Goal: Task Accomplishment & Management: Manage account settings

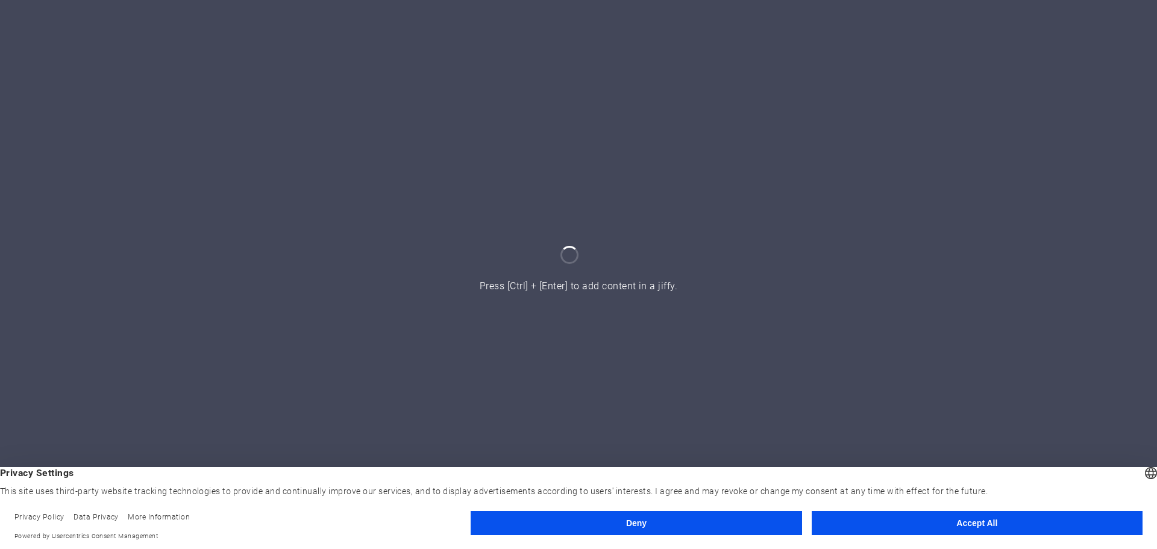
click at [973, 514] on button "Accept All" at bounding box center [977, 523] width 331 height 24
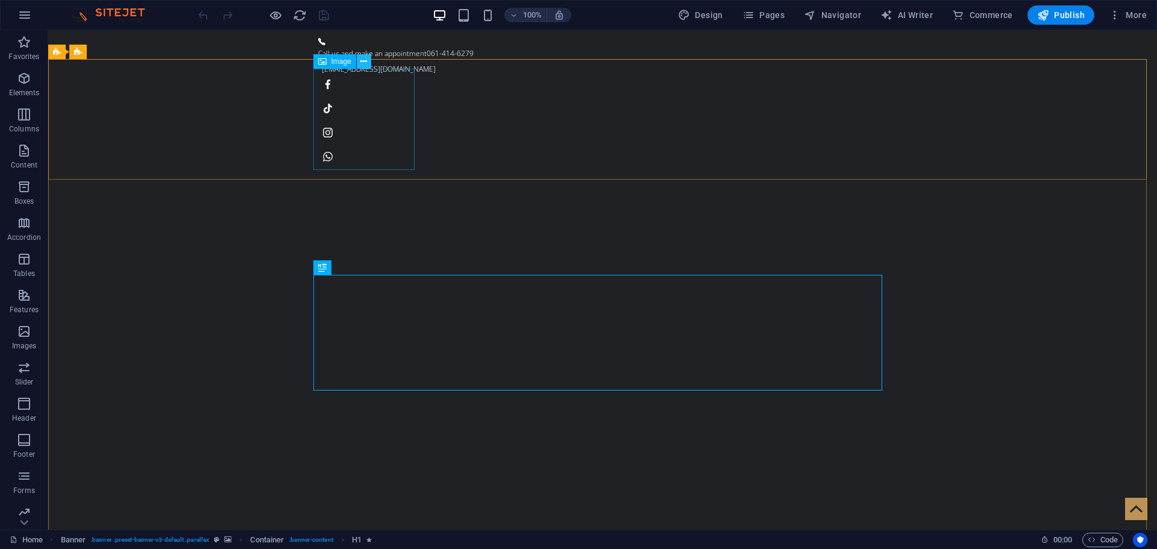
click at [368, 62] on button at bounding box center [364, 61] width 14 height 14
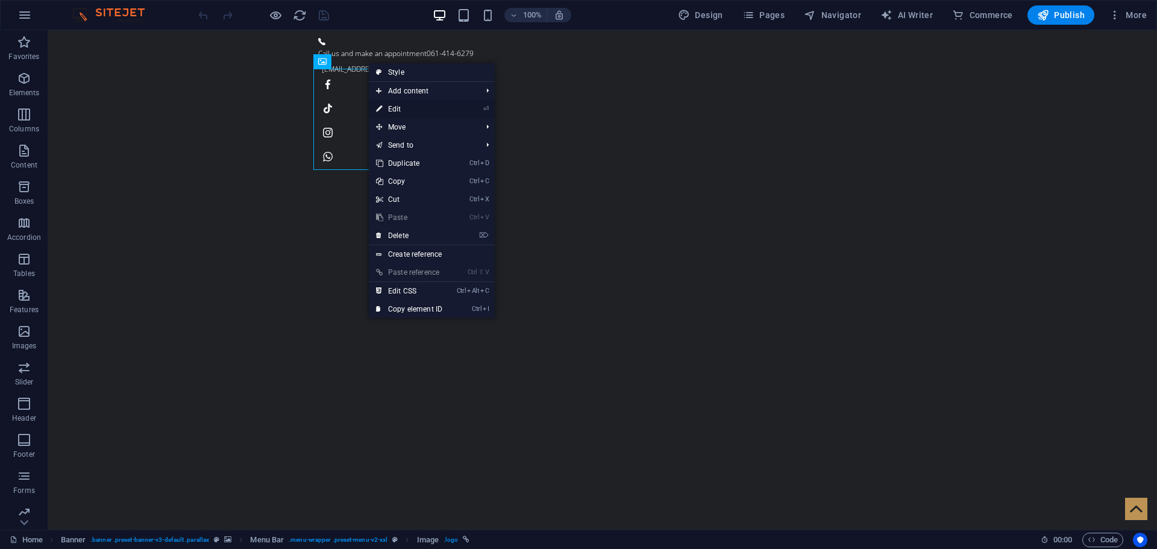
click at [401, 111] on link "⏎ Edit" at bounding box center [409, 109] width 81 height 18
select select "px"
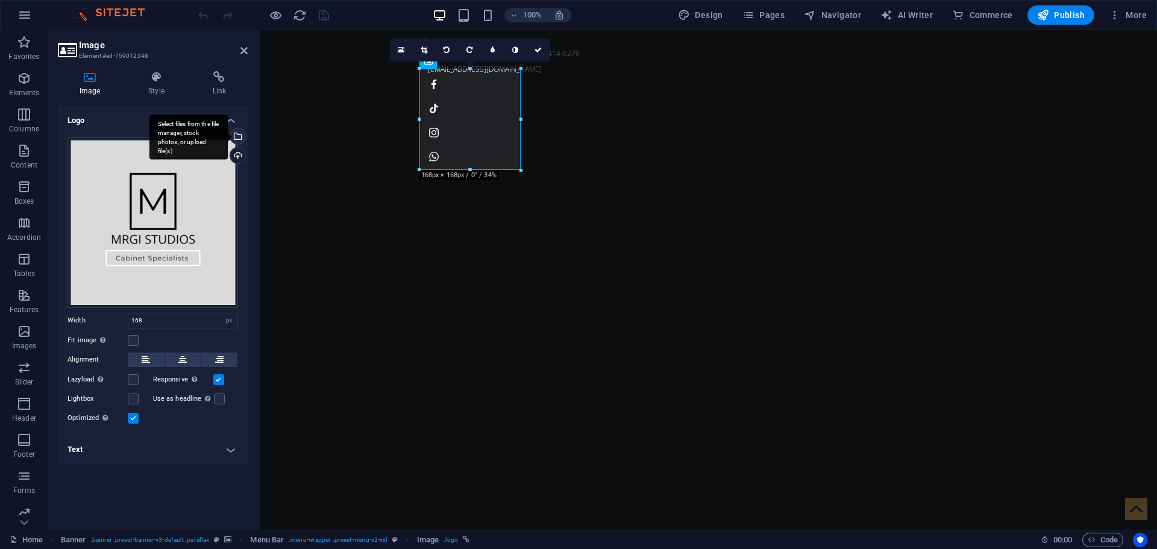
click at [239, 138] on div "Select files from the file manager, stock photos, or upload file(s)" at bounding box center [237, 137] width 18 height 18
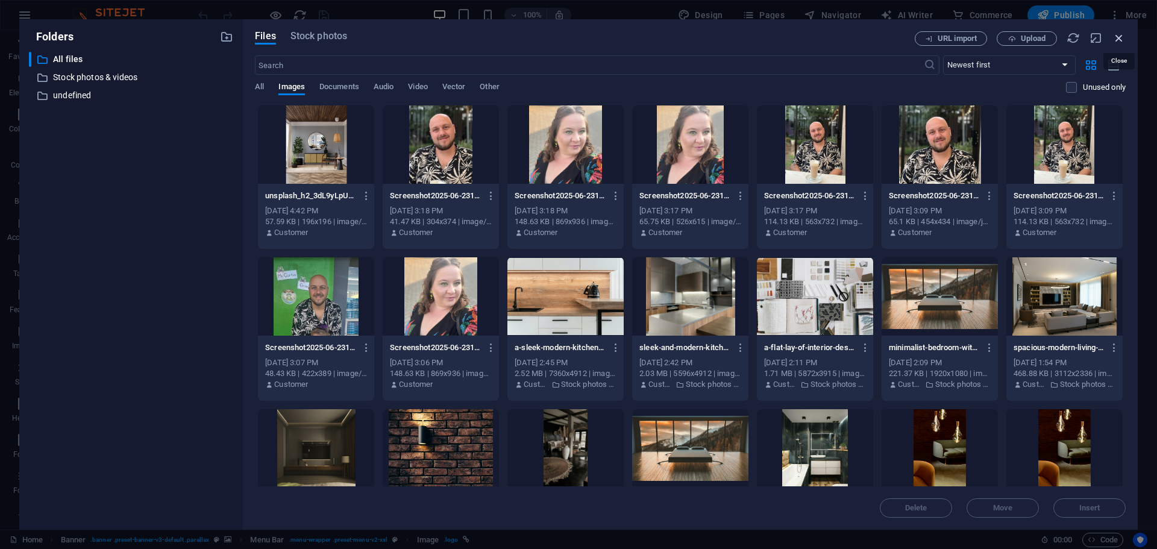
click at [1123, 39] on icon "button" at bounding box center [1118, 37] width 13 height 13
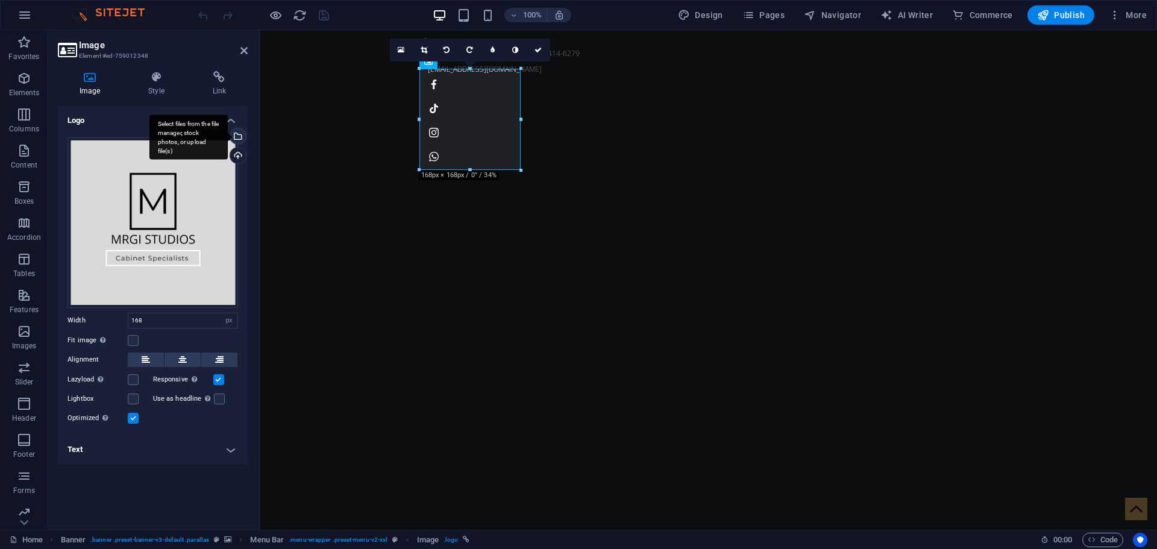
click at [242, 136] on div "Select files from the file manager, stock photos, or upload file(s)" at bounding box center [237, 137] width 18 height 18
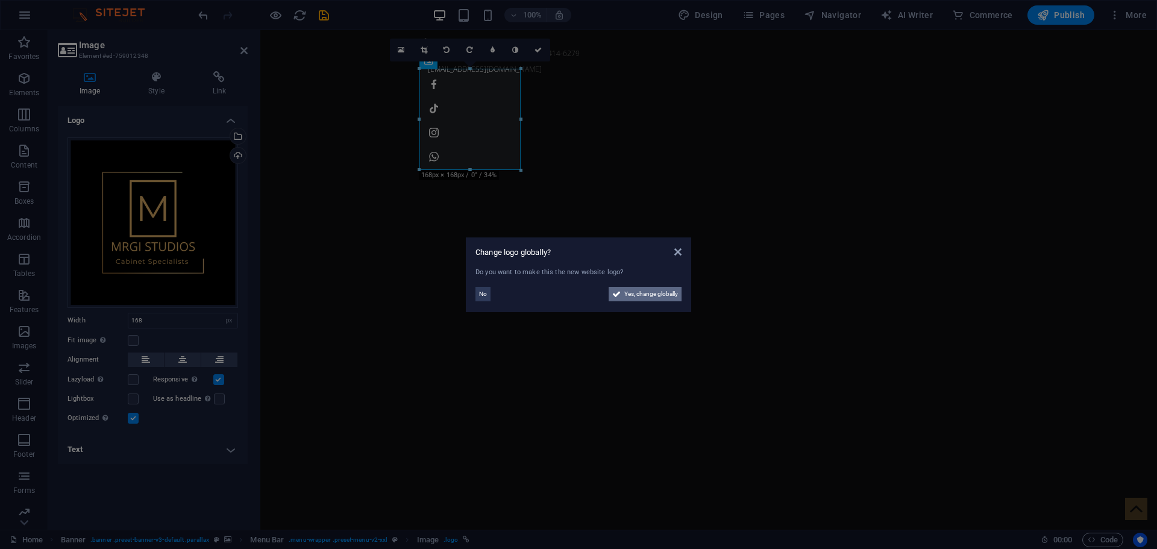
click at [672, 296] on span "Yes, change globally" at bounding box center [651, 294] width 54 height 14
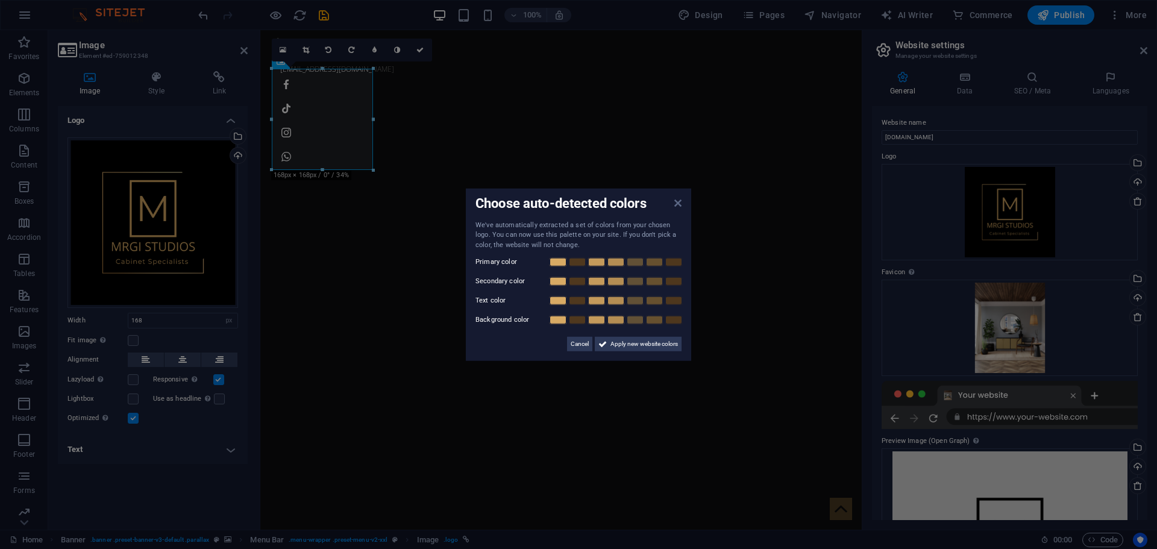
click at [679, 201] on icon at bounding box center [677, 203] width 7 height 10
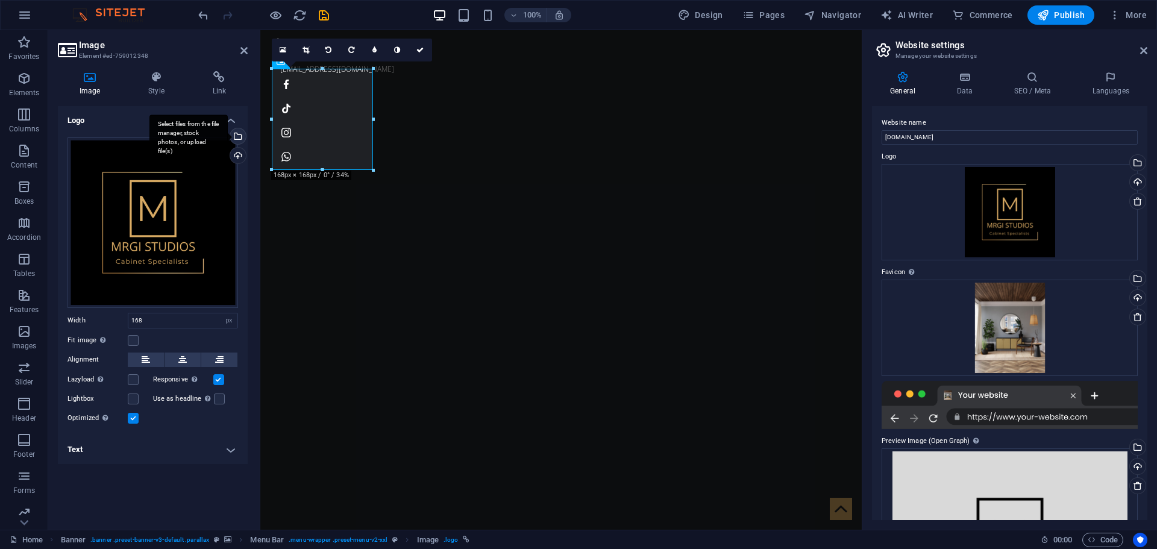
click at [240, 137] on div "Select files from the file manager, stock photos, or upload file(s)" at bounding box center [237, 137] width 18 height 18
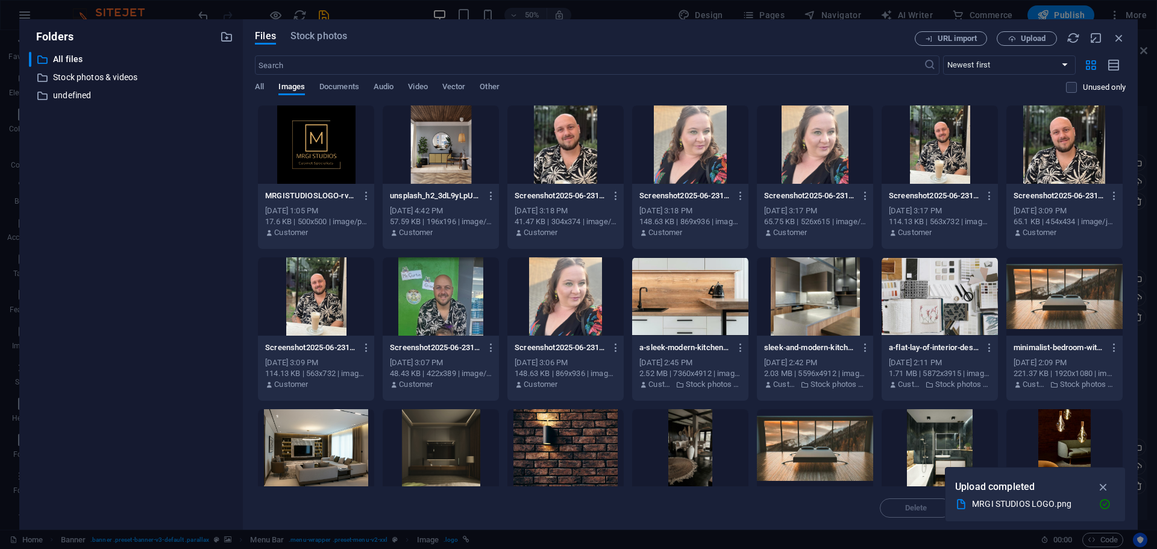
click at [328, 128] on div at bounding box center [316, 144] width 116 height 78
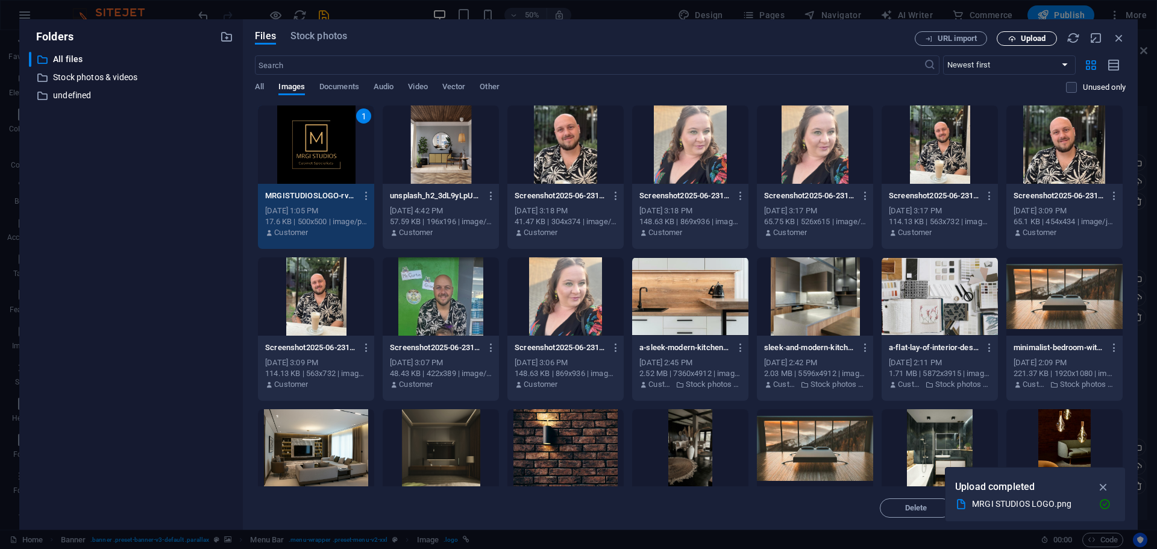
click at [1041, 42] on span "Upload" at bounding box center [1033, 38] width 25 height 7
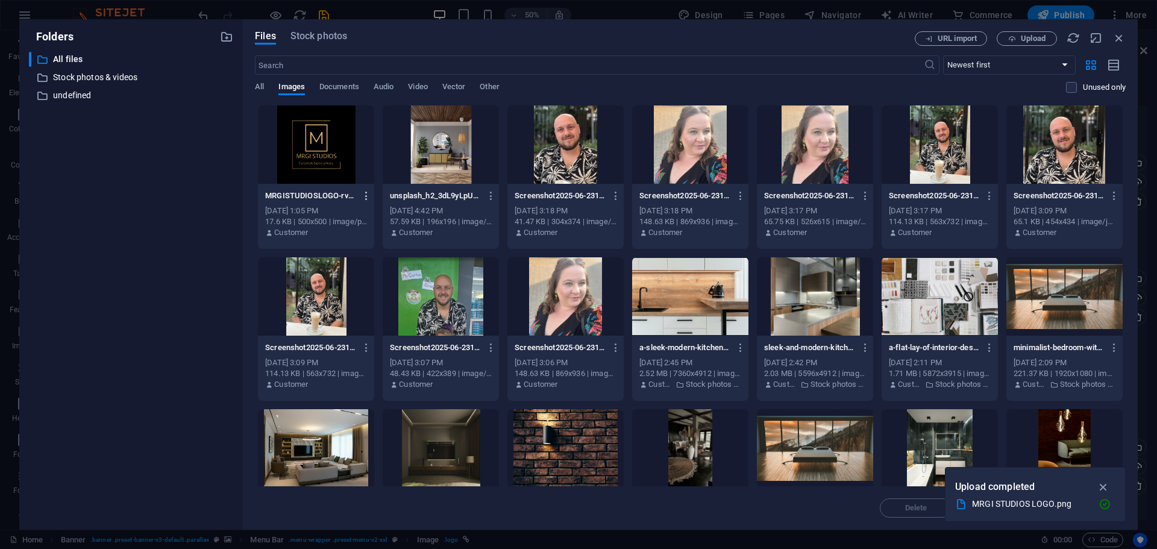
click at [366, 194] on icon "button" at bounding box center [366, 195] width 11 height 11
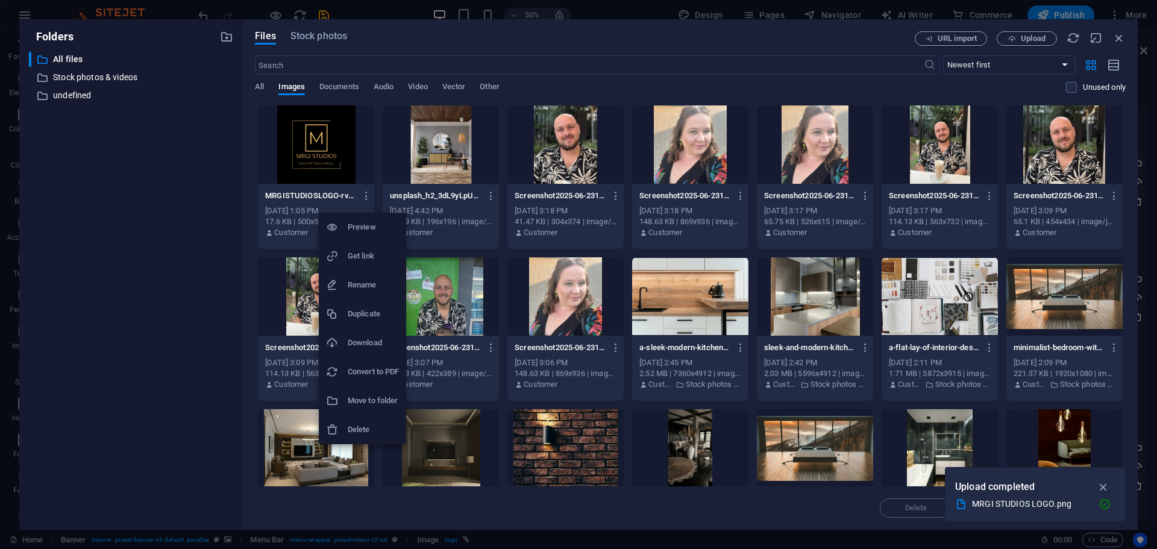
click at [347, 154] on div at bounding box center [578, 274] width 1157 height 549
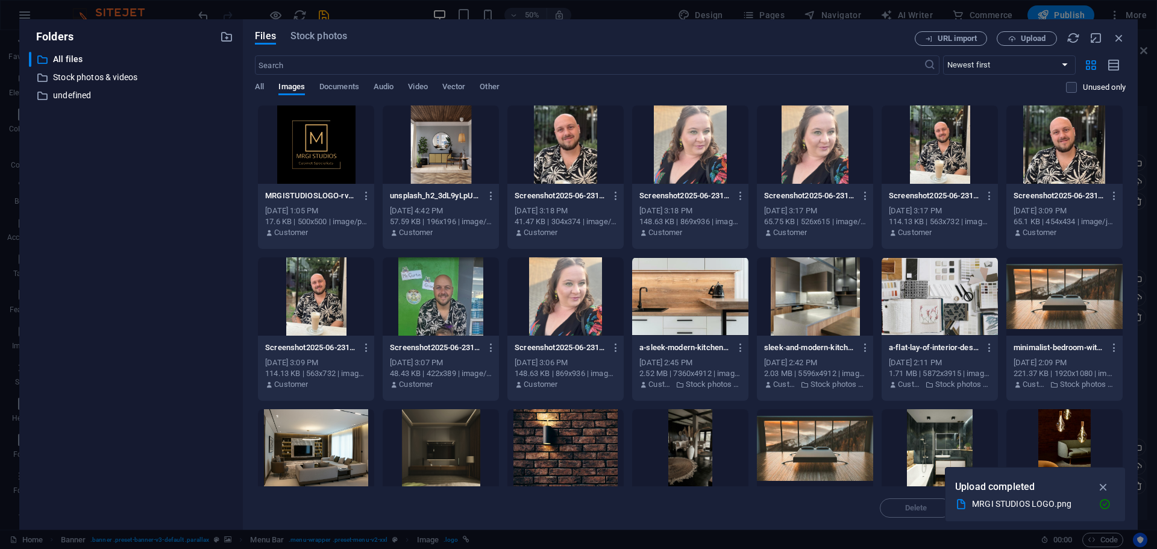
click at [315, 133] on div at bounding box center [316, 144] width 116 height 78
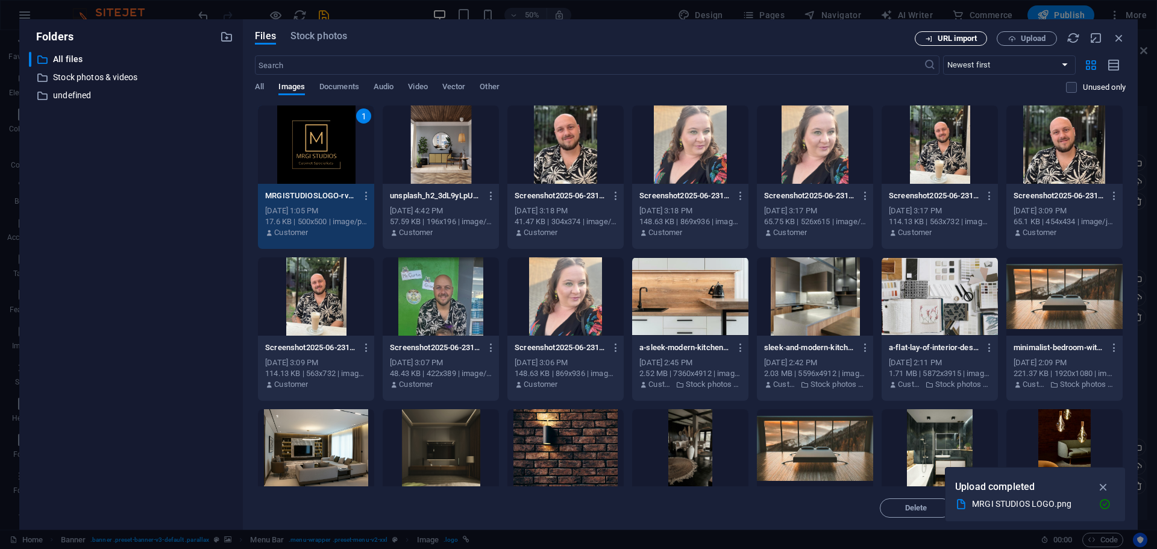
click at [964, 39] on span "URL import" at bounding box center [957, 38] width 39 height 7
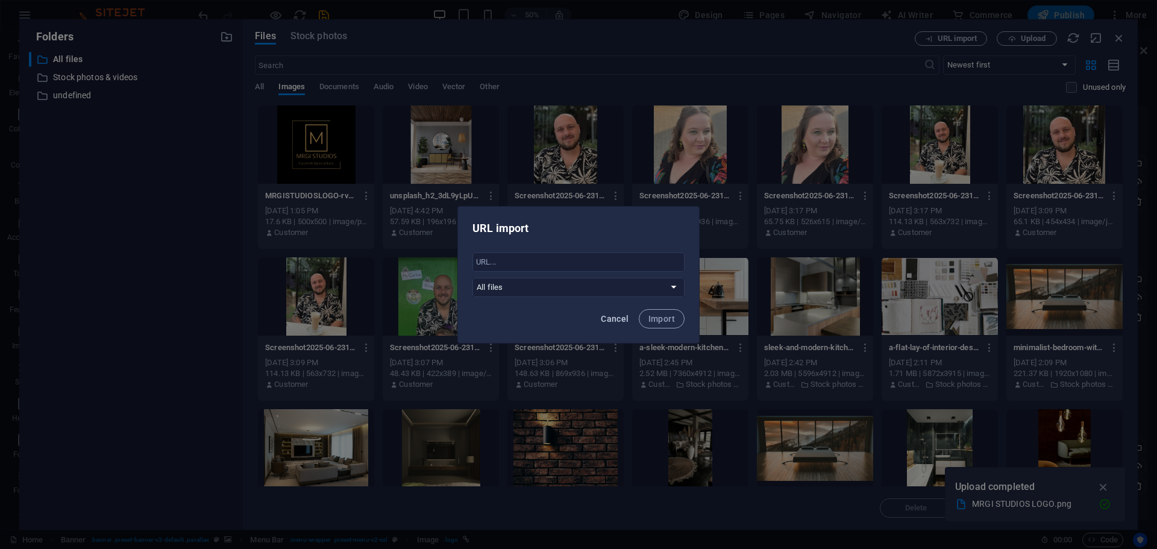
click at [611, 324] on button "Cancel" at bounding box center [614, 318] width 37 height 19
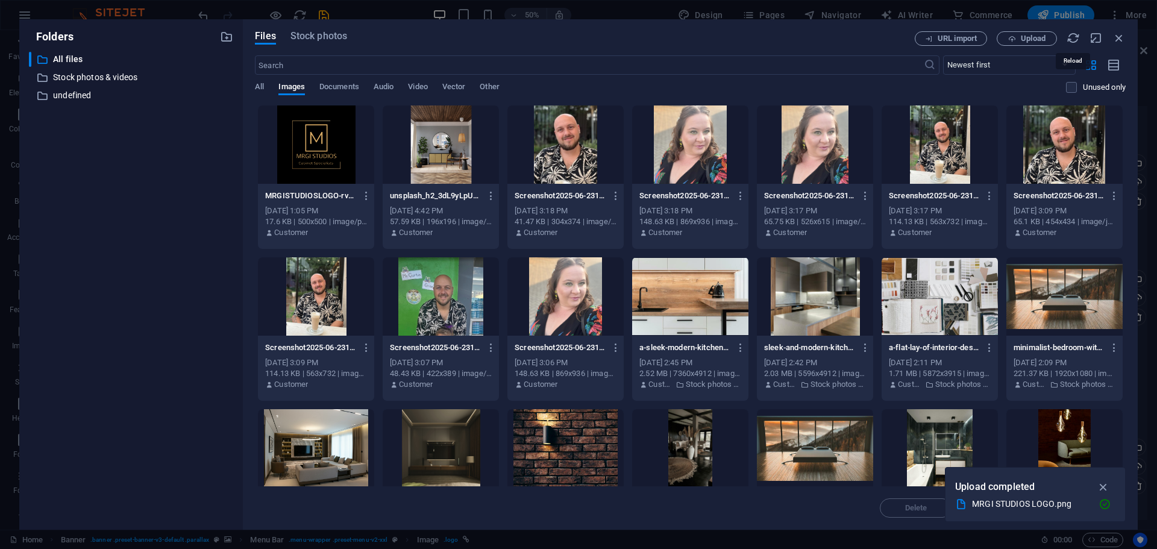
click at [1072, 38] on icon "button" at bounding box center [1073, 37] width 13 height 13
click at [371, 195] on icon "button" at bounding box center [366, 195] width 11 height 11
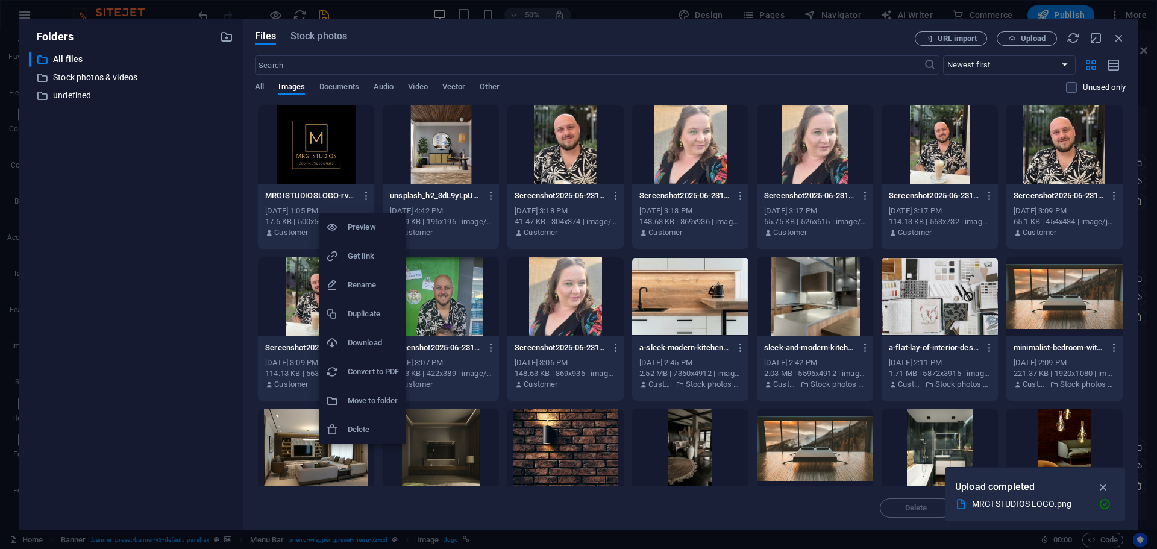
click at [330, 138] on div at bounding box center [578, 274] width 1157 height 549
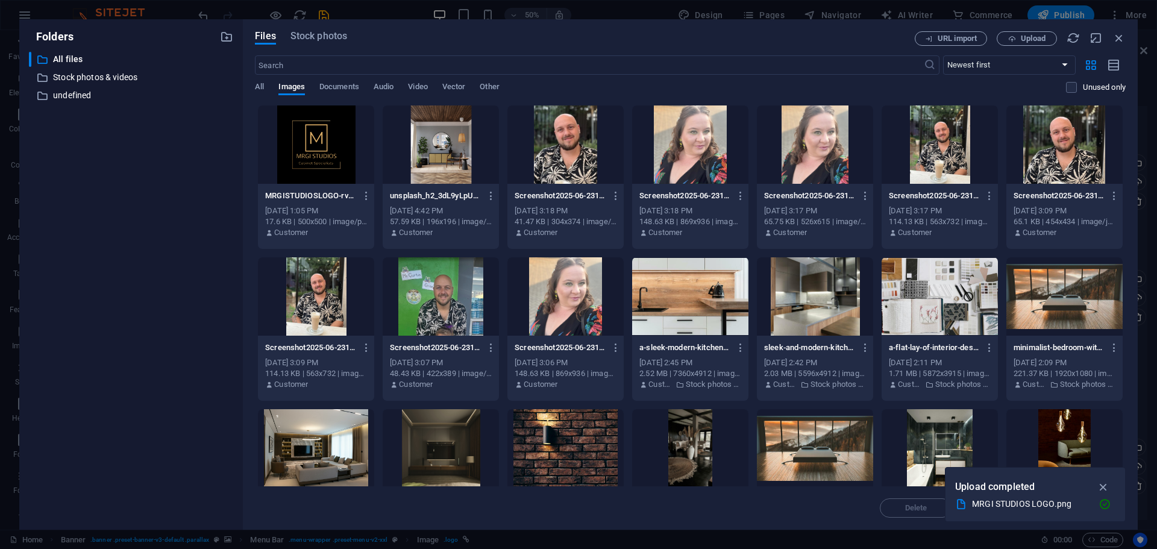
click at [330, 138] on div at bounding box center [316, 144] width 116 height 78
click at [330, 138] on div "1" at bounding box center [316, 144] width 116 height 78
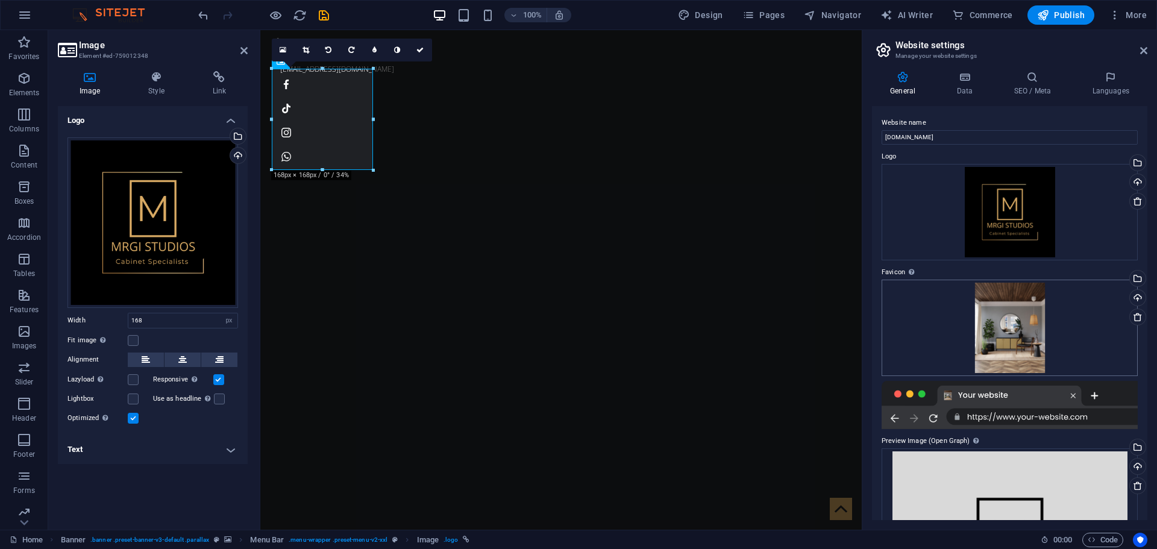
scroll to position [179, 0]
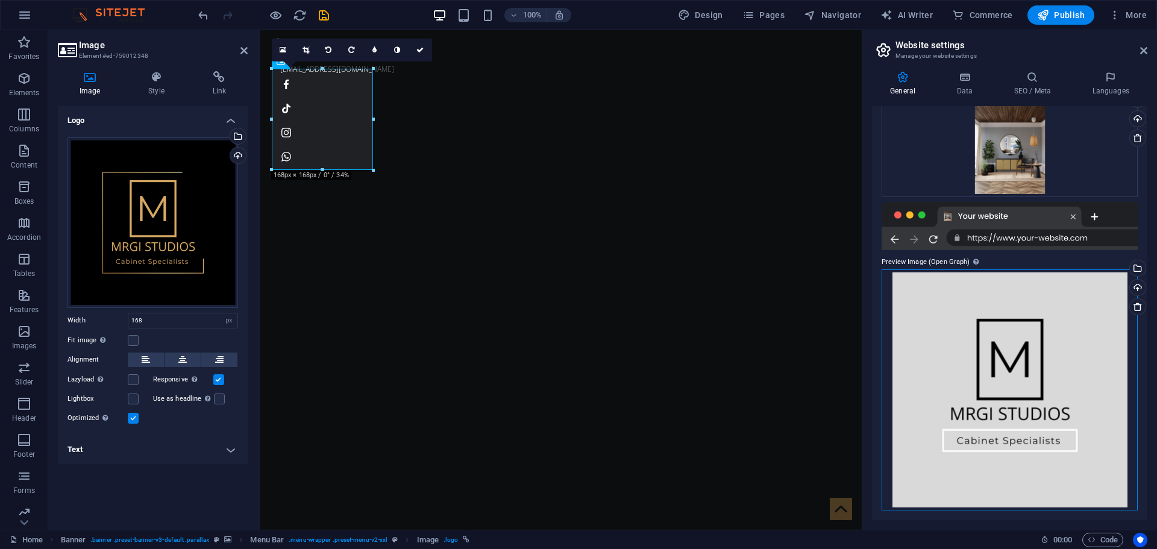
click at [1027, 350] on div "Drag files here, click to choose files or select files from Files or our free s…" at bounding box center [1010, 389] width 256 height 241
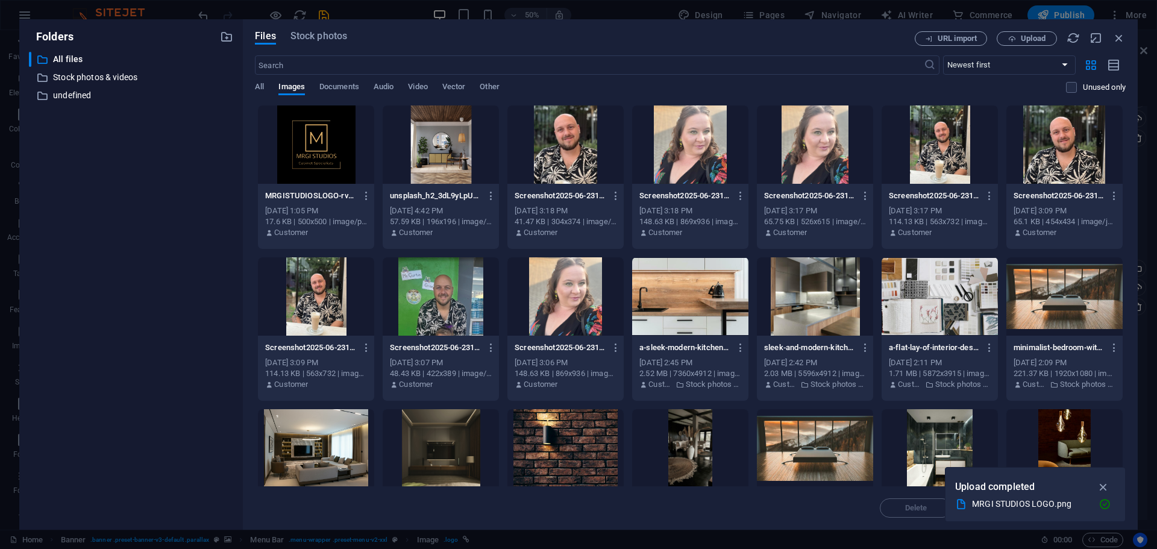
click at [1121, 42] on icon "button" at bounding box center [1118, 37] width 13 height 13
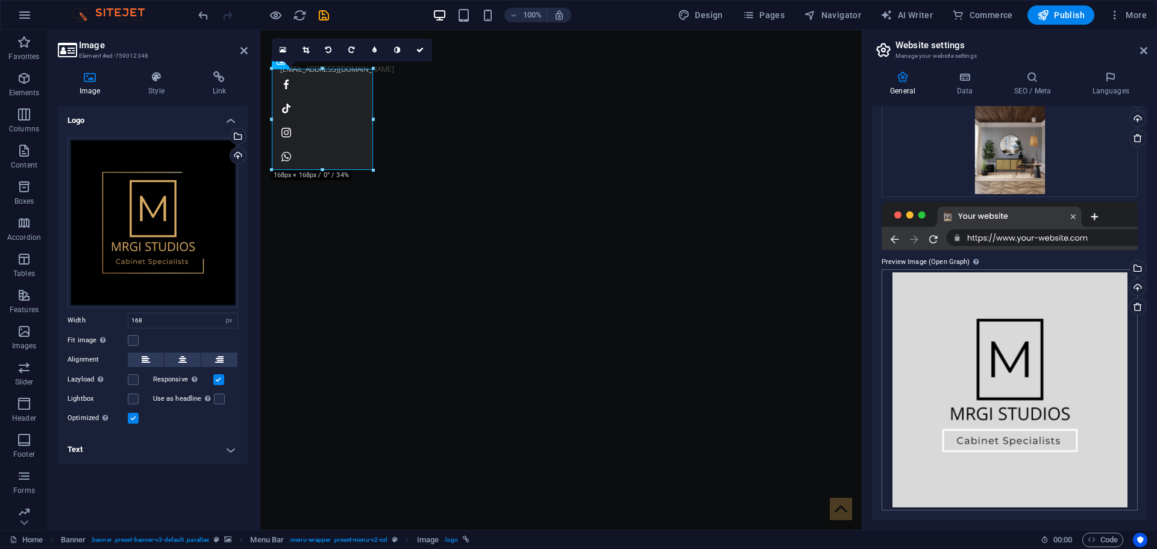
scroll to position [58, 0]
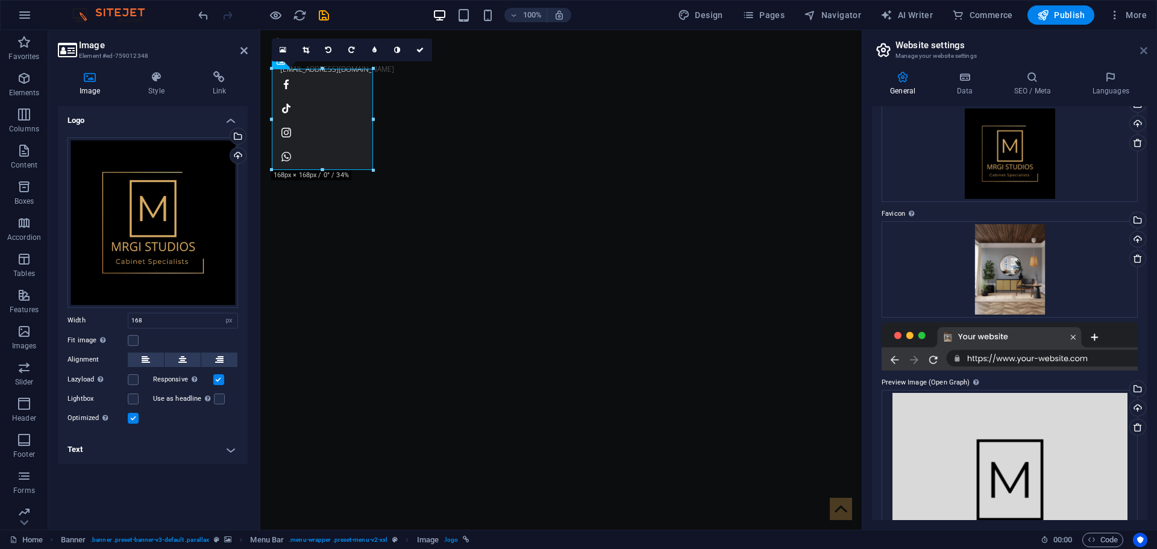
click at [1146, 51] on icon at bounding box center [1143, 51] width 7 height 10
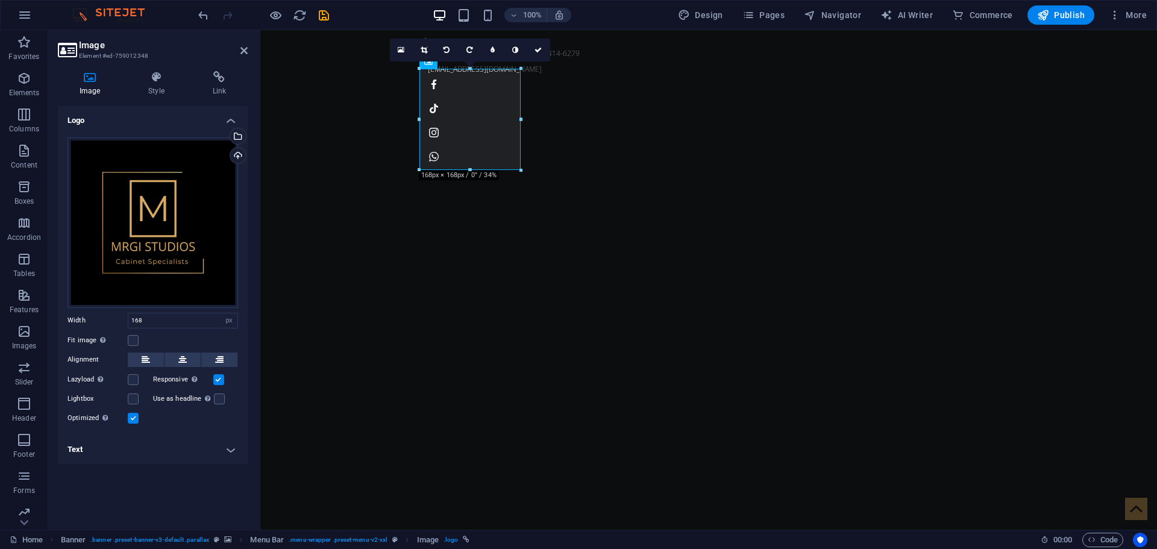
click at [247, 59] on header "Image Element #ed-759012348" at bounding box center [153, 45] width 190 height 31
click at [244, 52] on icon at bounding box center [243, 51] width 7 height 10
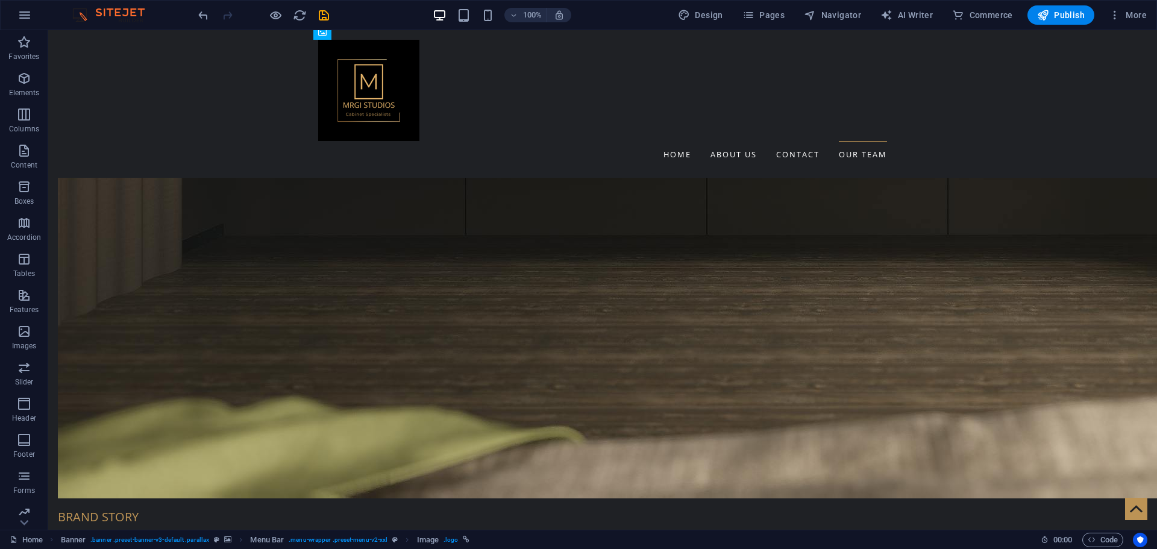
scroll to position [2440, 0]
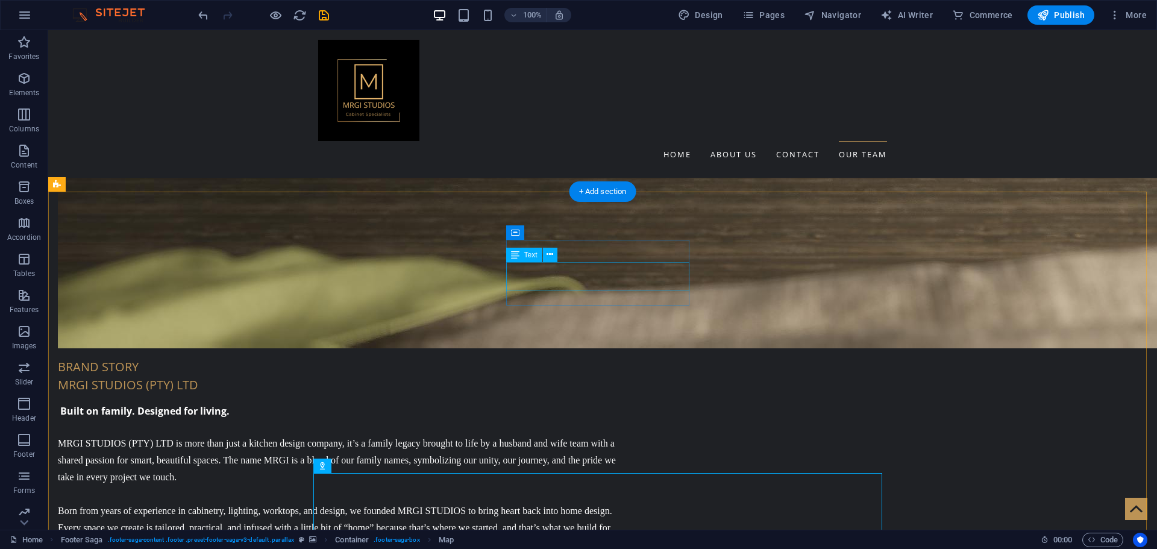
click at [568, 237] on icon at bounding box center [567, 232] width 7 height 13
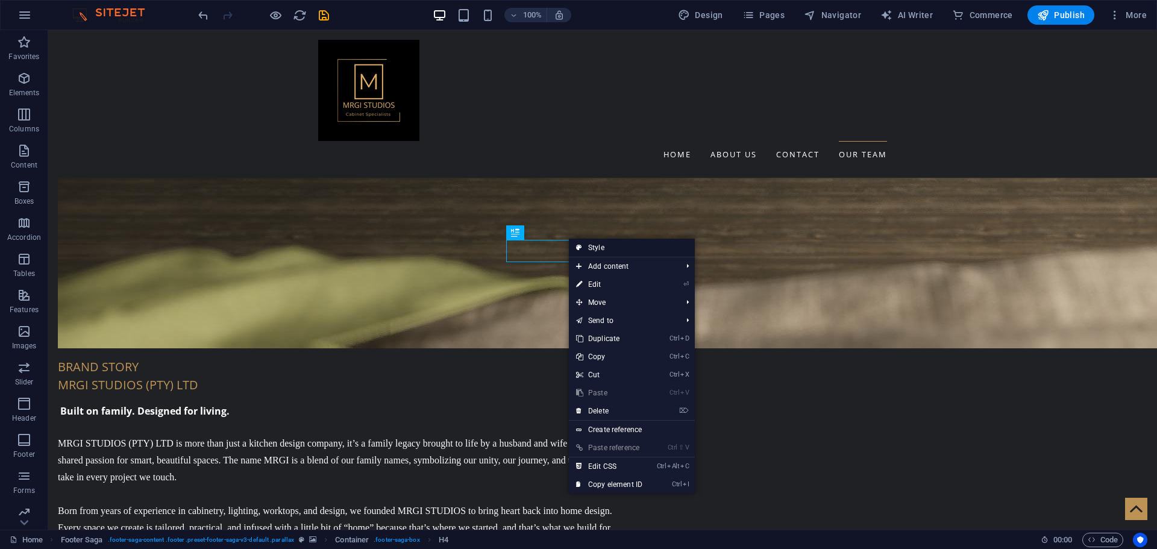
click at [601, 246] on link "Style" at bounding box center [632, 248] width 126 height 18
select select "rem"
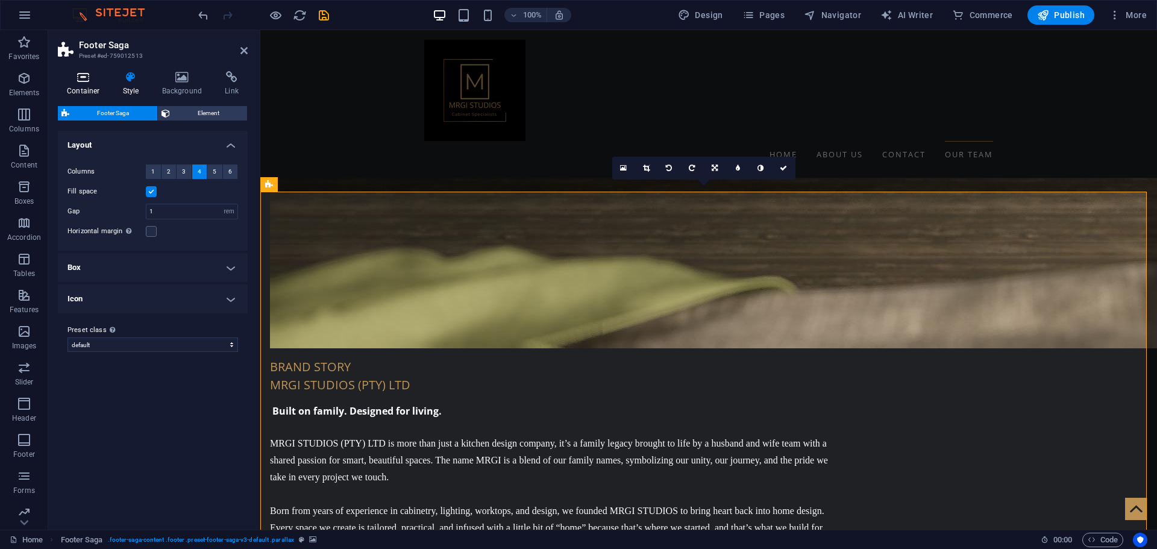
click at [83, 84] on h4 "Container" at bounding box center [86, 83] width 56 height 25
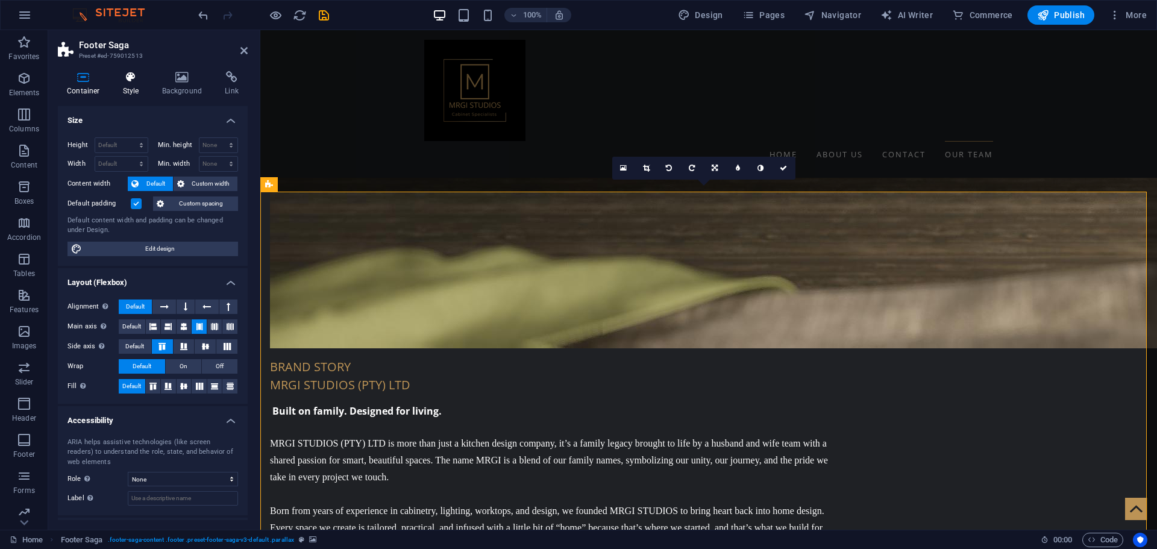
click at [125, 84] on h4 "Style" at bounding box center [133, 83] width 39 height 25
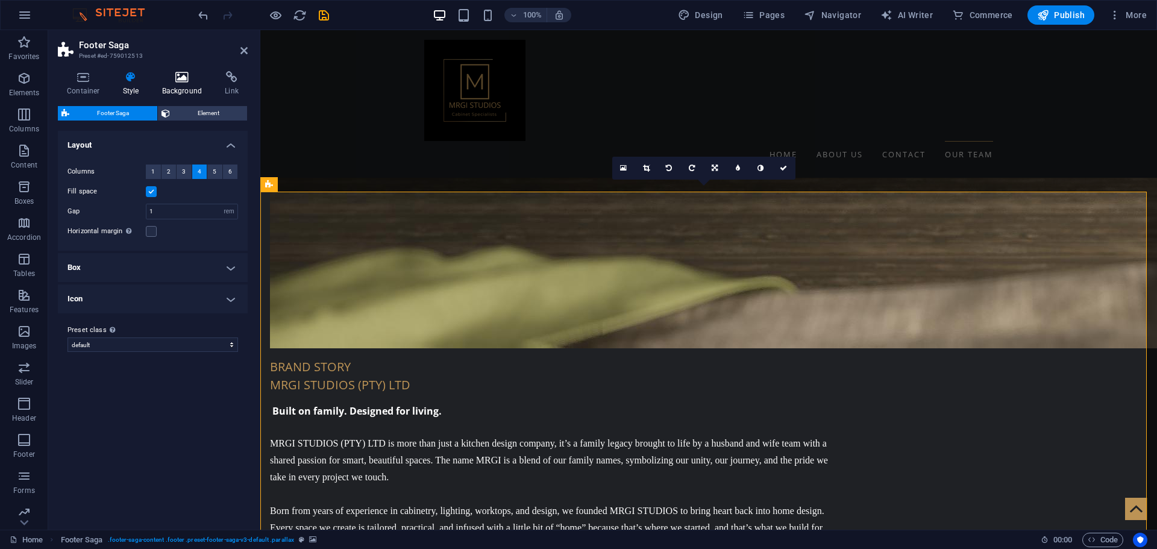
click at [172, 80] on icon at bounding box center [182, 77] width 58 height 12
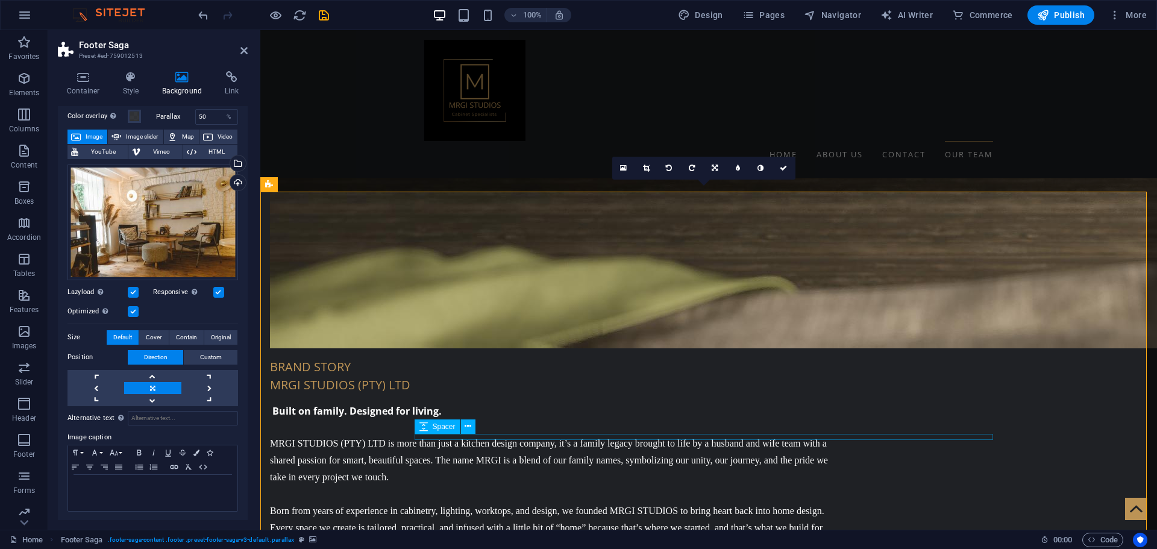
scroll to position [2440, 0]
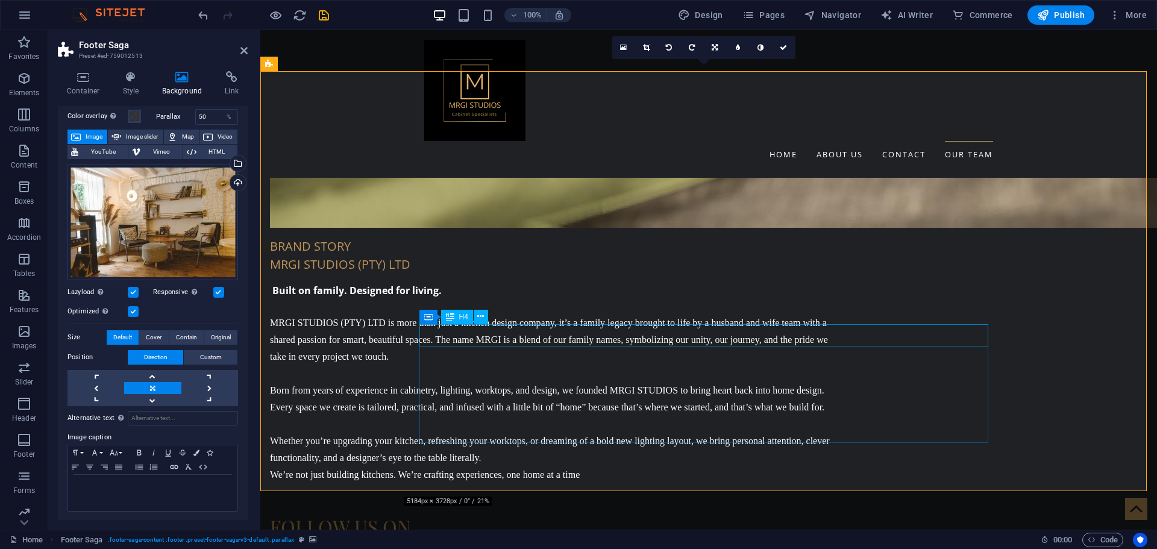
click at [483, 312] on icon at bounding box center [480, 316] width 7 height 13
click at [735, 51] on link at bounding box center [738, 47] width 23 height 23
click at [130, 114] on span at bounding box center [135, 116] width 10 height 10
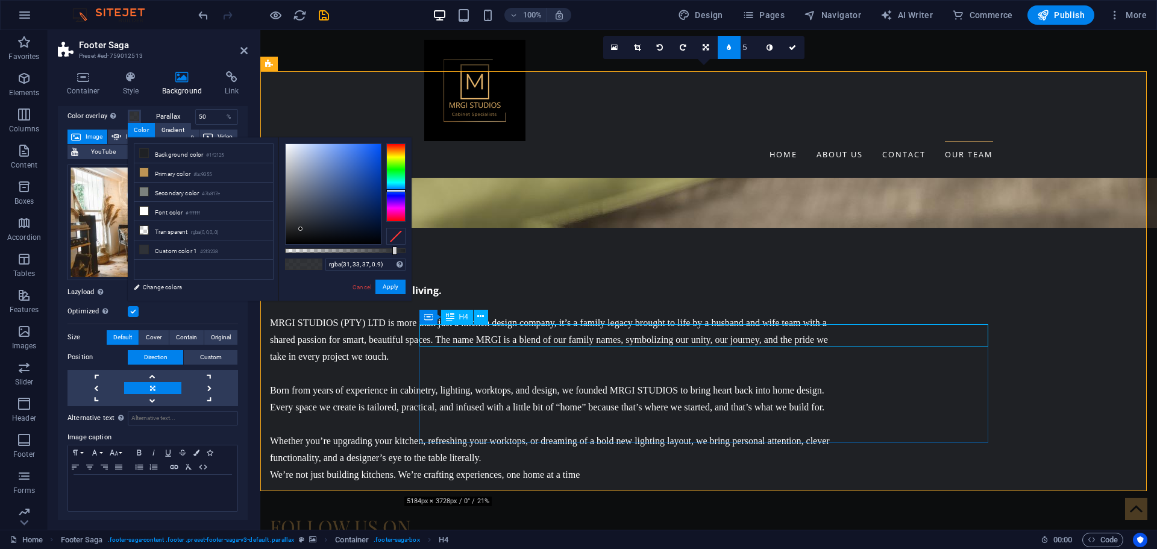
click at [481, 313] on icon at bounding box center [481, 316] width 7 height 13
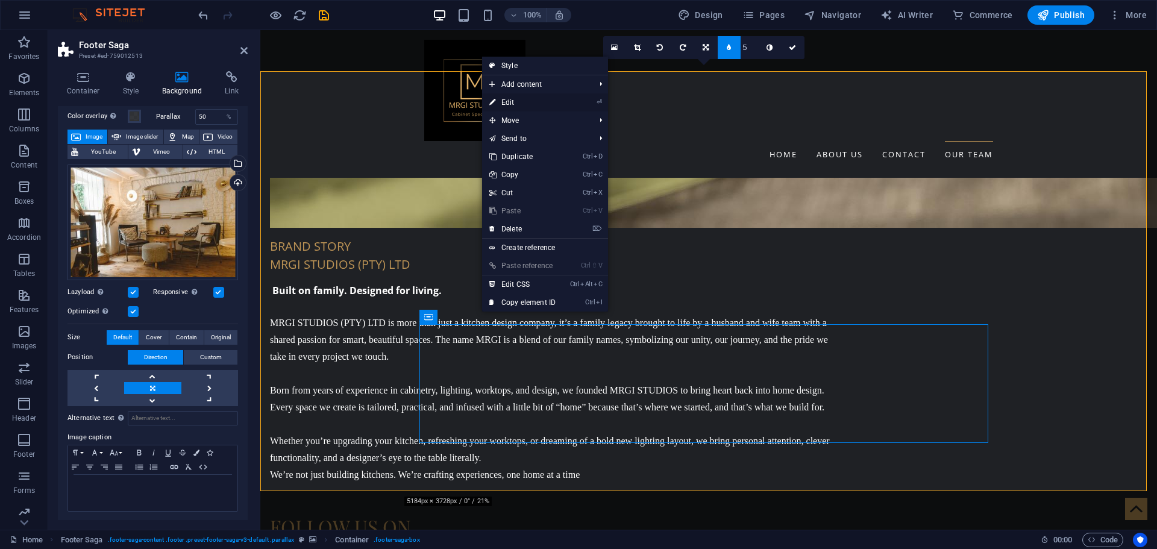
click at [516, 96] on link "⏎ Edit" at bounding box center [522, 102] width 81 height 18
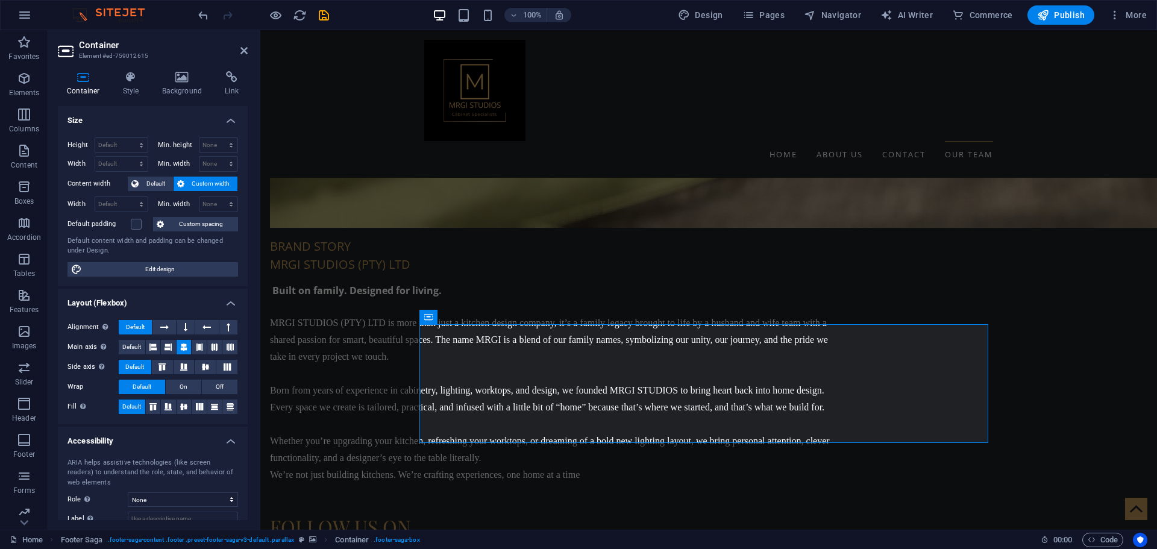
scroll to position [74, 0]
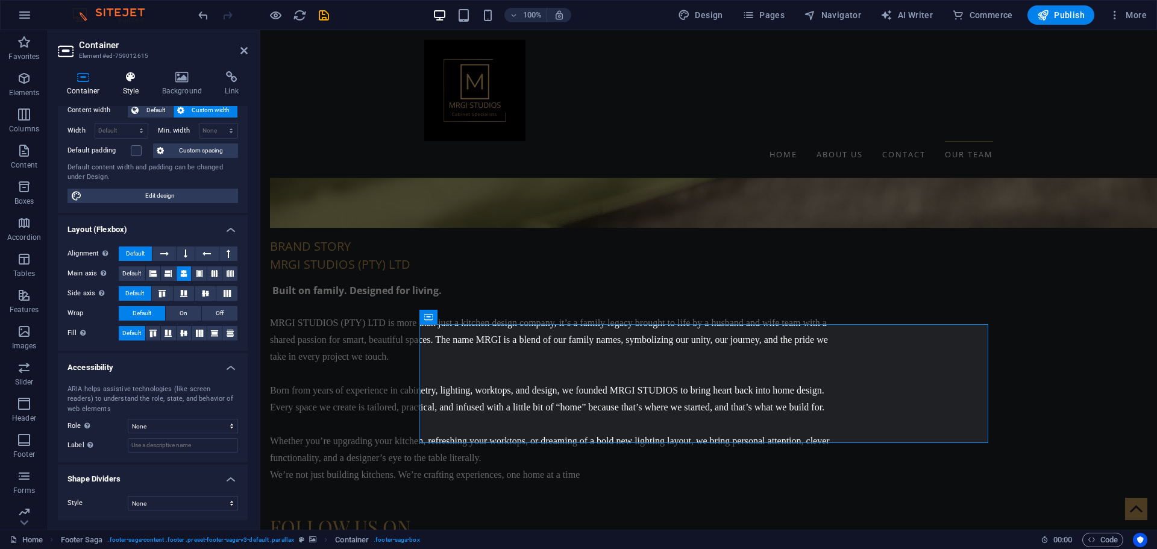
click at [133, 84] on h4 "Style" at bounding box center [133, 83] width 39 height 25
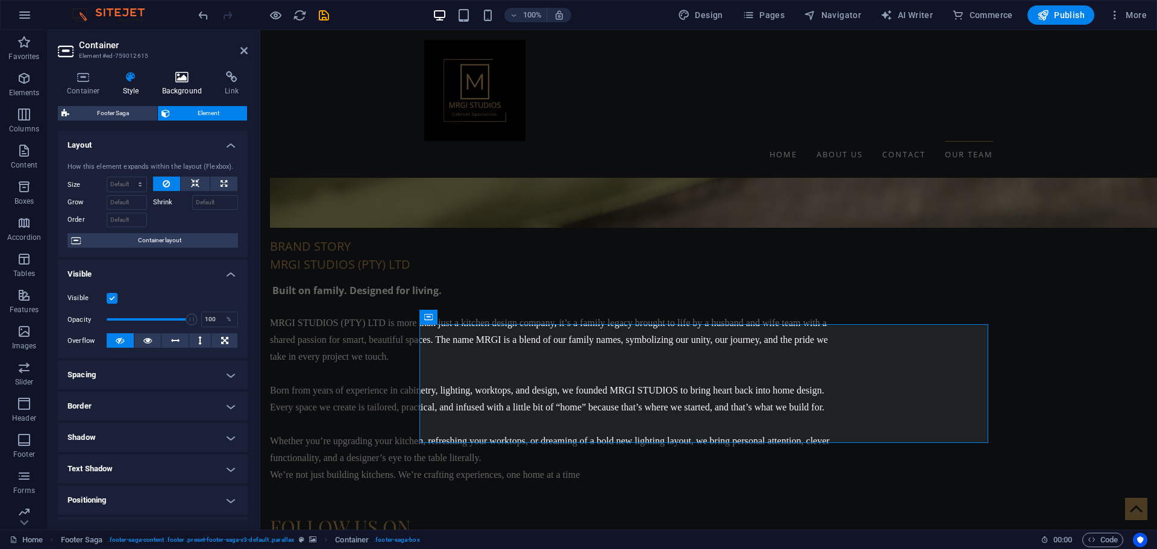
click at [176, 83] on h4 "Background" at bounding box center [184, 83] width 63 height 25
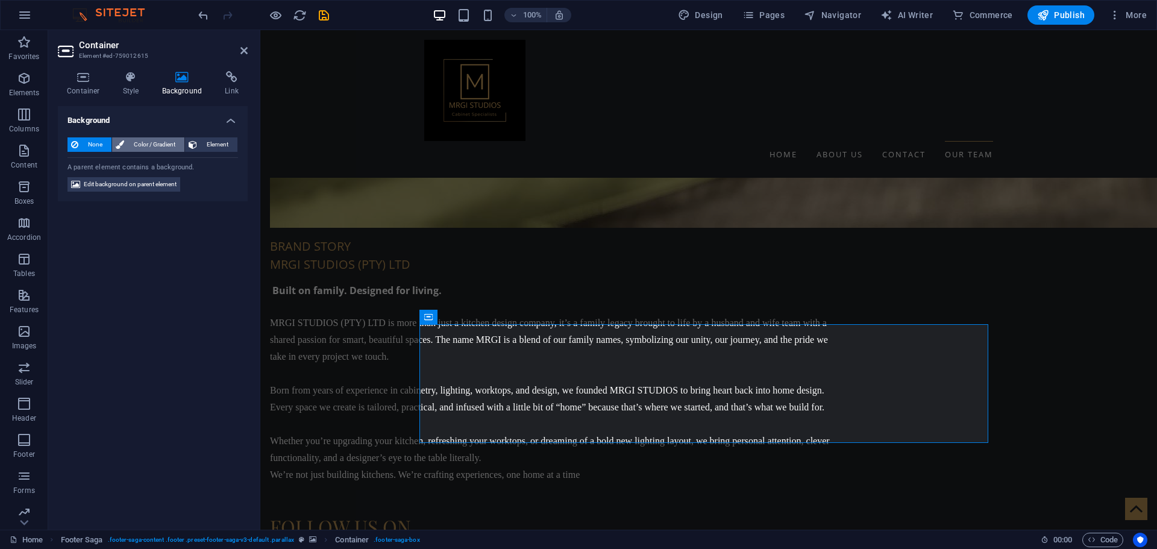
click at [175, 140] on span "Color / Gradient" at bounding box center [154, 144] width 53 height 14
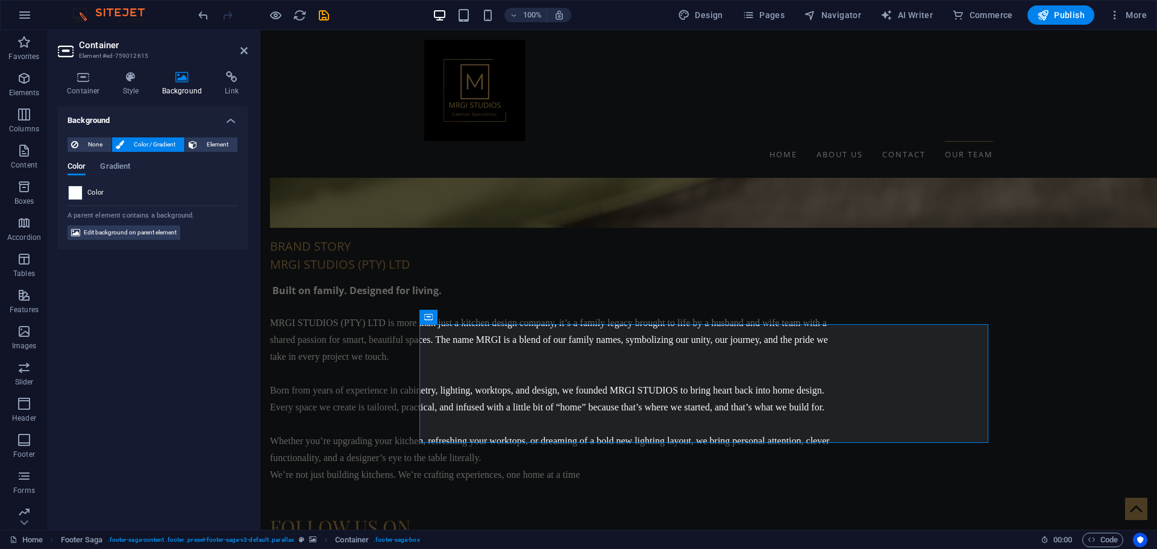
click at [76, 192] on span at bounding box center [75, 192] width 13 height 13
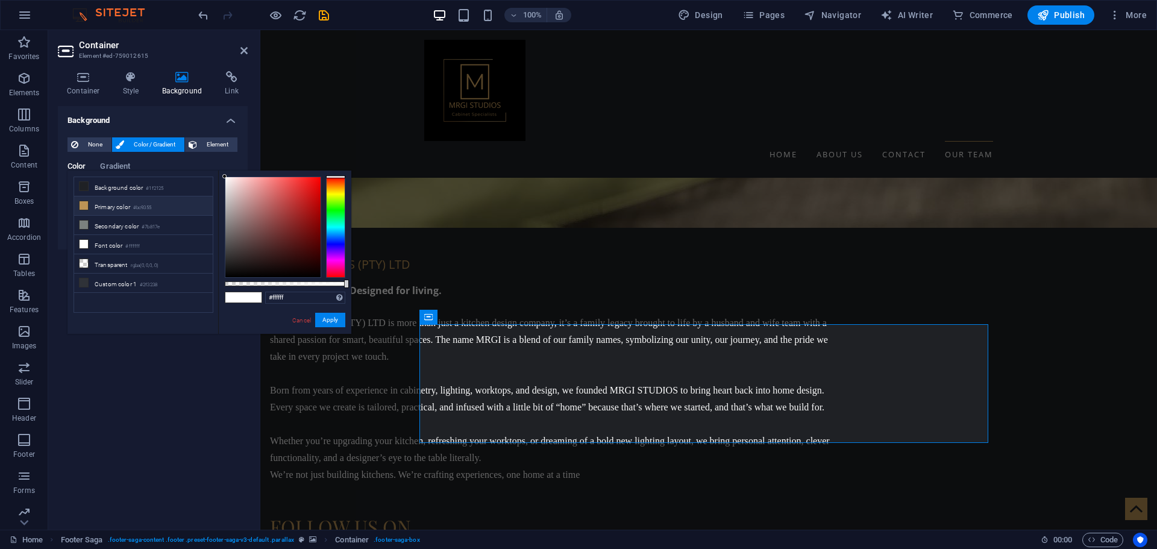
click at [95, 206] on li "Primary color #bc9355" at bounding box center [143, 205] width 139 height 19
type input "#bc9355"
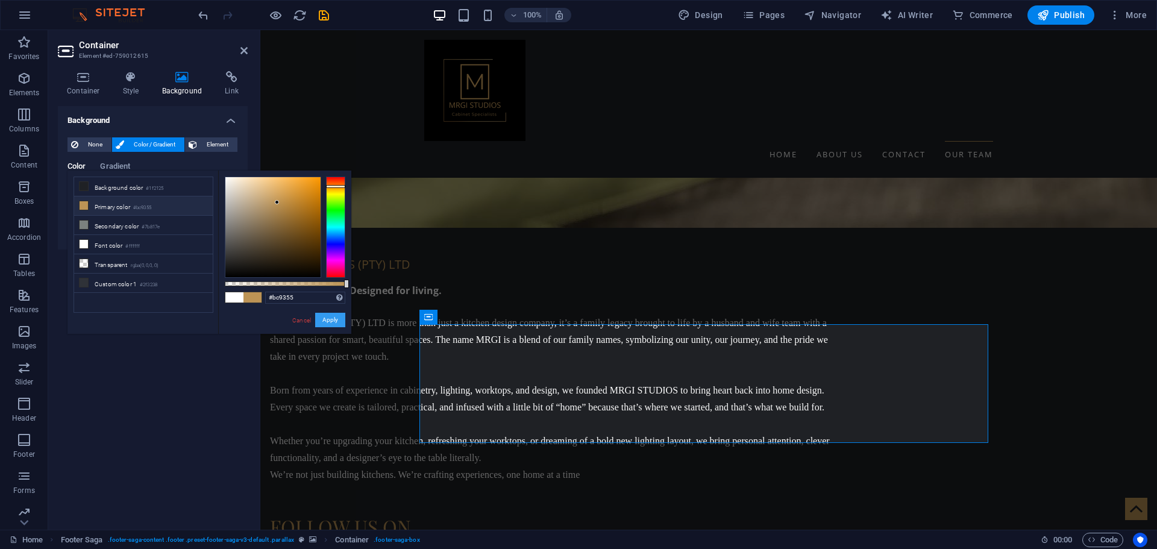
click at [333, 323] on button "Apply" at bounding box center [330, 320] width 30 height 14
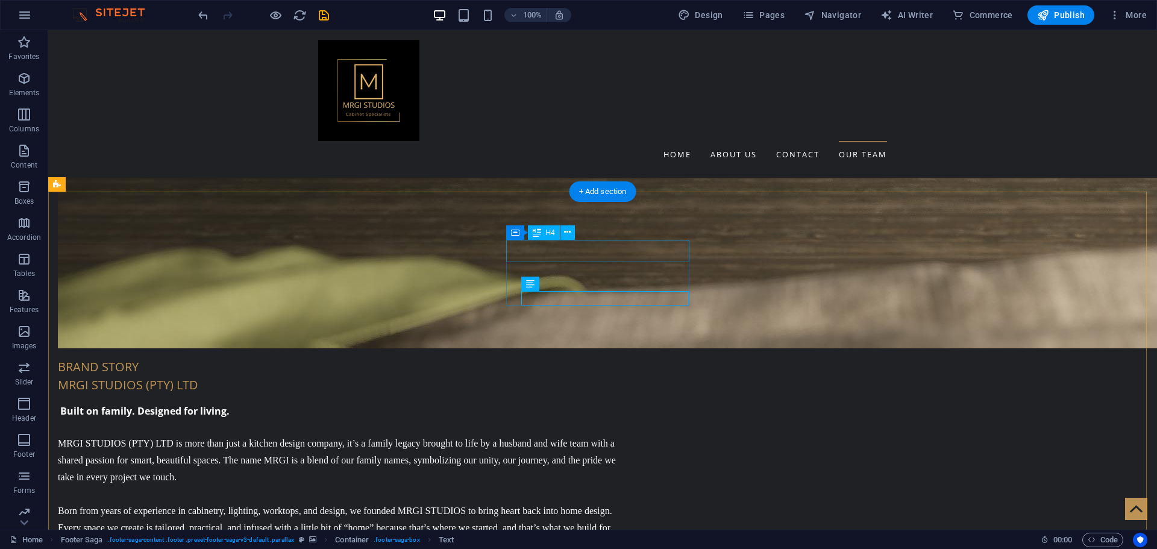
click at [566, 231] on icon at bounding box center [567, 232] width 7 height 13
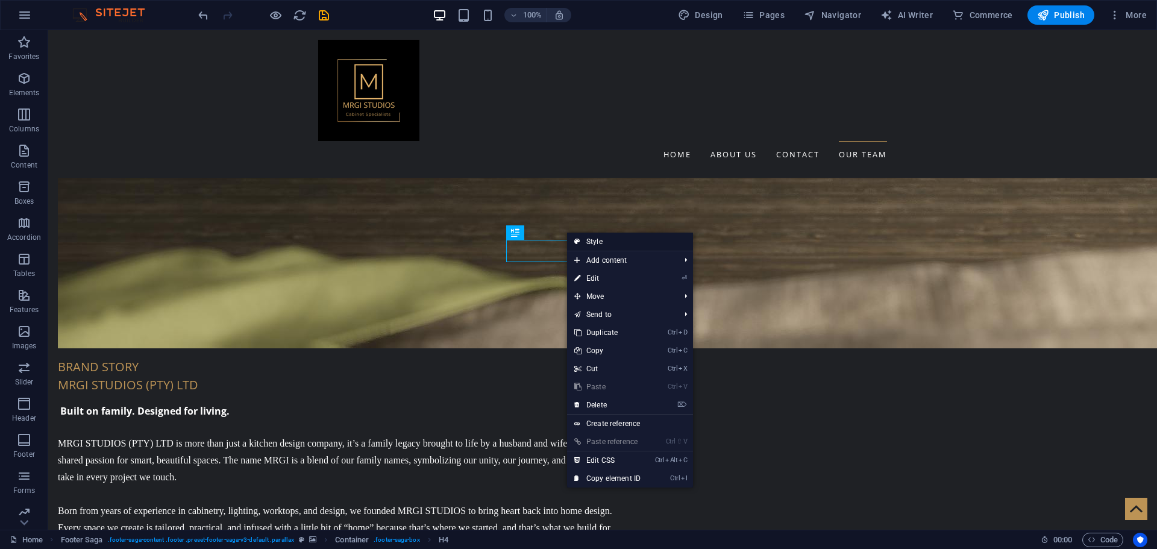
click at [604, 242] on link "Style" at bounding box center [630, 242] width 126 height 18
select select "rem"
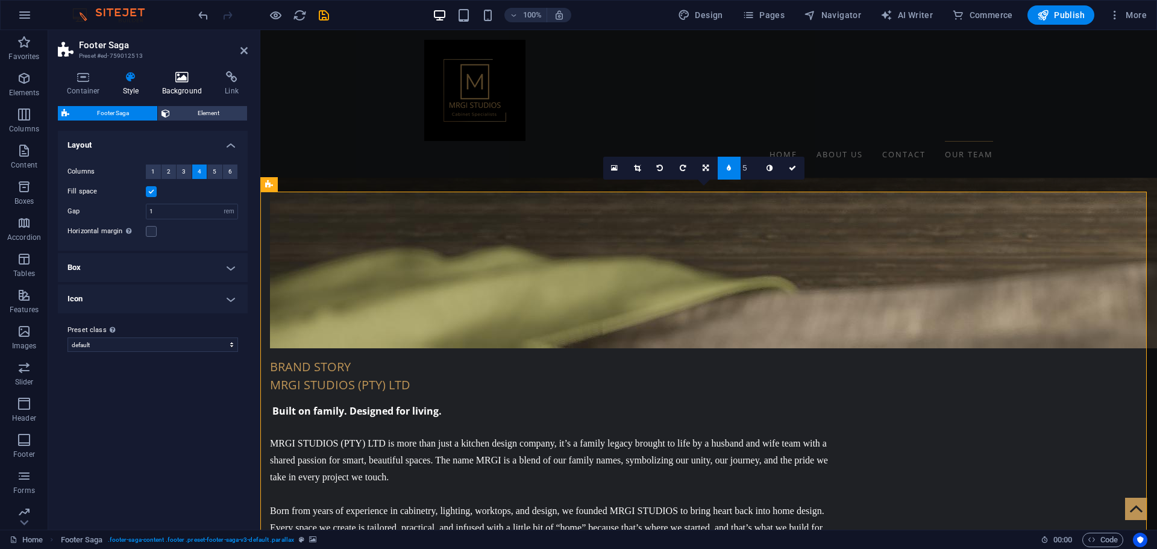
click at [183, 77] on icon at bounding box center [182, 77] width 58 height 12
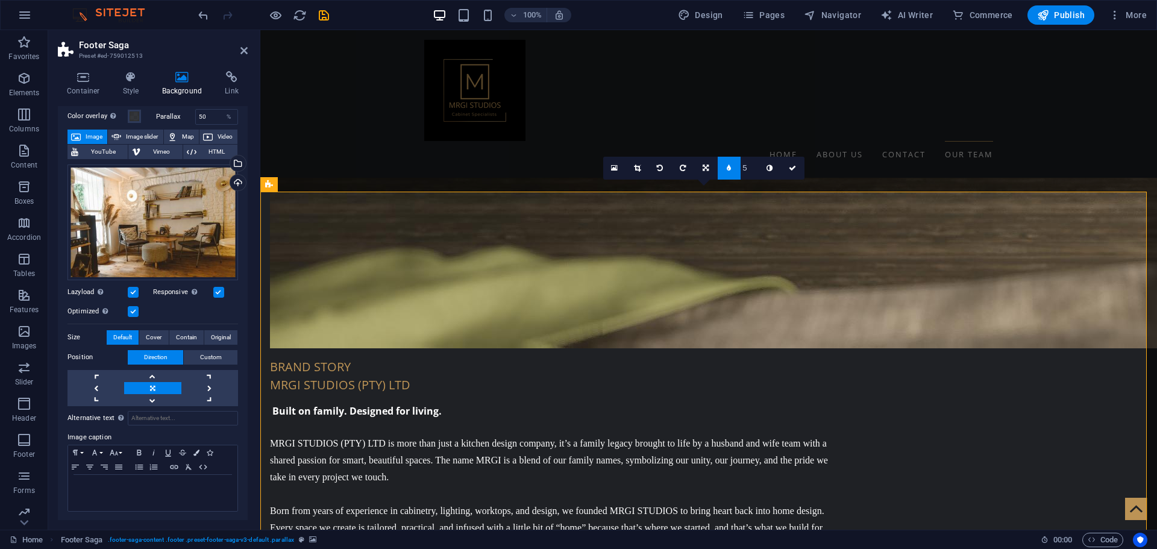
scroll to position [0, 0]
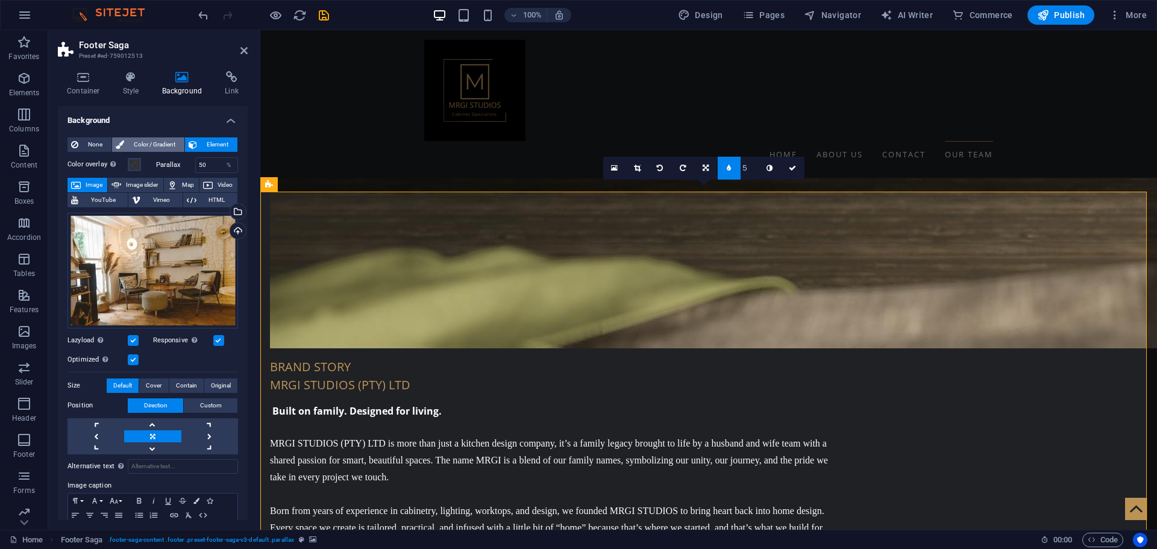
click at [161, 140] on span "Color / Gradient" at bounding box center [154, 144] width 53 height 14
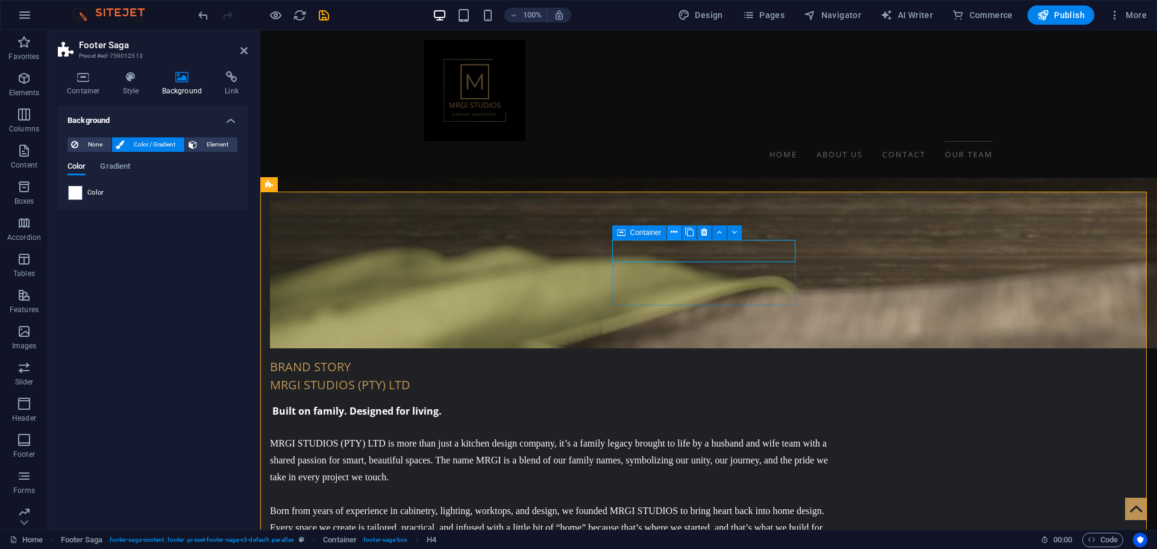
click at [675, 230] on icon at bounding box center [674, 232] width 7 height 13
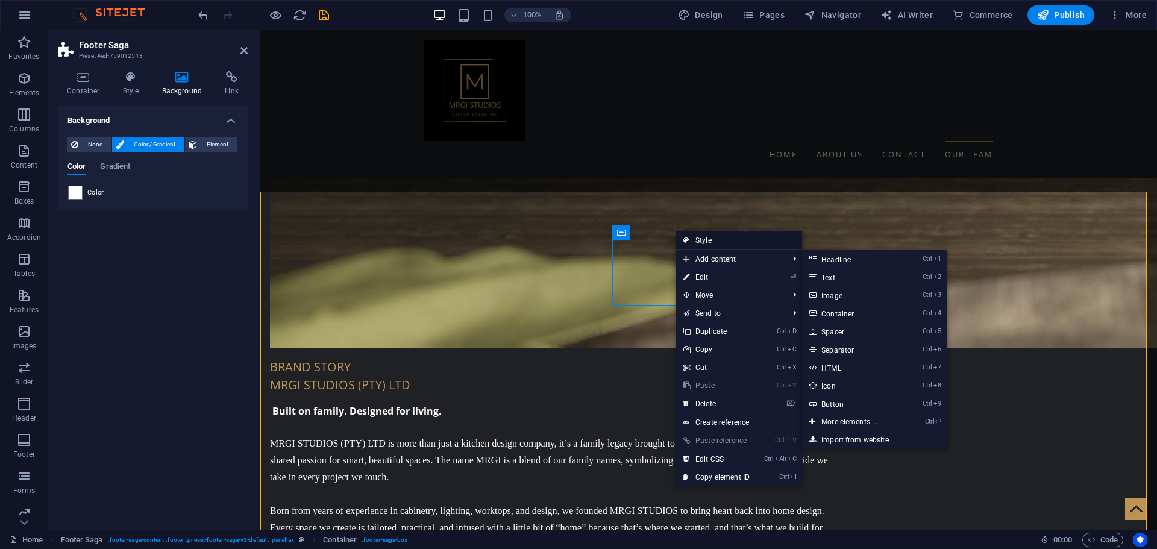
click at [713, 239] on link "Style" at bounding box center [739, 240] width 126 height 18
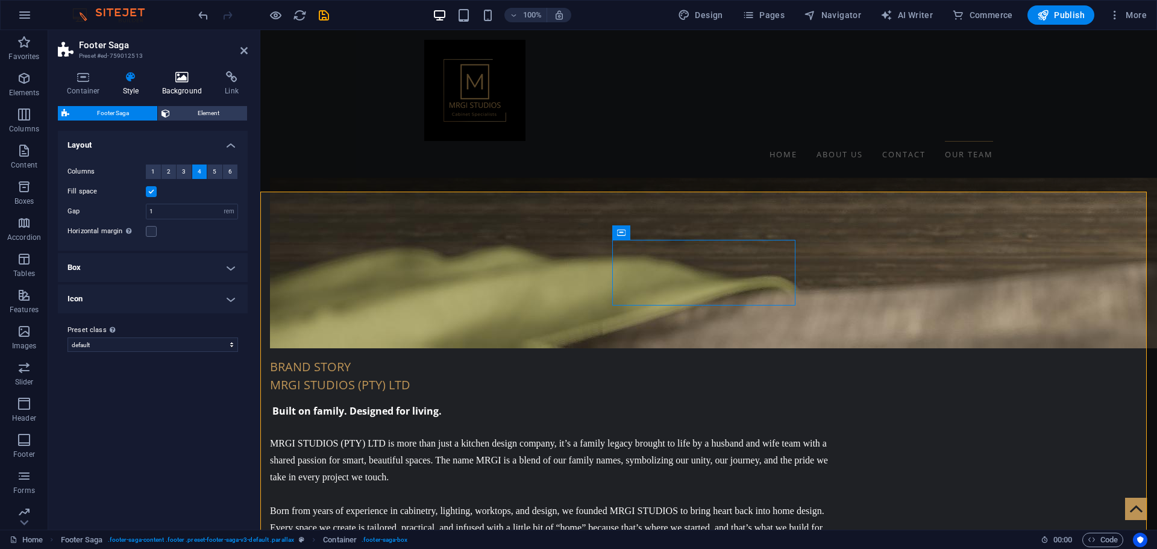
click at [171, 86] on h4 "Background" at bounding box center [184, 83] width 63 height 25
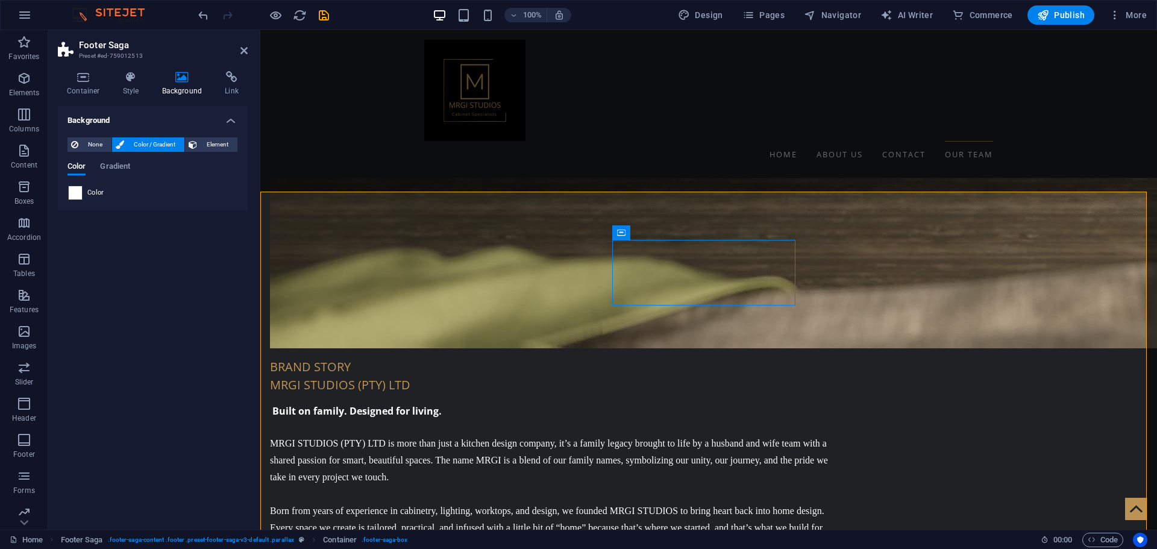
click at [74, 193] on span at bounding box center [75, 192] width 13 height 13
click at [137, 147] on span "Color / Gradient" at bounding box center [154, 144] width 53 height 14
click at [81, 191] on span at bounding box center [75, 192] width 13 height 13
click at [76, 192] on span at bounding box center [75, 192] width 13 height 13
click at [97, 169] on div "Color Gradient" at bounding box center [152, 173] width 171 height 23
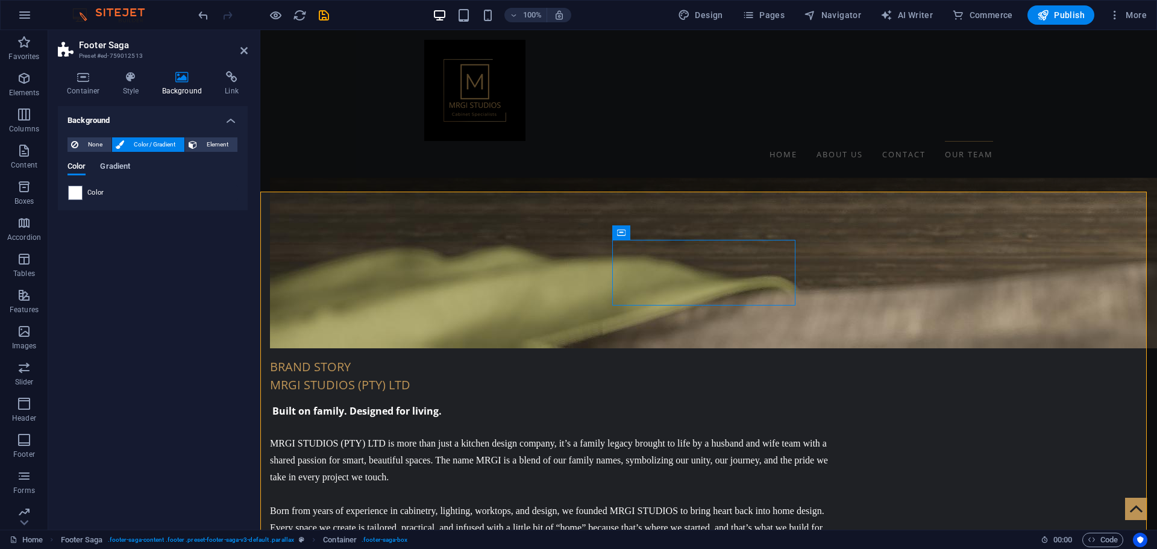
click at [114, 169] on span "Gradient" at bounding box center [115, 167] width 30 height 17
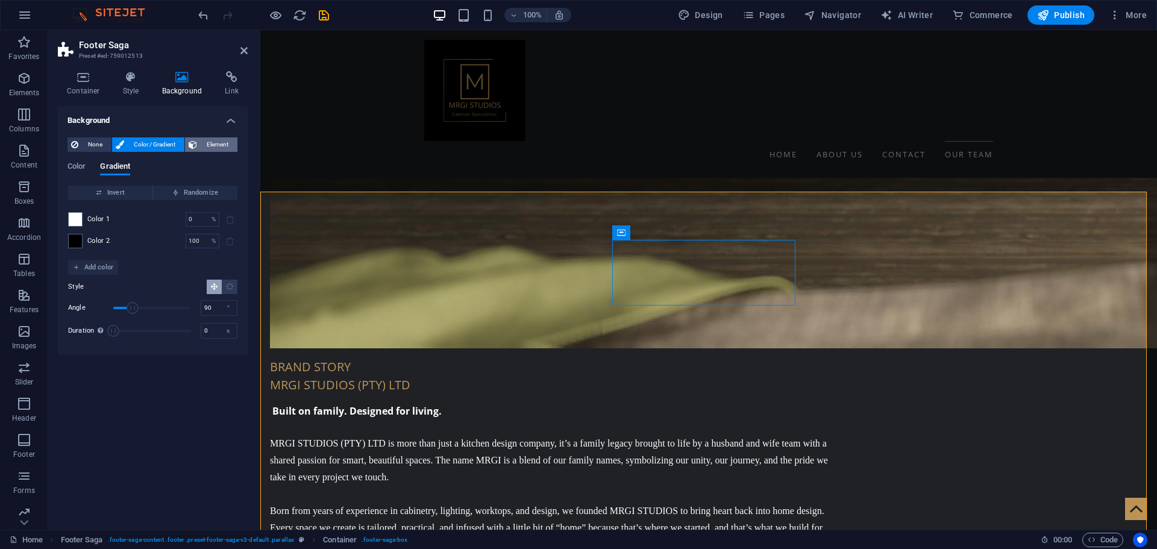
click at [206, 140] on span "Element" at bounding box center [217, 144] width 33 height 14
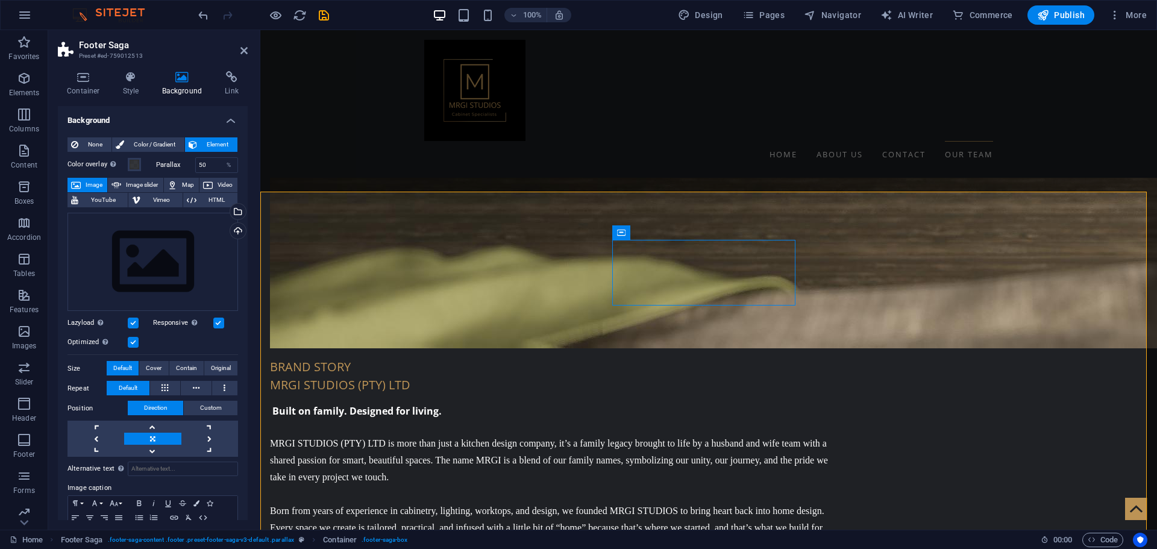
click at [242, 49] on icon at bounding box center [243, 51] width 7 height 10
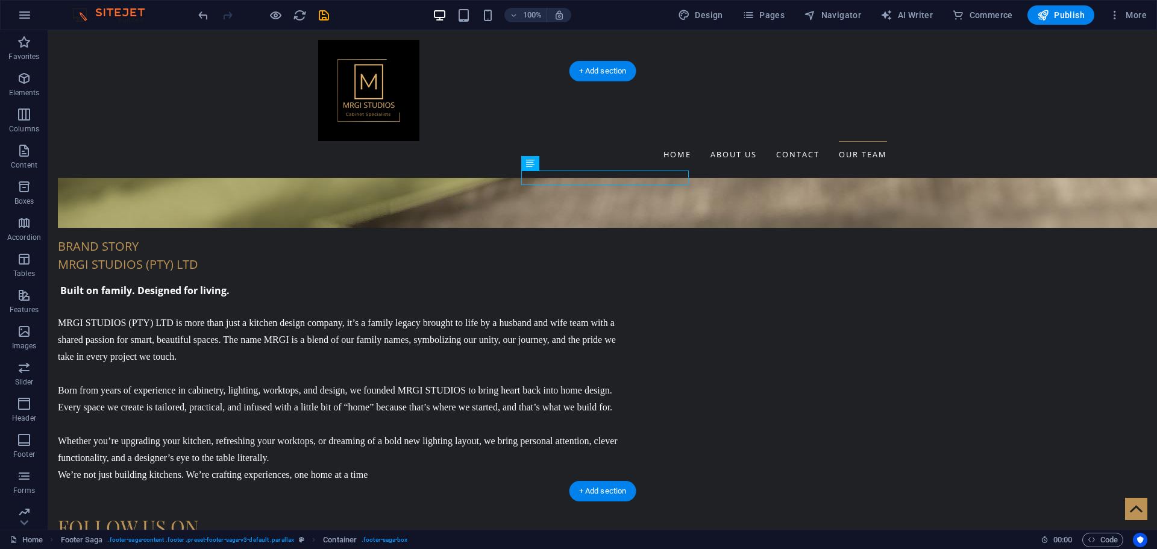
scroll to position [2319, 0]
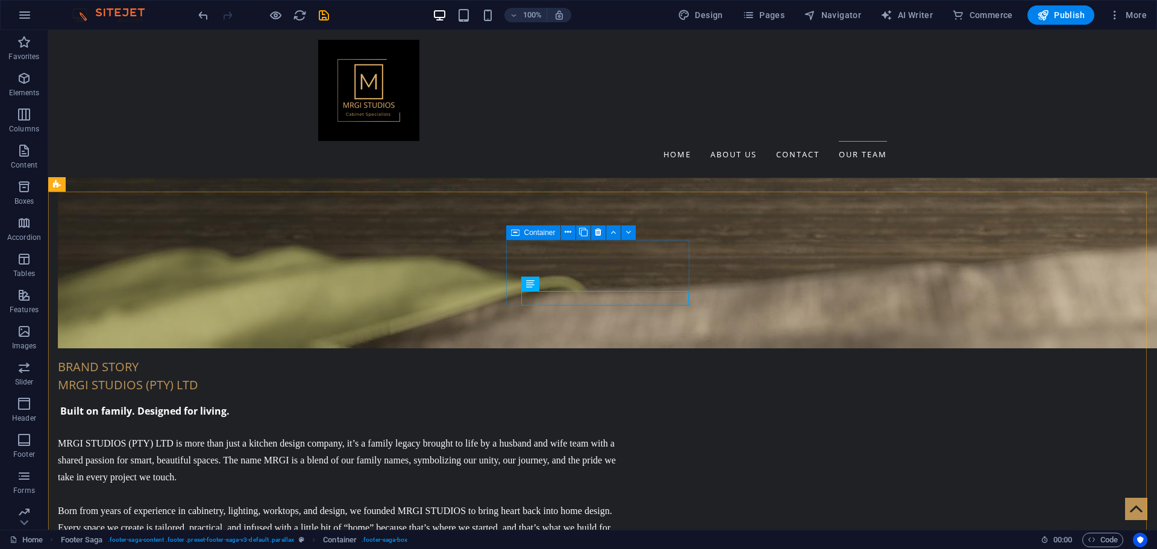
click at [519, 231] on div "Container" at bounding box center [533, 232] width 54 height 14
click at [566, 233] on icon at bounding box center [568, 232] width 7 height 13
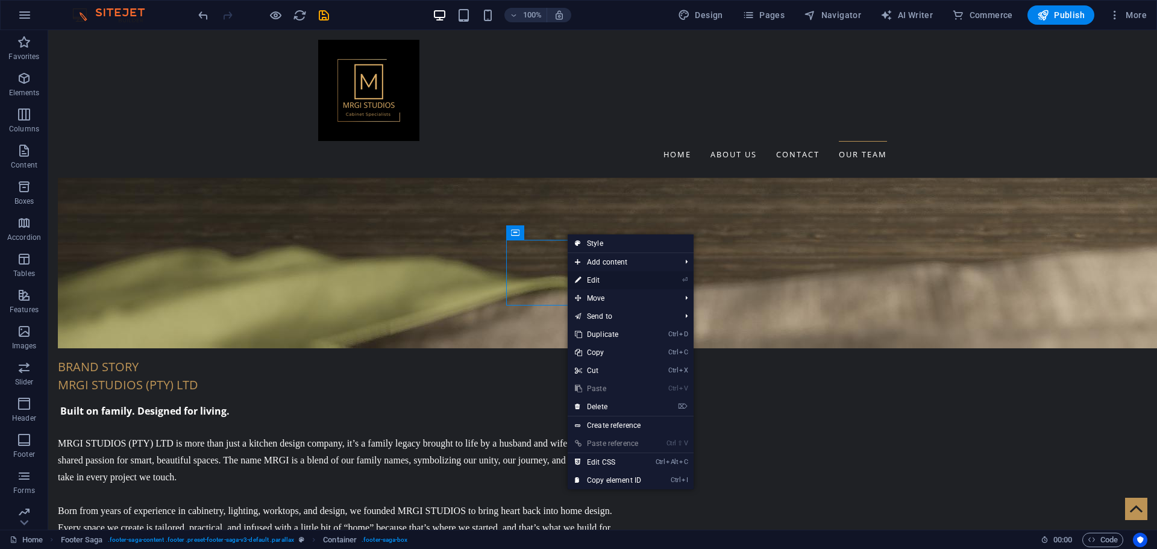
click at [607, 284] on link "⏎ Edit" at bounding box center [608, 280] width 81 height 18
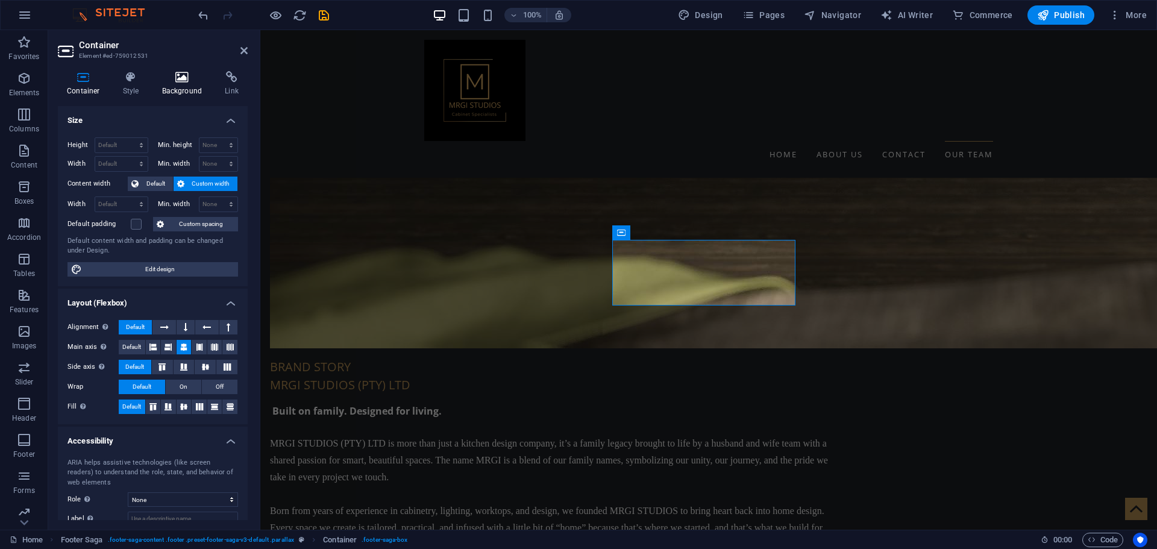
click at [195, 82] on icon at bounding box center [182, 77] width 58 height 12
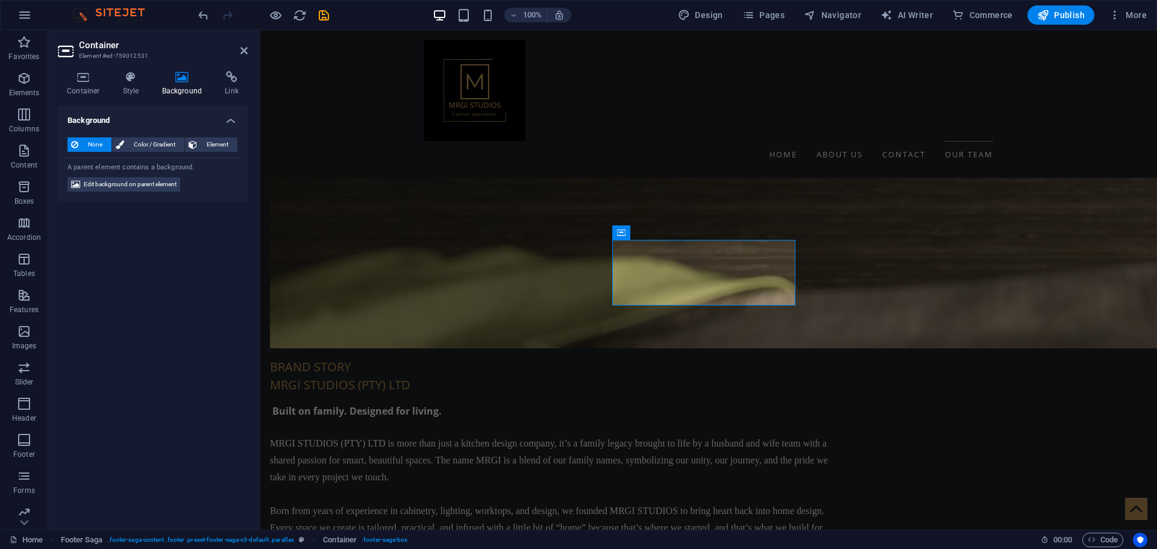
click at [157, 152] on div "None Color / Gradient Element Stretch background to full-width Color overlay Pl…" at bounding box center [153, 165] width 190 height 74
click at [156, 141] on span "Color / Gradient" at bounding box center [154, 144] width 53 height 14
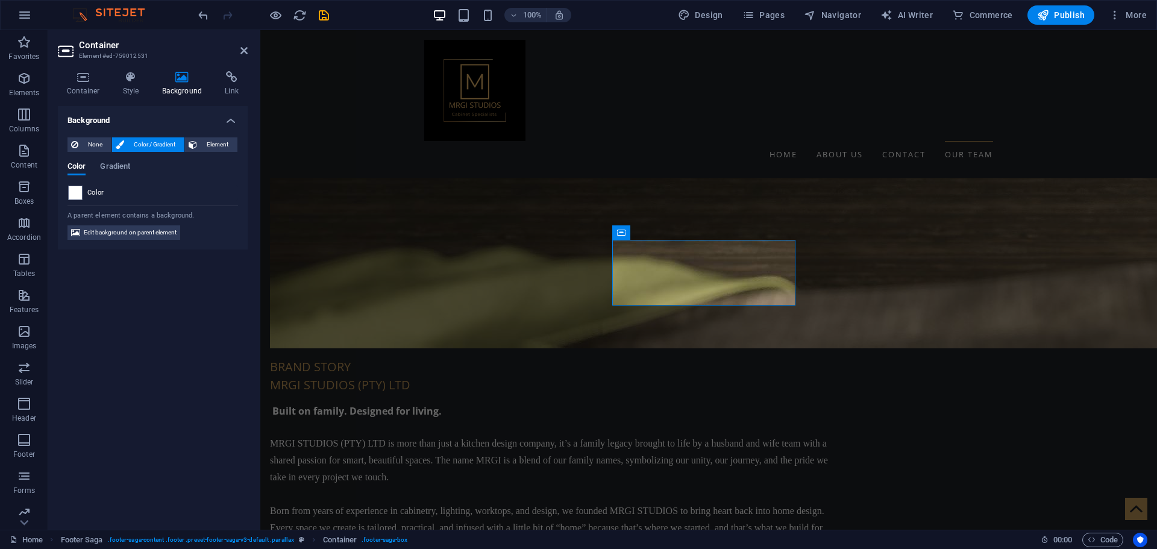
click at [66, 197] on div "None Color / Gradient Element Stretch background to full-width Color overlay Pl…" at bounding box center [153, 189] width 190 height 122
click at [80, 191] on span at bounding box center [75, 192] width 13 height 13
click at [77, 199] on div at bounding box center [75, 193] width 14 height 14
click at [90, 233] on span "Edit background on parent element" at bounding box center [130, 232] width 93 height 14
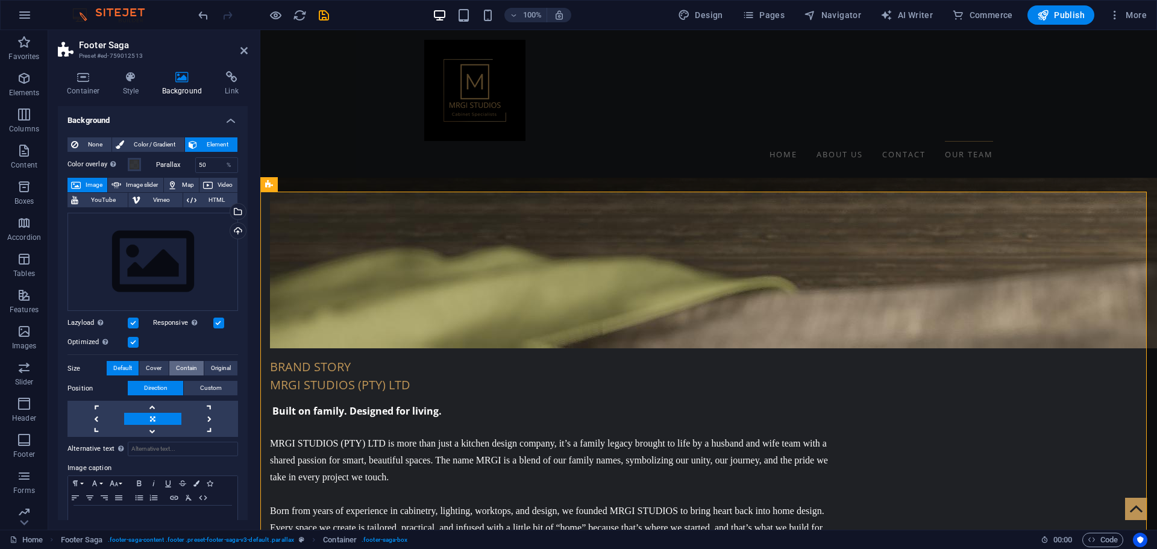
scroll to position [31, 0]
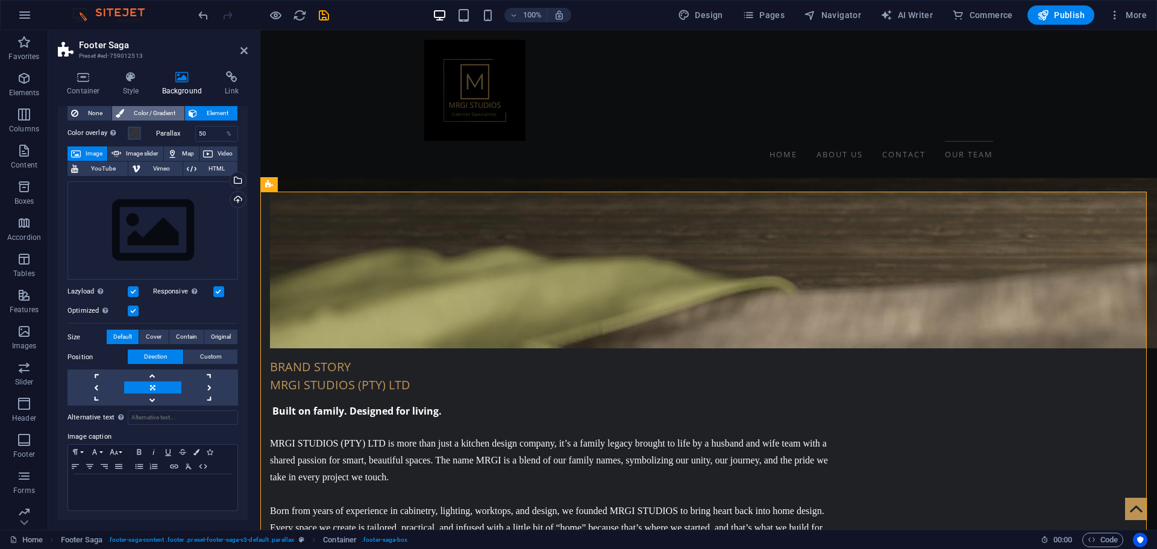
click at [124, 112] on button "Color / Gradient" at bounding box center [148, 113] width 72 height 14
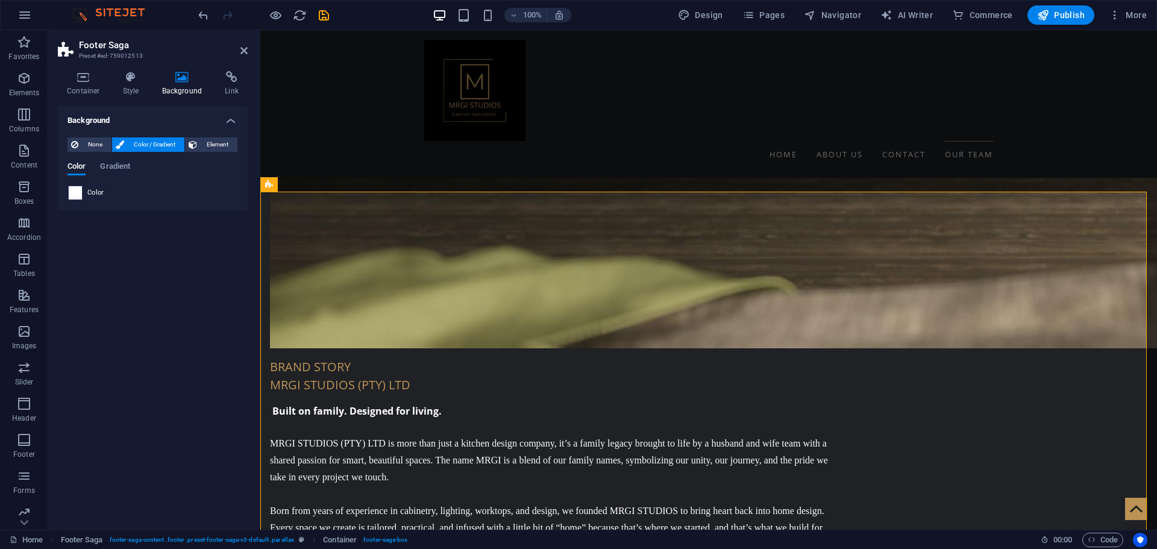
click at [72, 194] on span at bounding box center [75, 192] width 13 height 13
click at [91, 192] on span "Color" at bounding box center [95, 193] width 17 height 10
click at [247, 48] on icon at bounding box center [243, 51] width 7 height 10
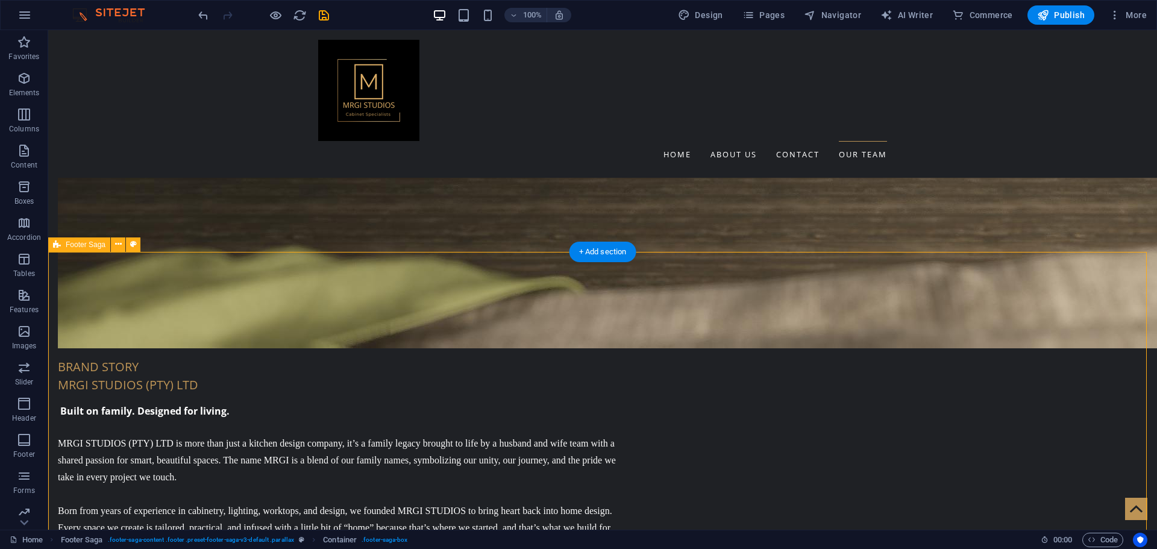
scroll to position [2259, 0]
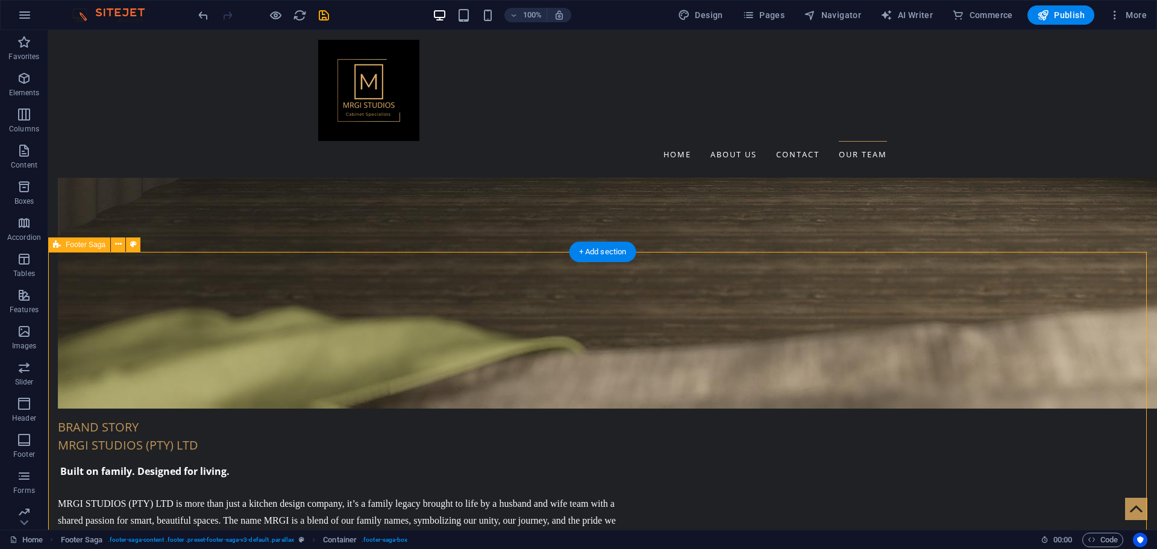
click at [0, 0] on div "Text" at bounding box center [0, 0] width 0 height 0
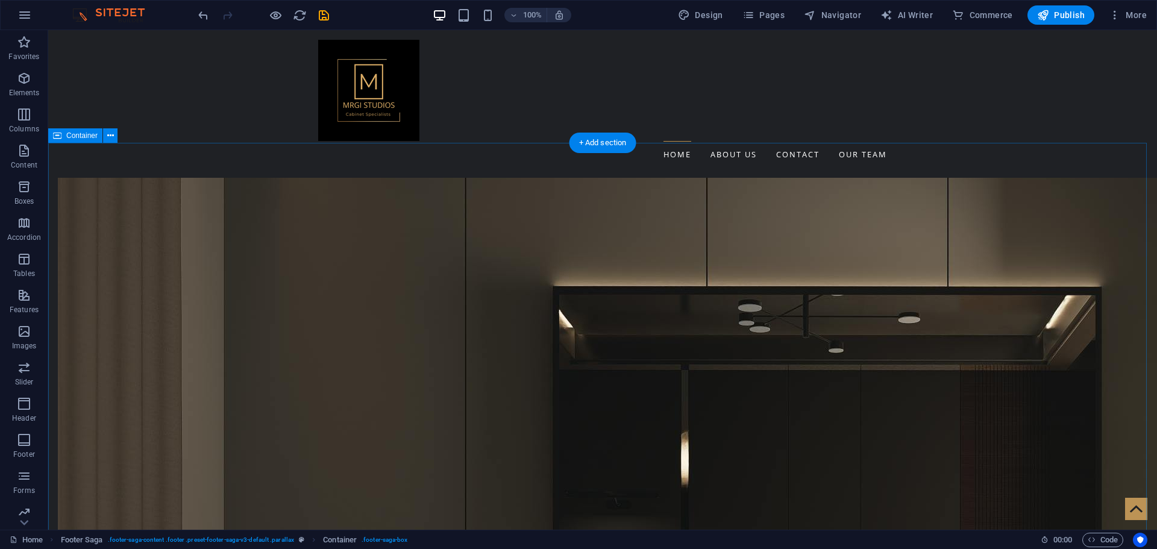
scroll to position [1235, 0]
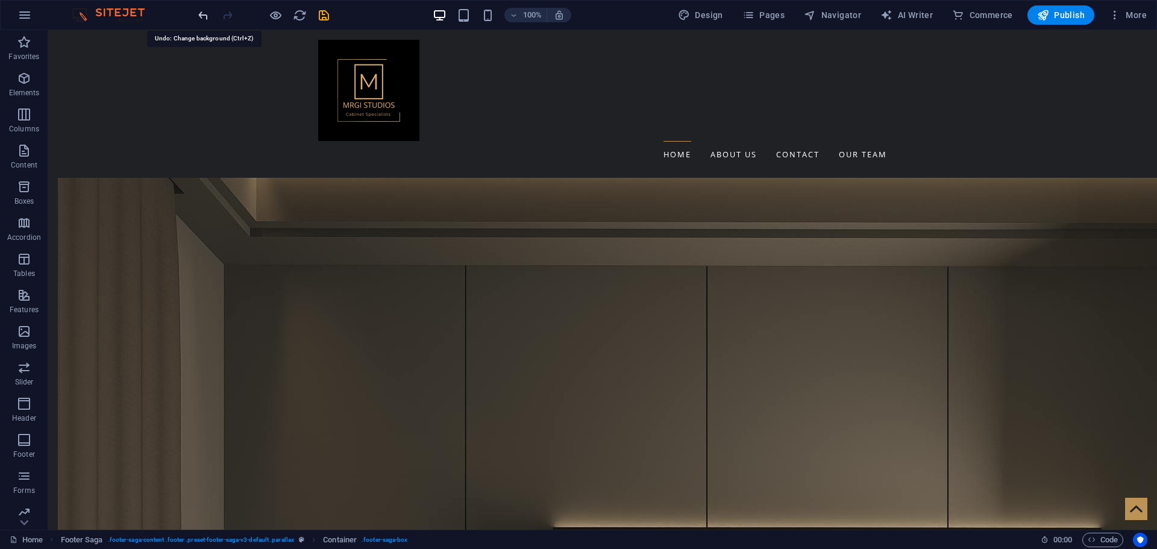
click at [207, 17] on icon "undo" at bounding box center [203, 15] width 14 height 14
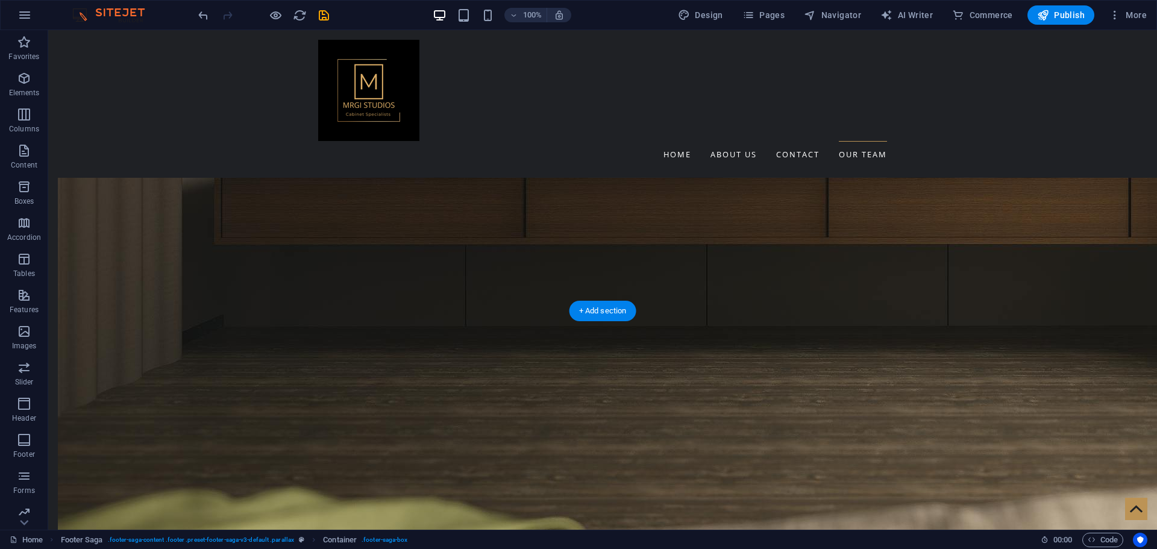
scroll to position [2380, 0]
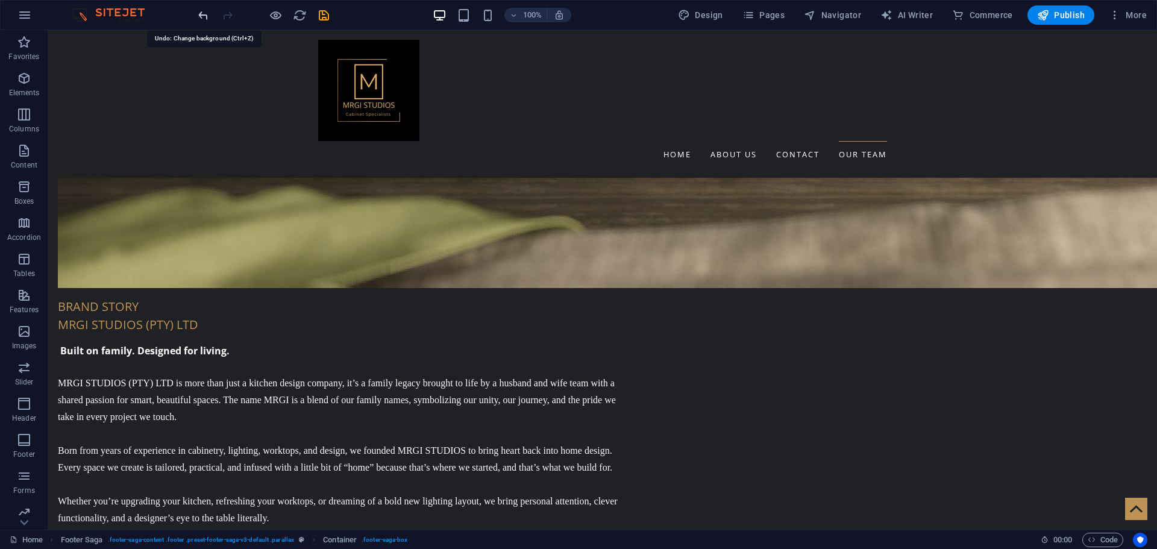
click at [199, 11] on icon "undo" at bounding box center [203, 15] width 14 height 14
click at [199, 16] on icon "undo" at bounding box center [203, 15] width 14 height 14
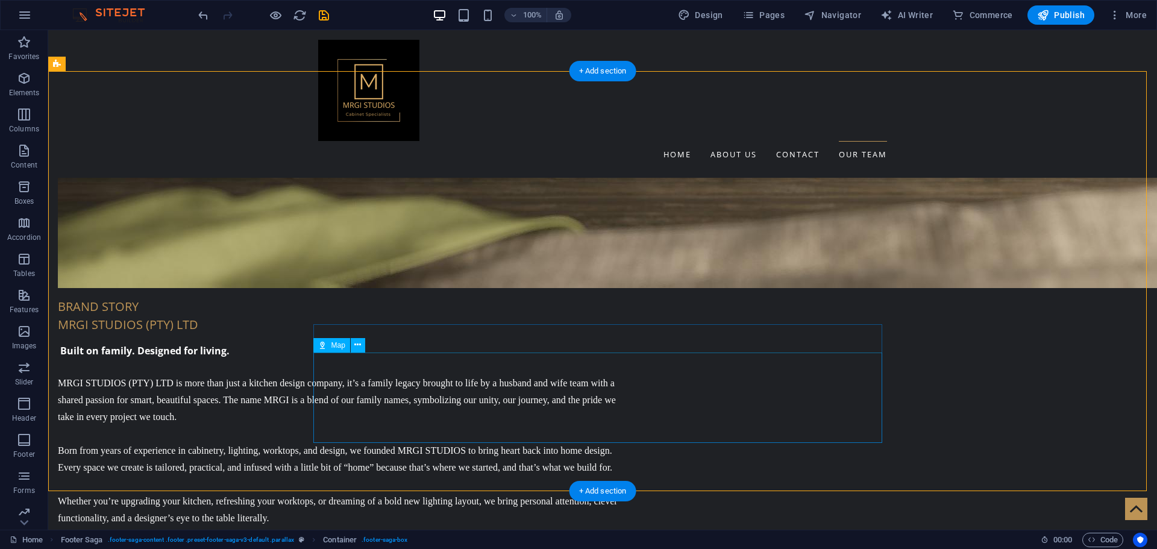
scroll to position [2440, 0]
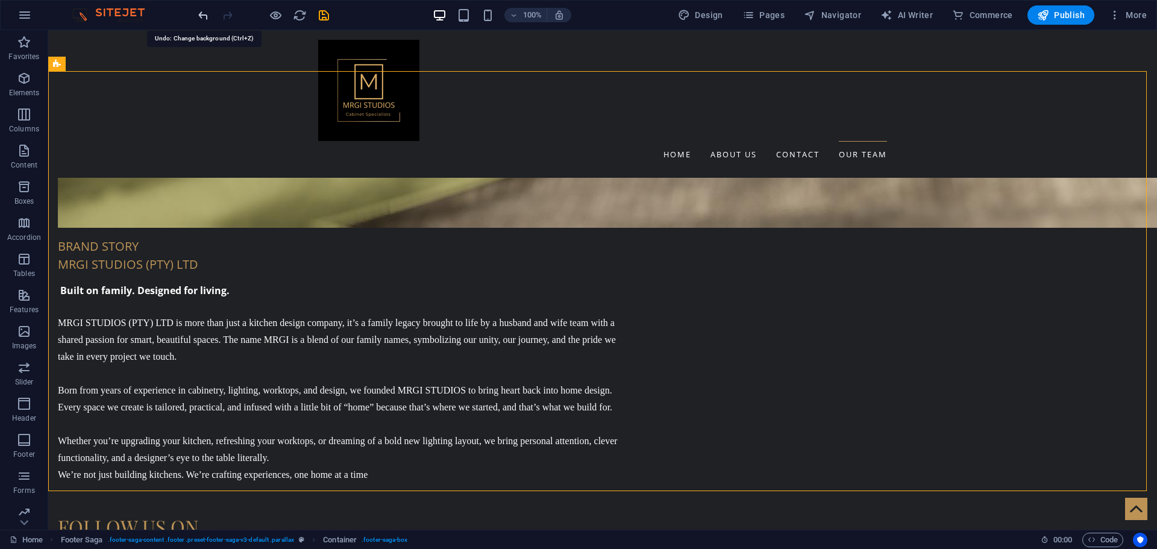
click at [205, 18] on icon "undo" at bounding box center [203, 15] width 14 height 14
click at [204, 17] on icon "undo" at bounding box center [203, 15] width 14 height 14
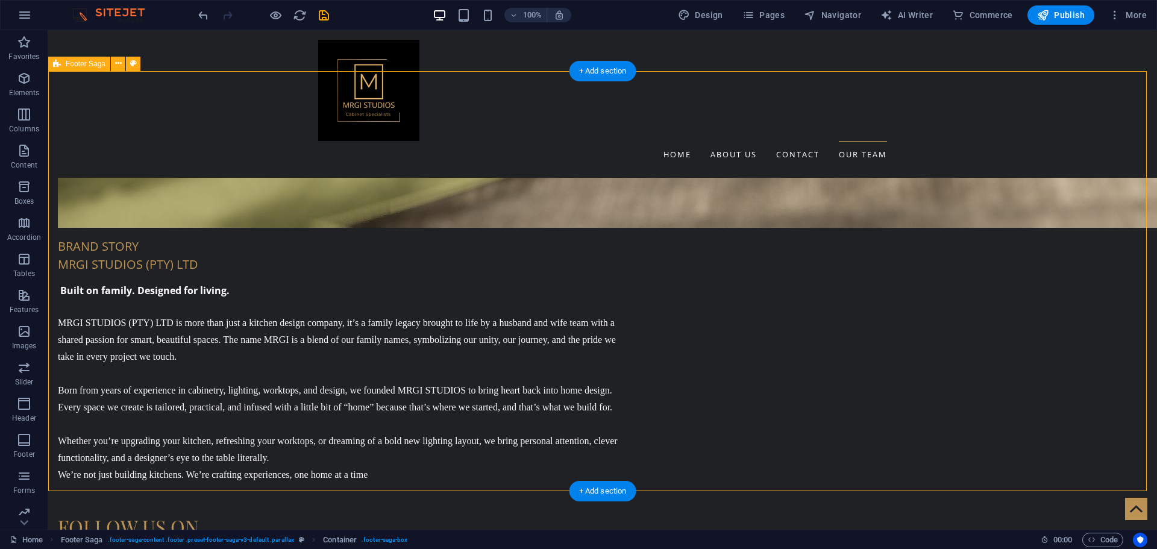
click at [719, 16] on span "Design" at bounding box center [700, 15] width 45 height 12
click at [782, 16] on span "Pages" at bounding box center [763, 15] width 42 height 12
click at [300, 19] on icon "reload" at bounding box center [300, 15] width 14 height 14
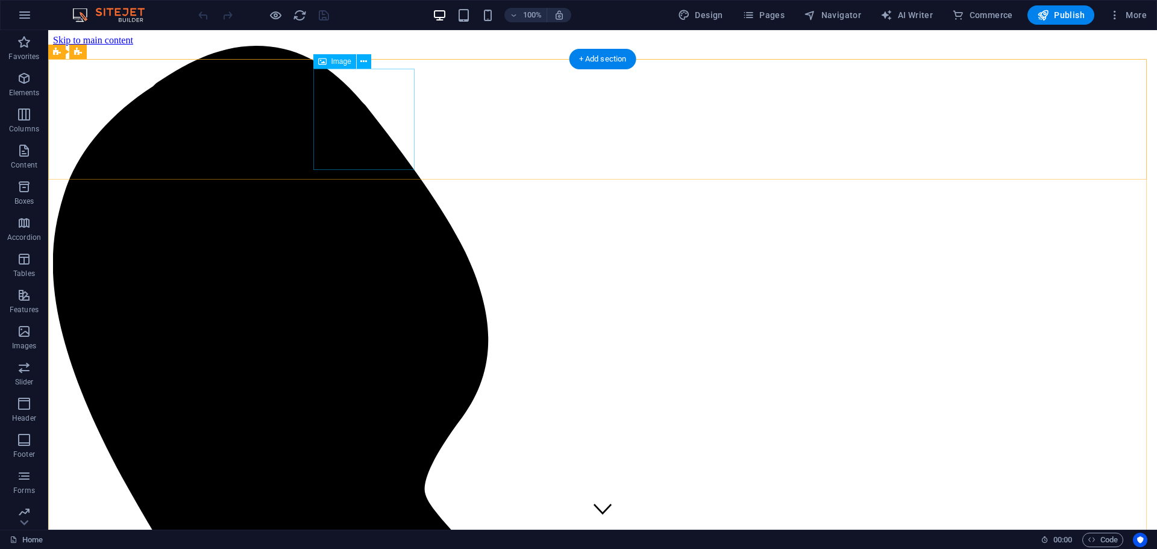
click at [340, 60] on span "Image" at bounding box center [341, 61] width 20 height 7
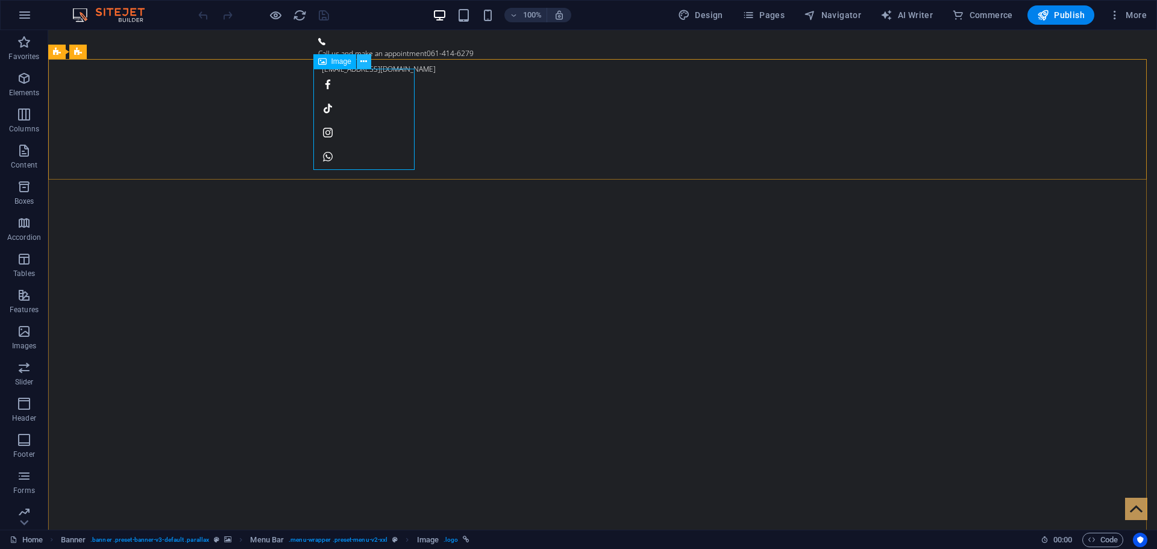
click at [363, 65] on icon at bounding box center [363, 61] width 7 height 13
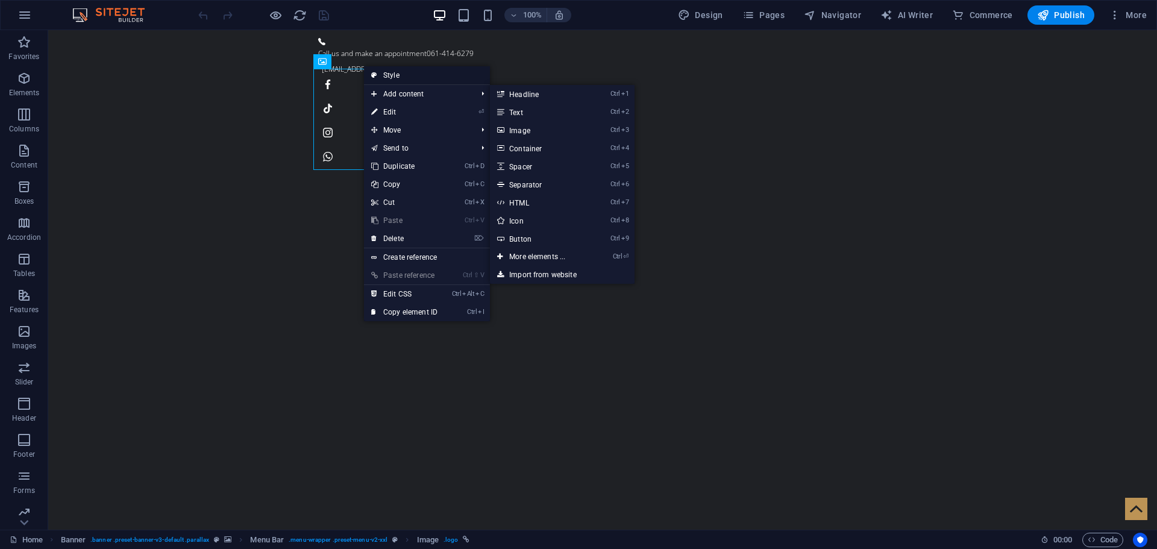
drag, startPoint x: 415, startPoint y: 71, endPoint x: 34, endPoint y: 75, distance: 380.9
click at [415, 71] on link "Style" at bounding box center [427, 75] width 126 height 18
select select "rem"
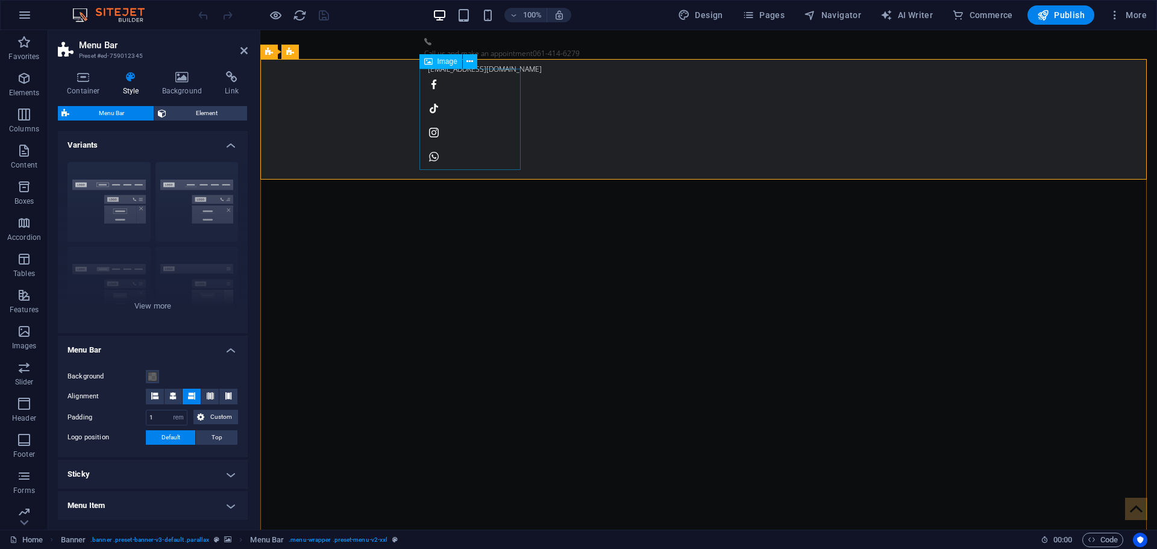
select select "px"
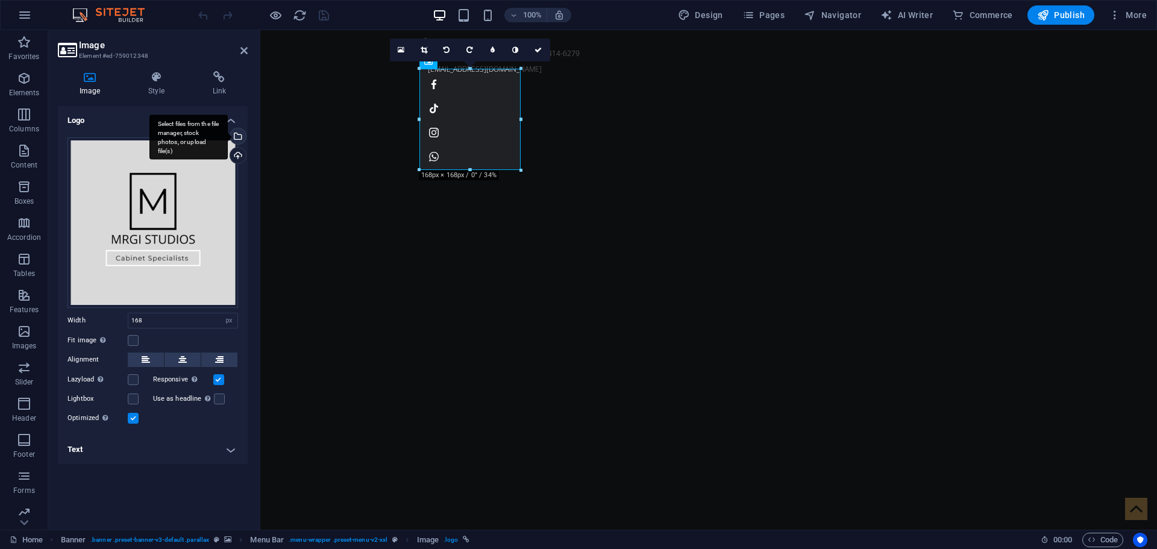
click at [228, 139] on div "Select files from the file manager, stock photos, or upload file(s)" at bounding box center [188, 136] width 78 height 45
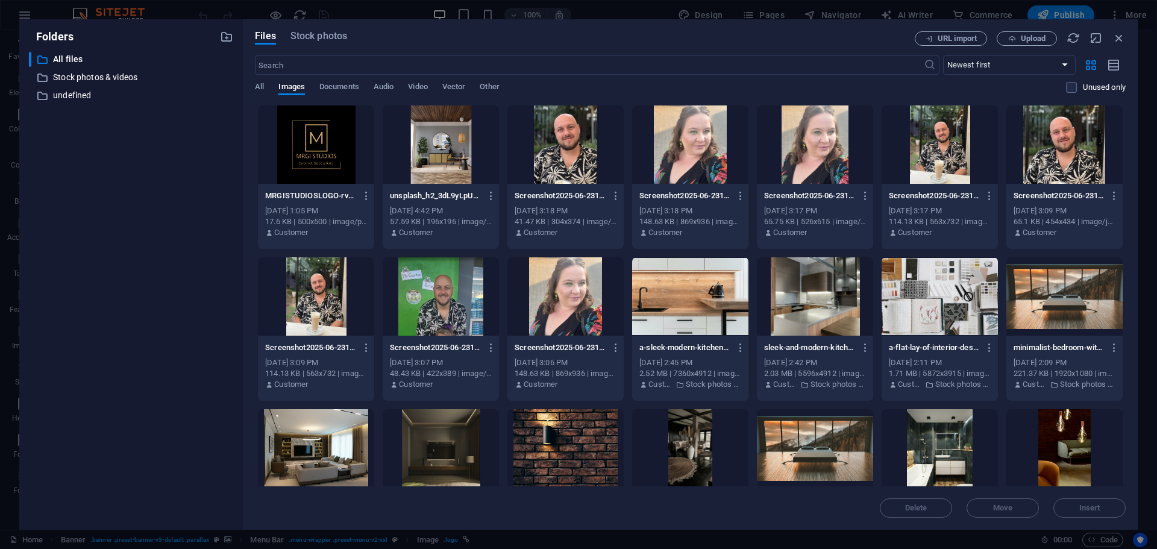
click at [331, 149] on div at bounding box center [316, 144] width 116 height 78
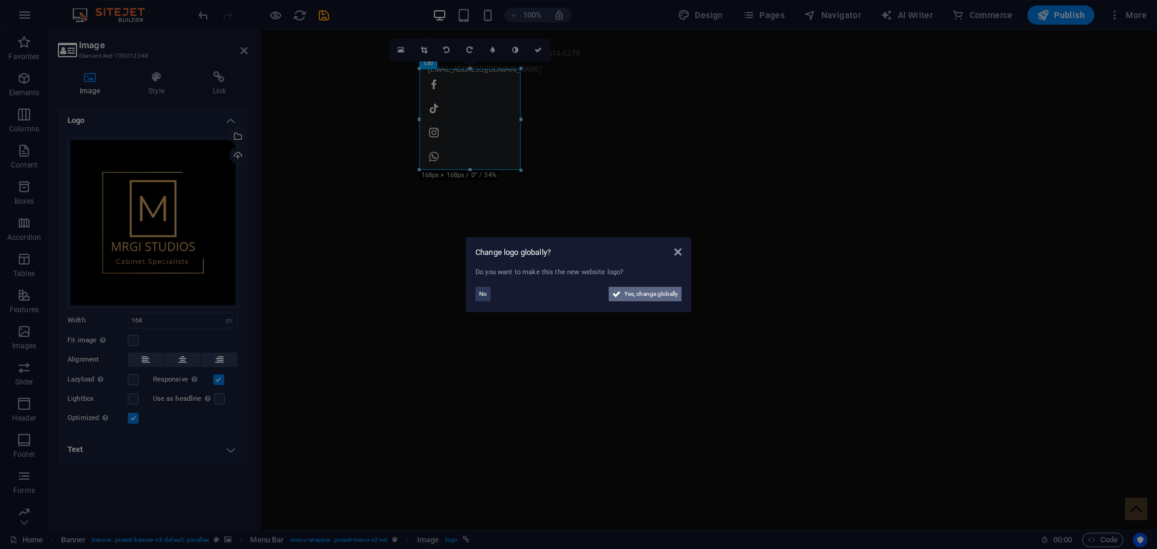
click at [633, 290] on span "Yes, change globally" at bounding box center [651, 294] width 54 height 14
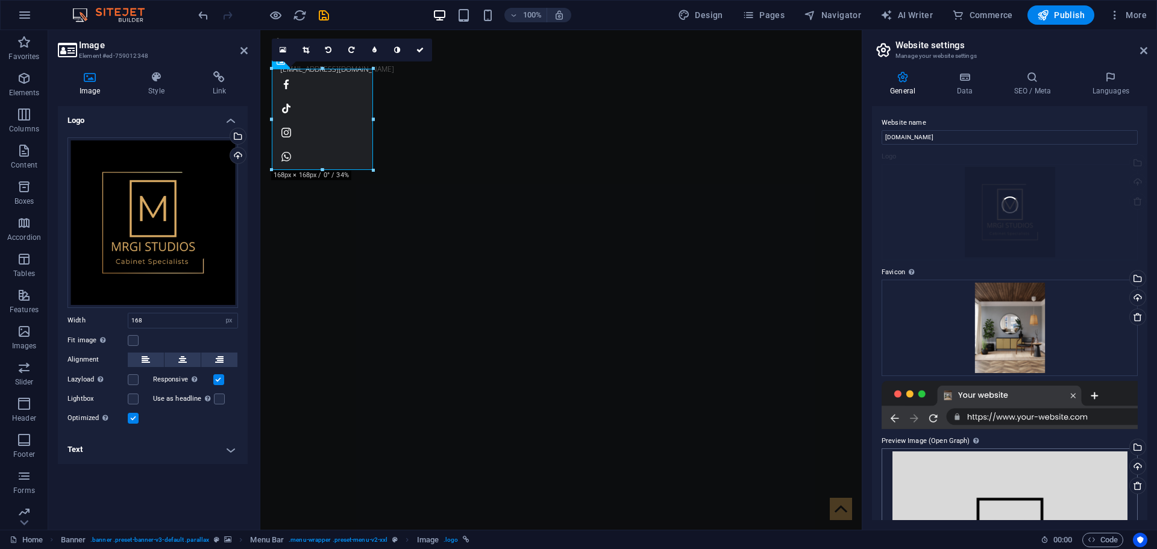
scroll to position [179, 0]
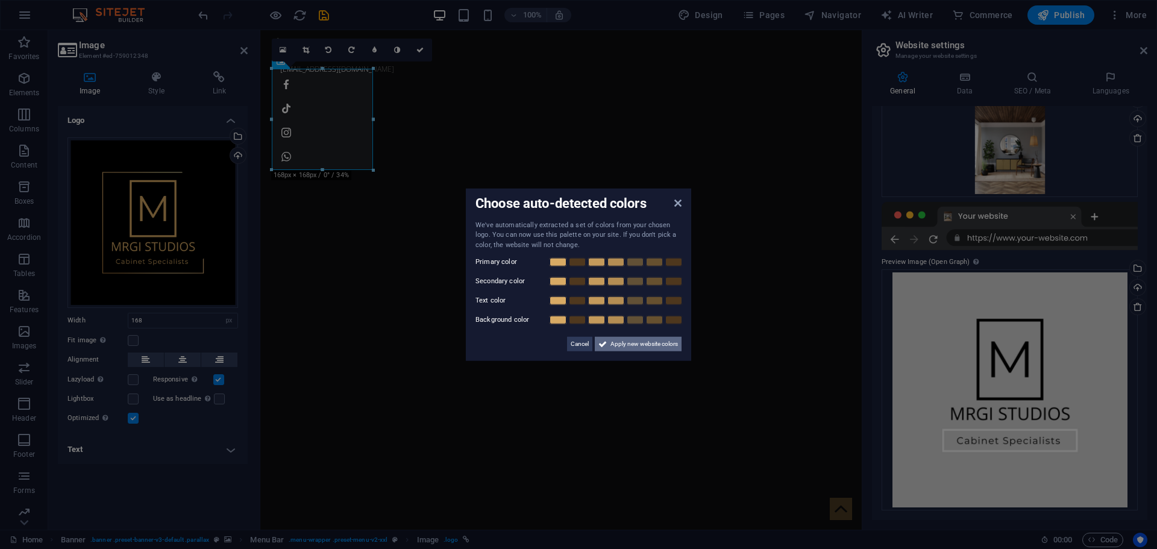
click at [630, 349] on span "Apply new website colors" at bounding box center [643, 344] width 67 height 14
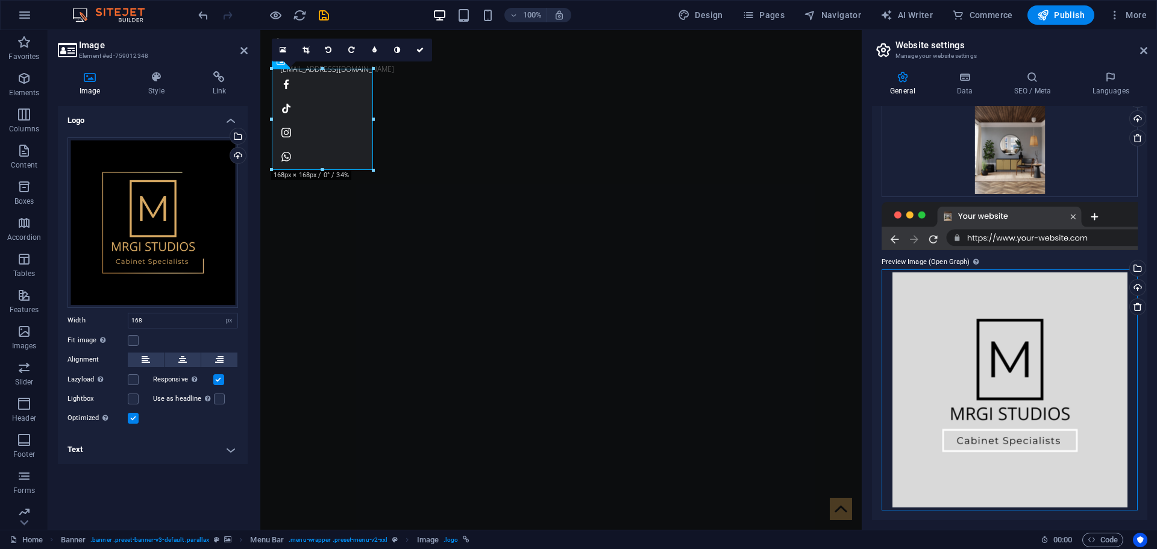
drag, startPoint x: 976, startPoint y: 254, endPoint x: 1056, endPoint y: 291, distance: 87.6
click at [1056, 291] on div "Drag files here, click to choose files or select files from Files or our free s…" at bounding box center [1010, 389] width 256 height 241
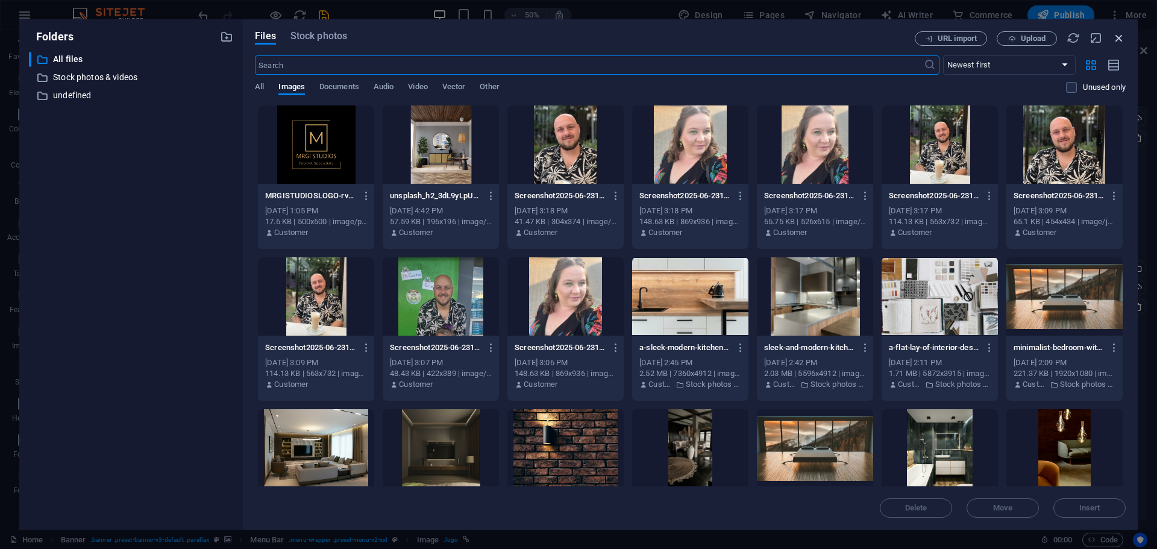
click at [1114, 33] on icon "button" at bounding box center [1118, 37] width 13 height 13
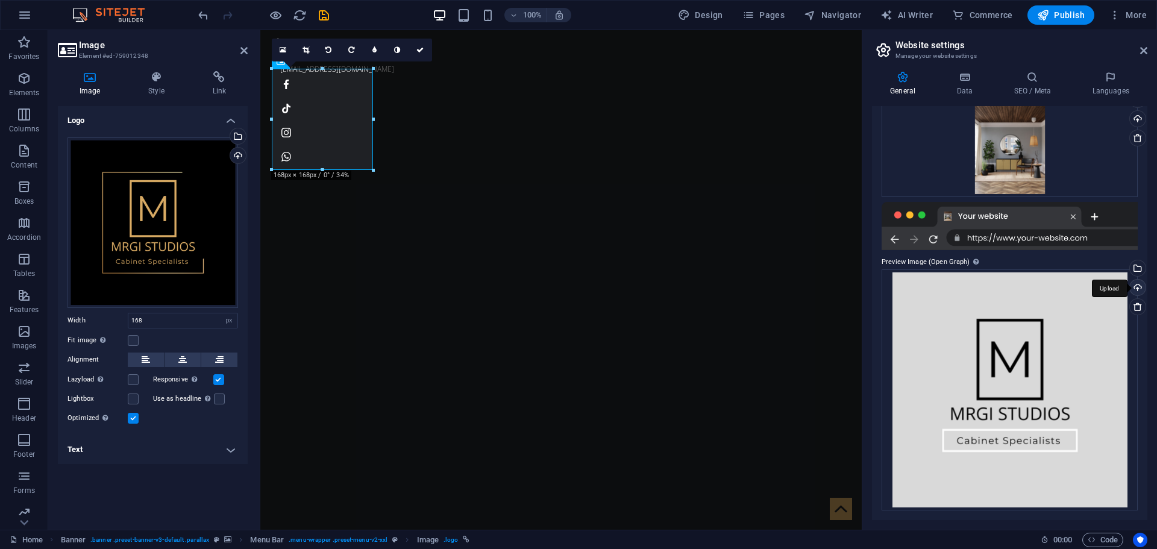
click at [1139, 284] on div "Upload" at bounding box center [1136, 289] width 18 height 18
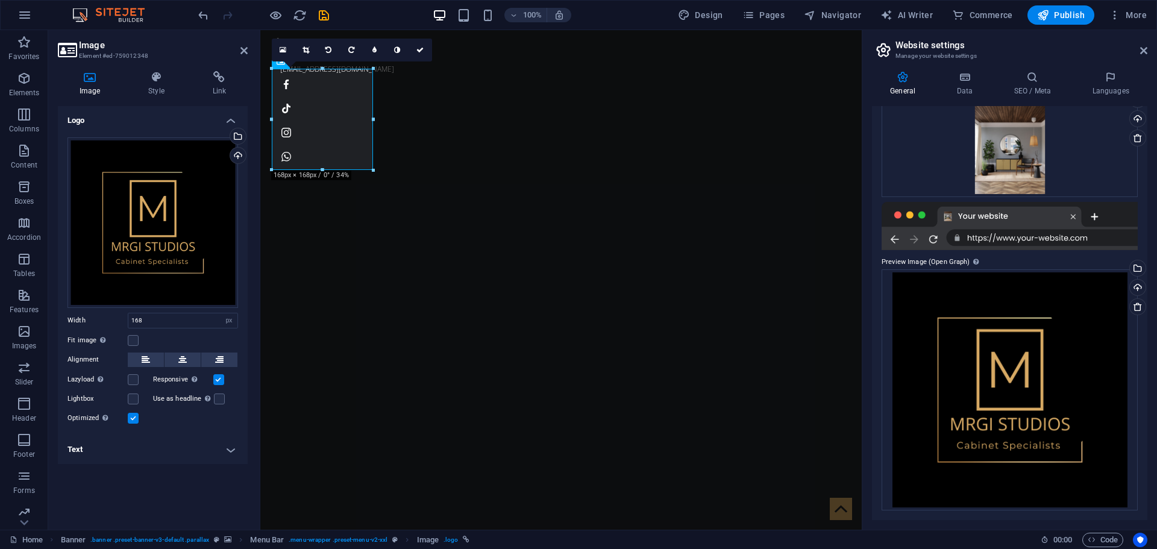
click at [1146, 45] on h2 "Website settings" at bounding box center [1021, 45] width 252 height 11
click at [1140, 52] on icon at bounding box center [1143, 51] width 7 height 10
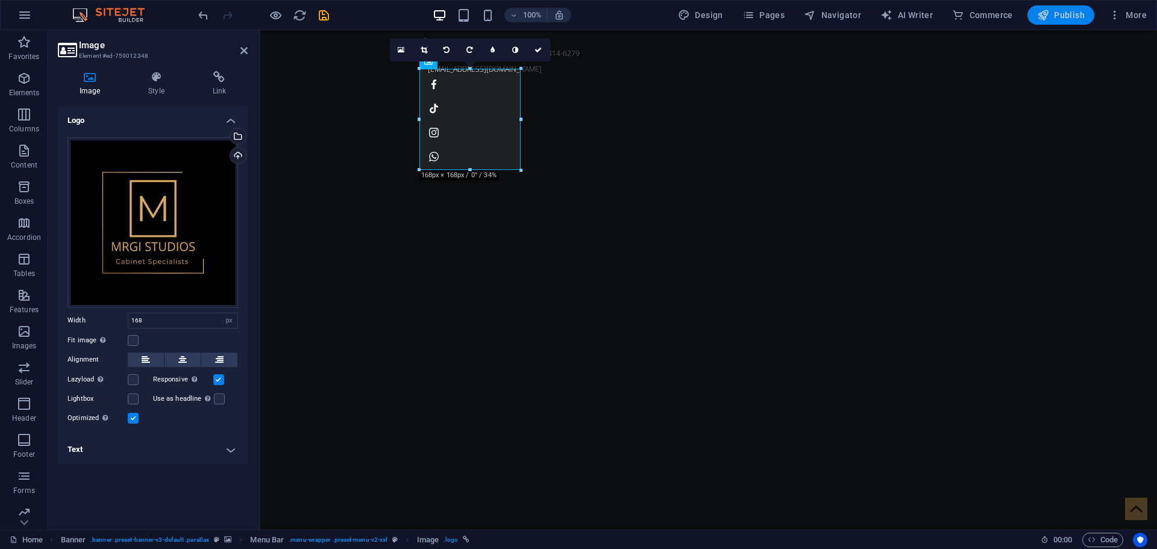
click at [1065, 14] on span "Publish" at bounding box center [1061, 15] width 48 height 12
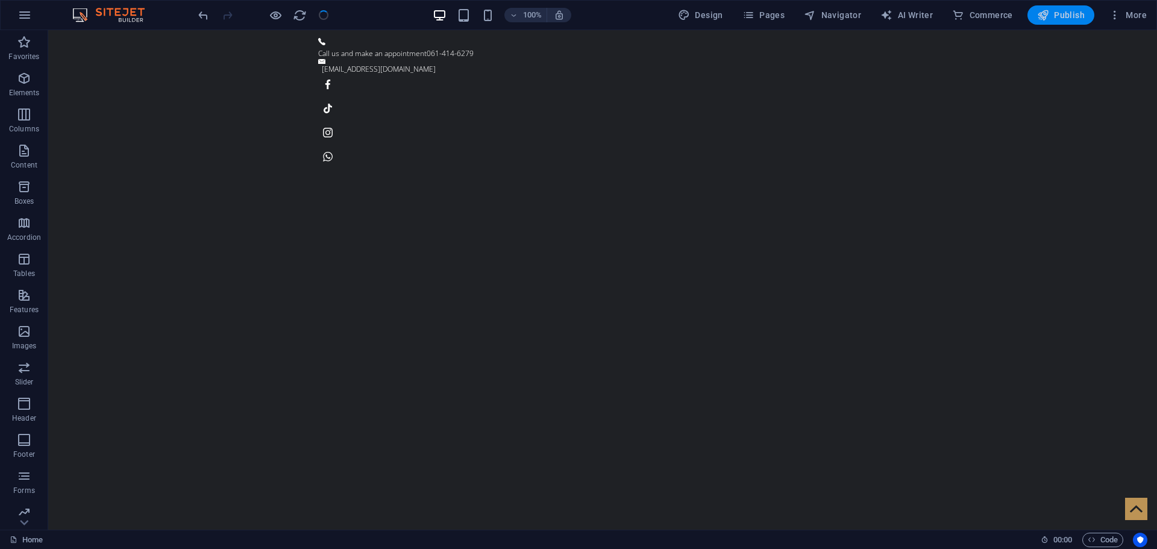
click at [1073, 16] on span "Publish" at bounding box center [1061, 15] width 48 height 12
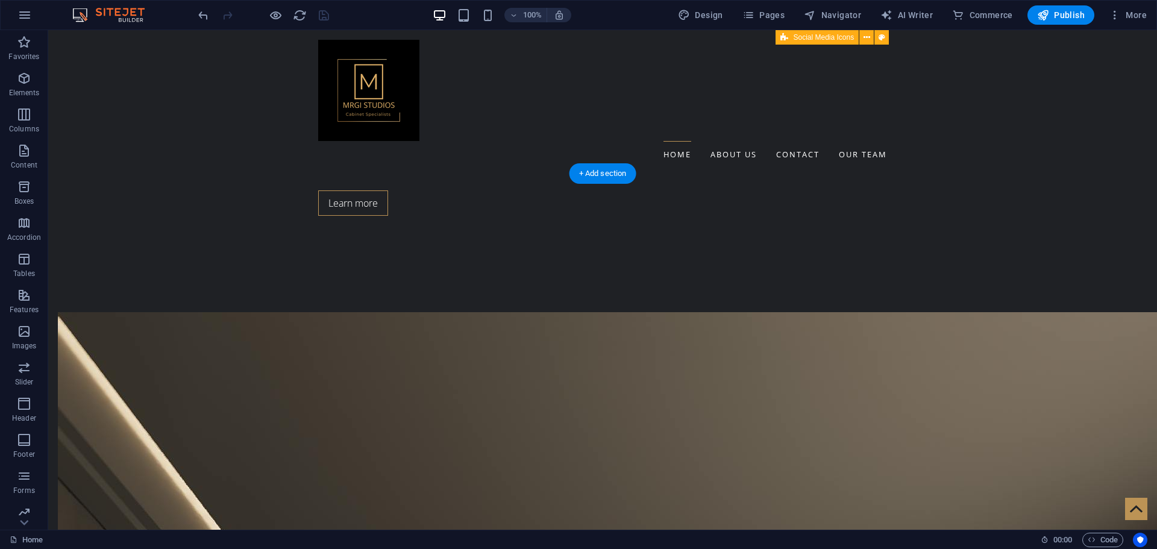
scroll to position [753, 0]
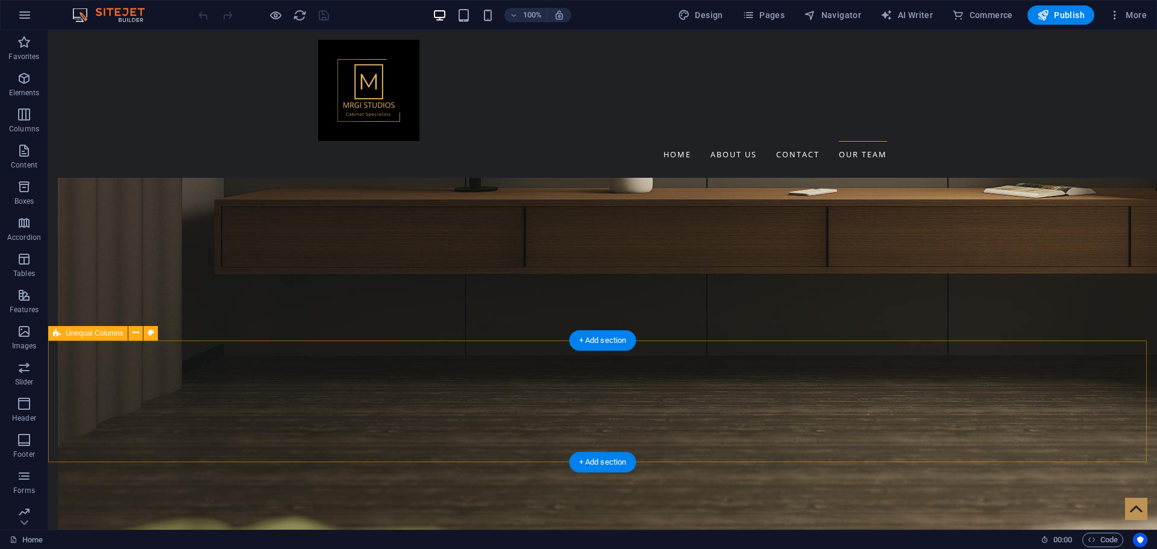
scroll to position [2230, 0]
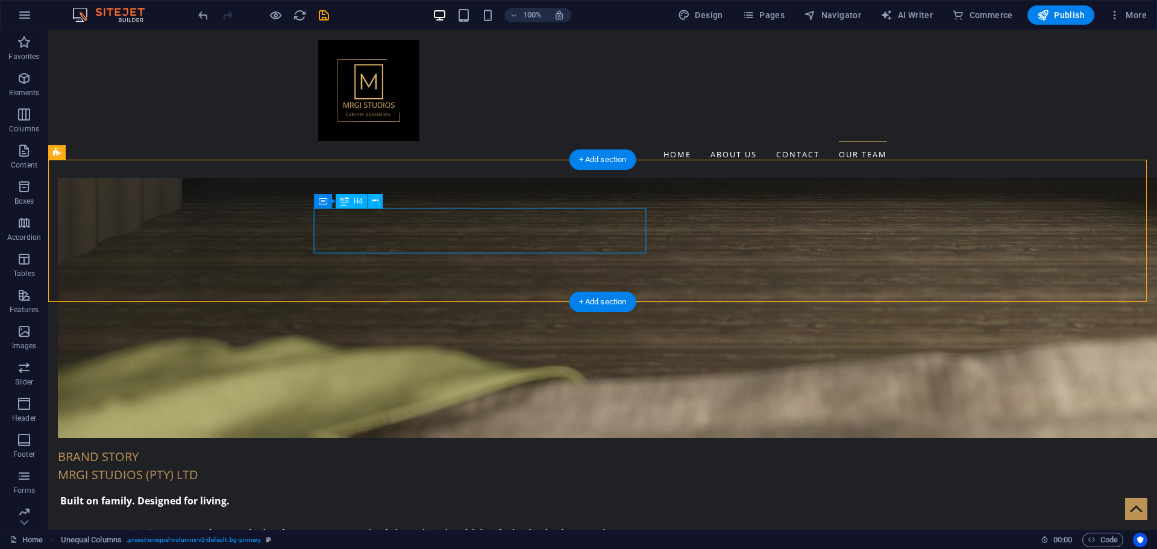
click at [372, 204] on icon at bounding box center [375, 201] width 7 height 13
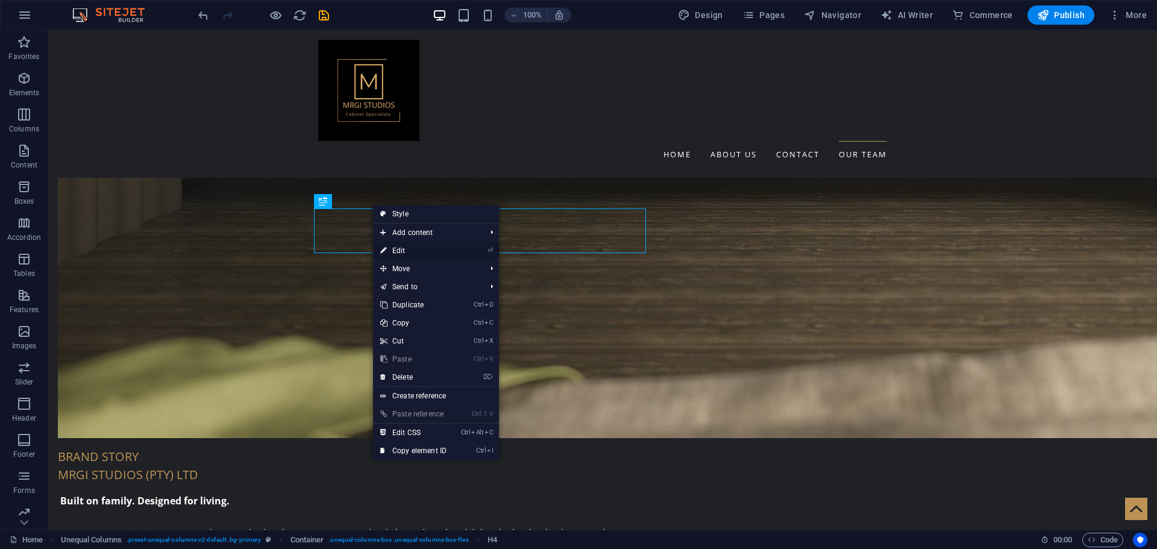
click at [414, 246] on link "⏎ Edit" at bounding box center [413, 251] width 81 height 18
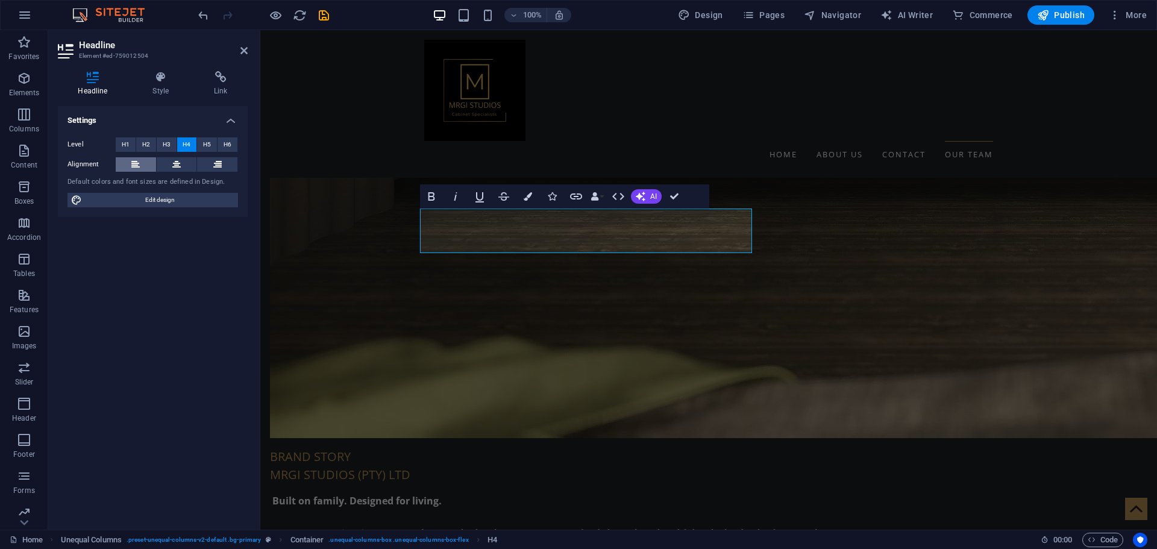
click at [143, 163] on button at bounding box center [136, 164] width 40 height 14
click at [169, 162] on button at bounding box center [177, 164] width 40 height 14
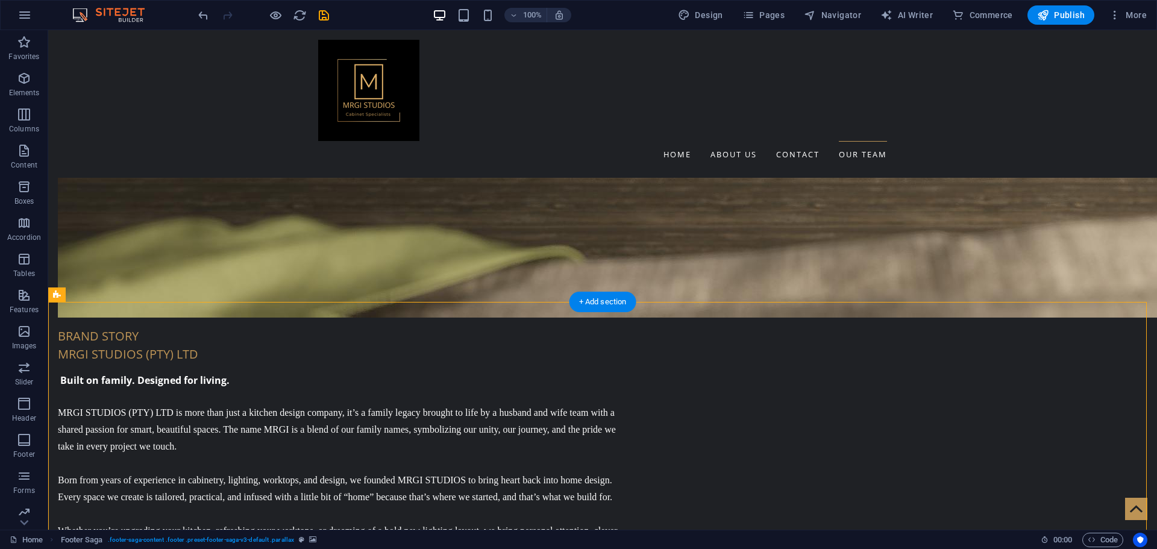
scroll to position [2410, 0]
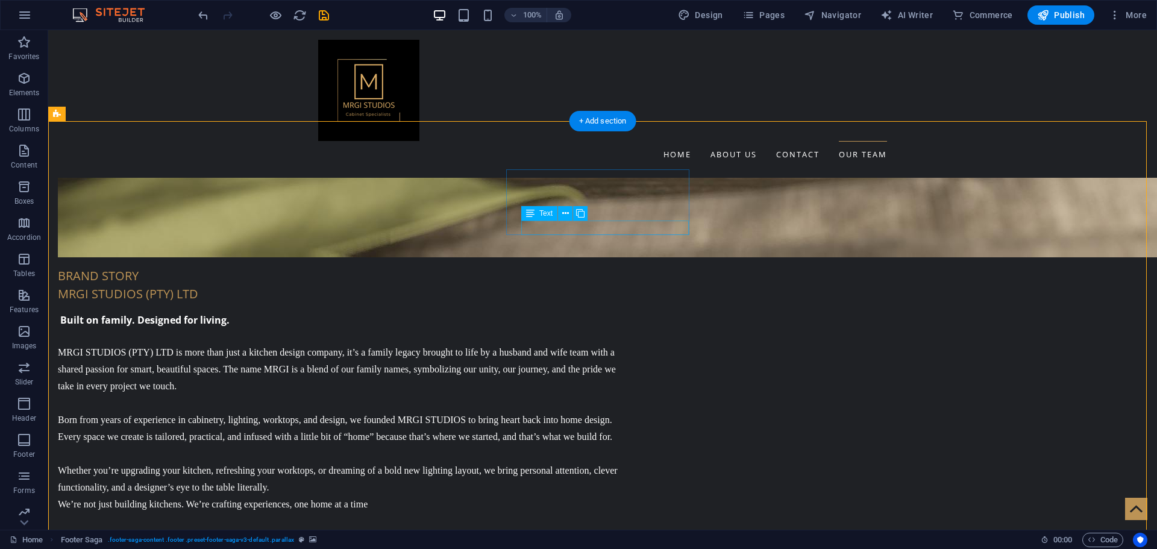
drag, startPoint x: 586, startPoint y: 228, endPoint x: 577, endPoint y: 228, distance: 9.0
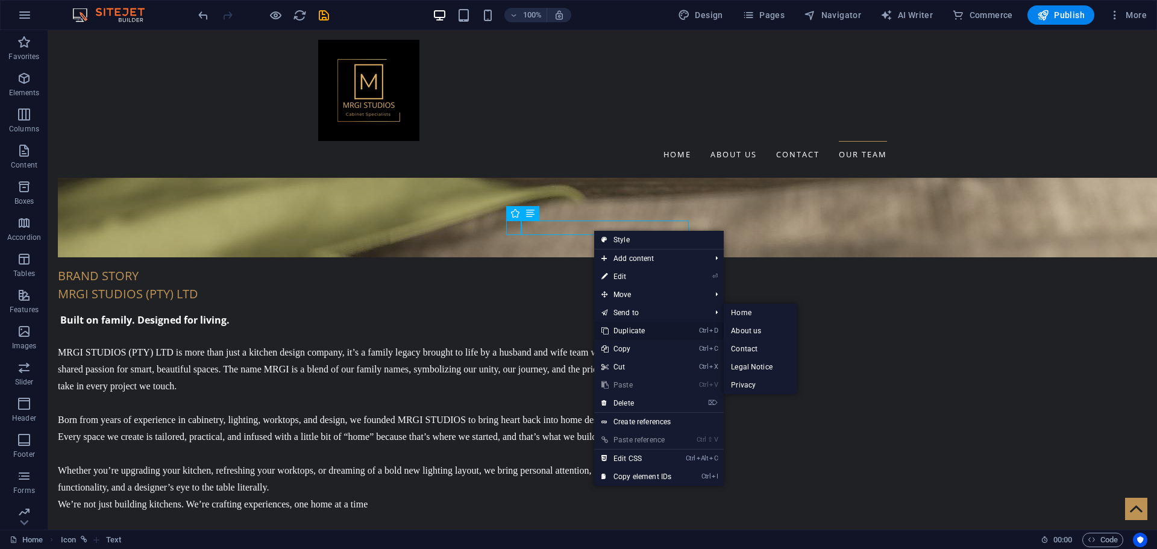
click at [633, 333] on link "Ctrl D Duplicate" at bounding box center [636, 331] width 84 height 18
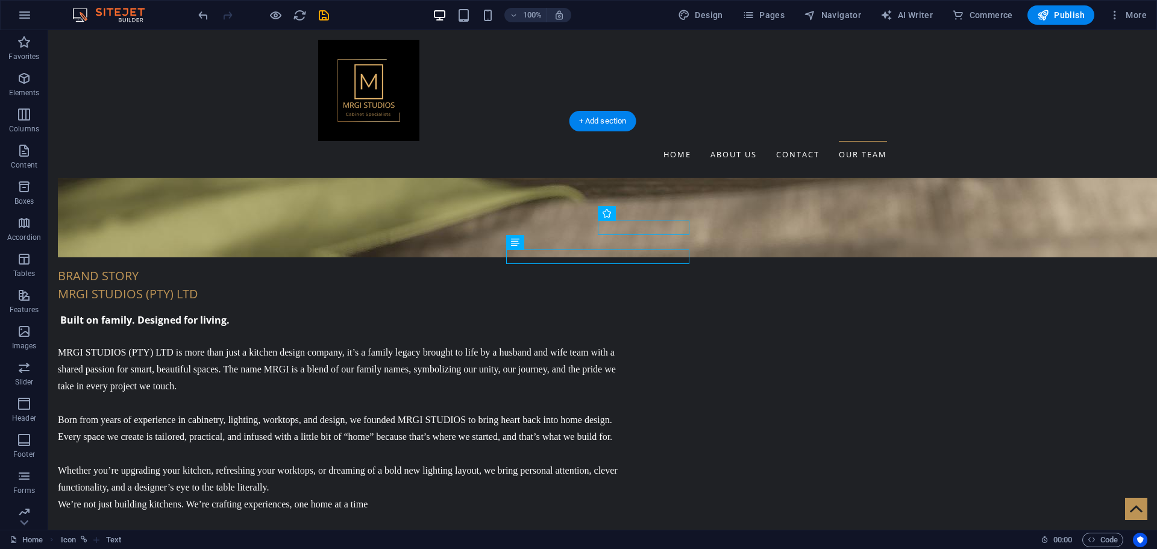
drag, startPoint x: 603, startPoint y: 224, endPoint x: 510, endPoint y: 246, distance: 96.0
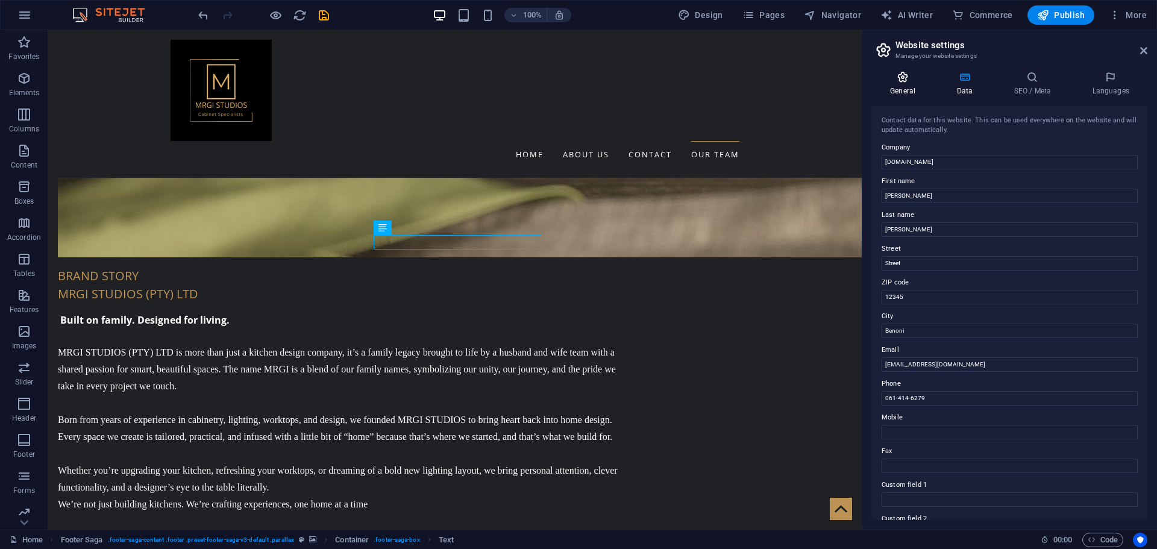
click at [913, 86] on h4 "General" at bounding box center [905, 83] width 66 height 25
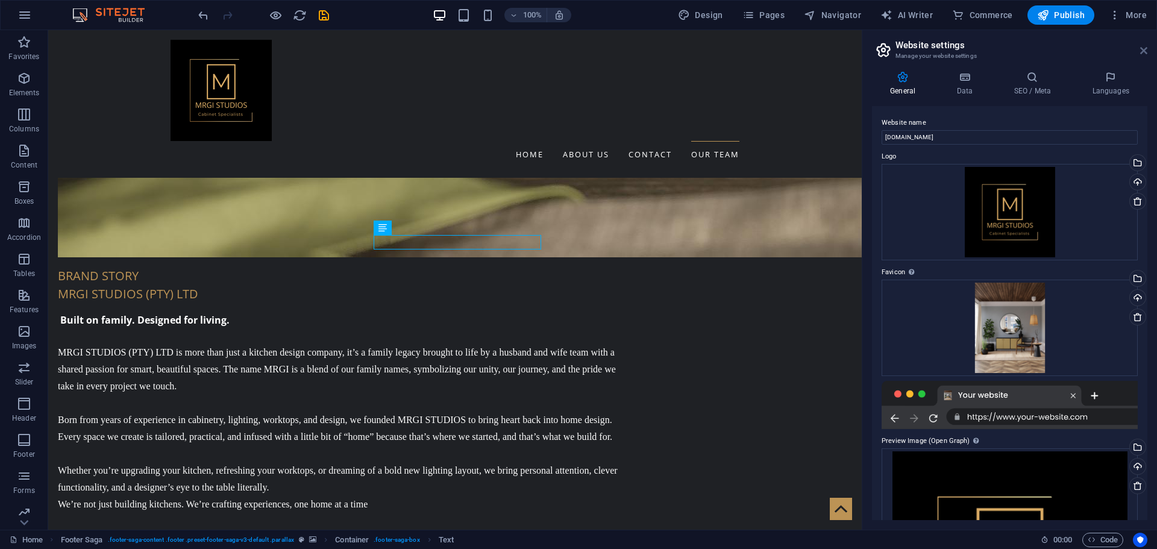
drag, startPoint x: 1144, startPoint y: 52, endPoint x: 759, endPoint y: 163, distance: 401.3
click at [1144, 52] on icon at bounding box center [1143, 51] width 7 height 10
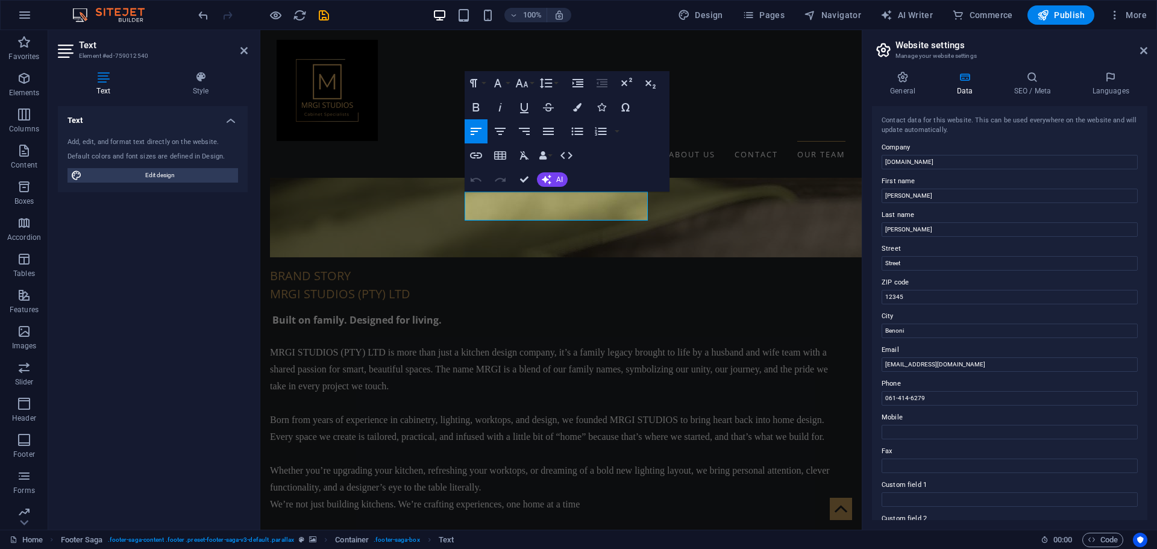
drag, startPoint x: 1211, startPoint y: 324, endPoint x: 807, endPoint y: 292, distance: 405.0
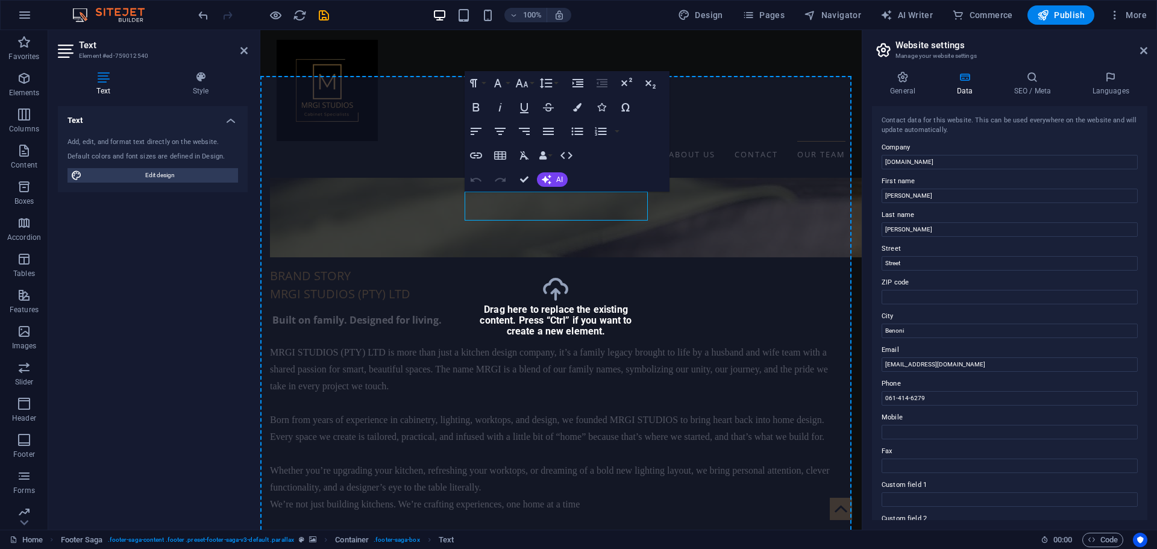
click at [873, 331] on div "Contact data for this website. This can be used everywhere on the website and w…" at bounding box center [1009, 313] width 275 height 414
click at [1141, 51] on icon at bounding box center [1143, 51] width 7 height 10
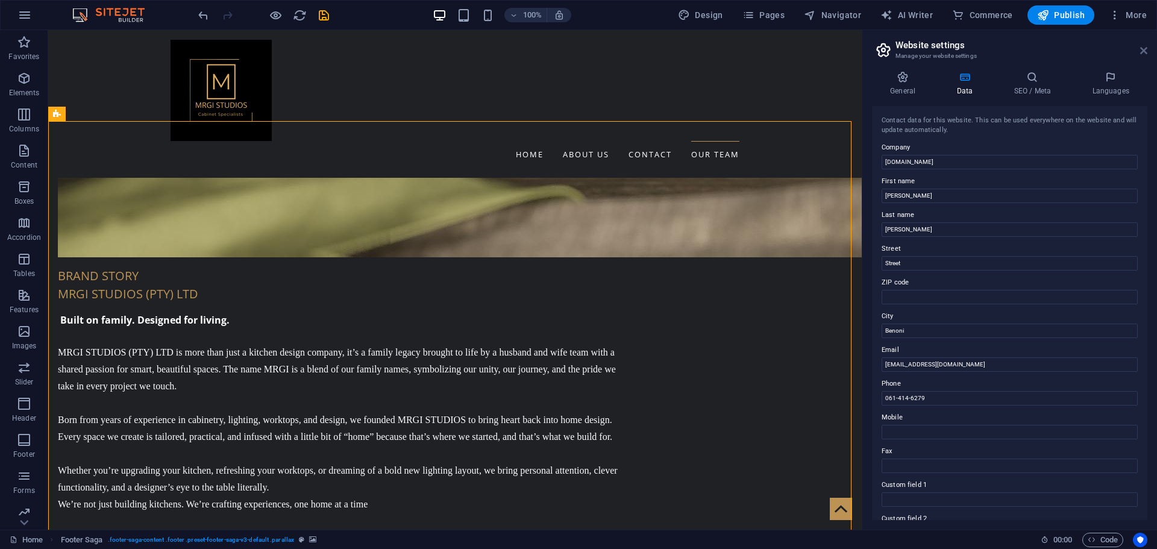
click at [1143, 46] on icon at bounding box center [1143, 51] width 7 height 10
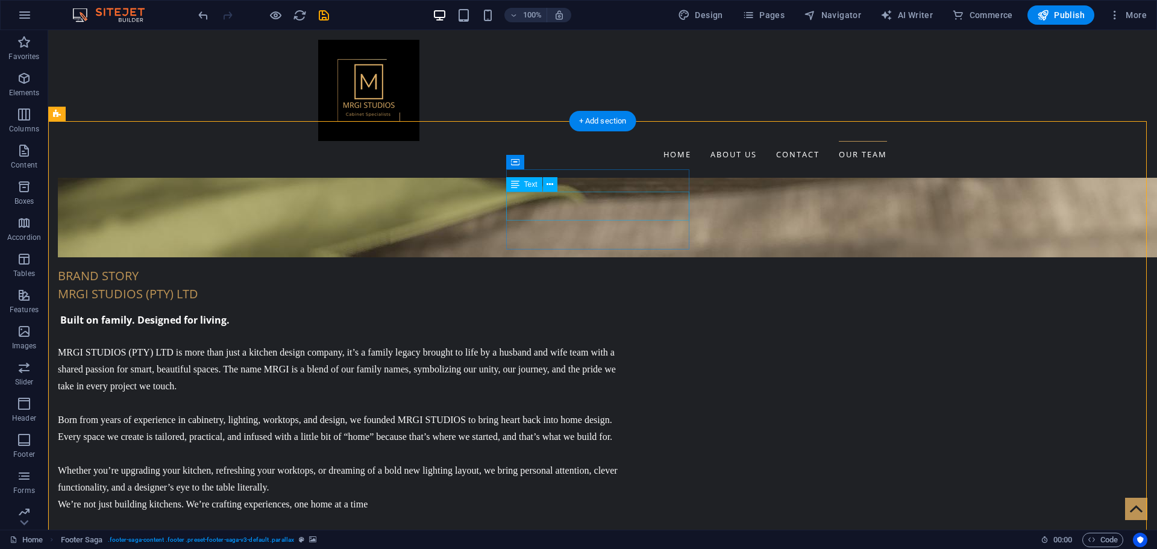
click at [554, 187] on button at bounding box center [550, 184] width 14 height 14
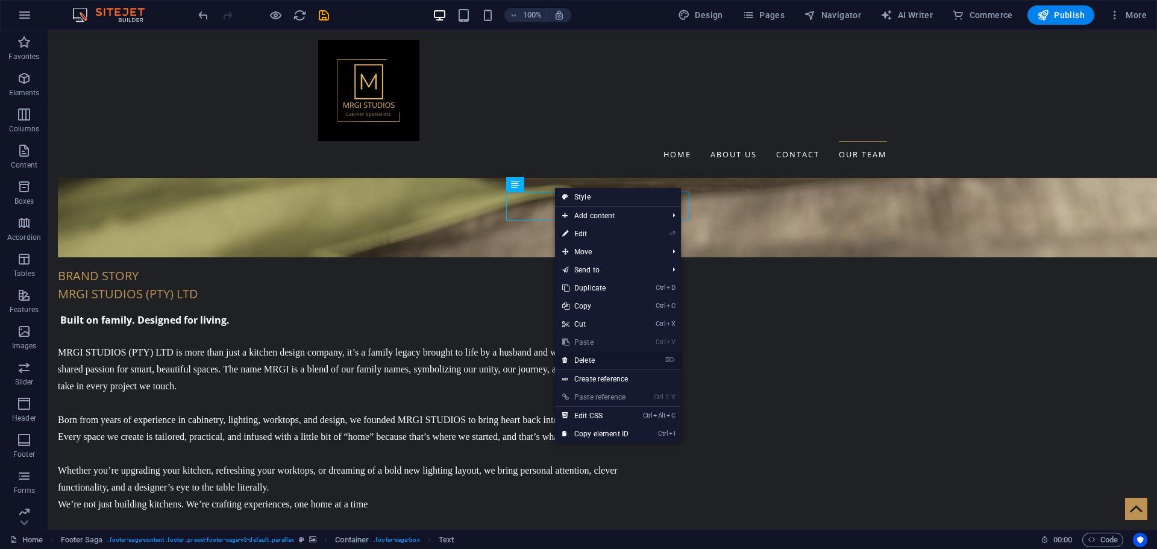
click at [606, 362] on link "⌦ Delete" at bounding box center [595, 360] width 81 height 18
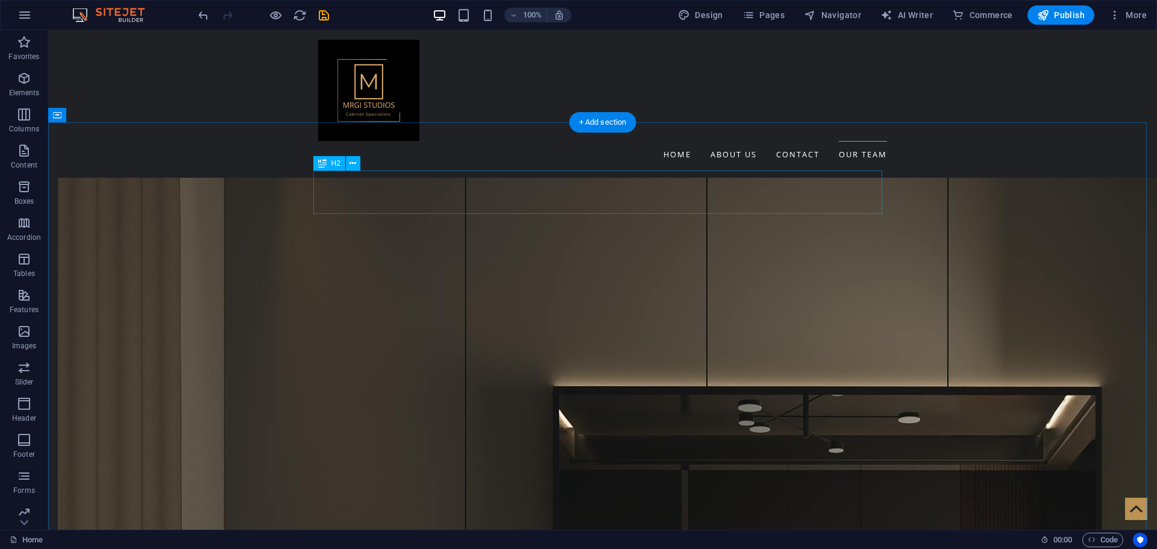
scroll to position [1557, 0]
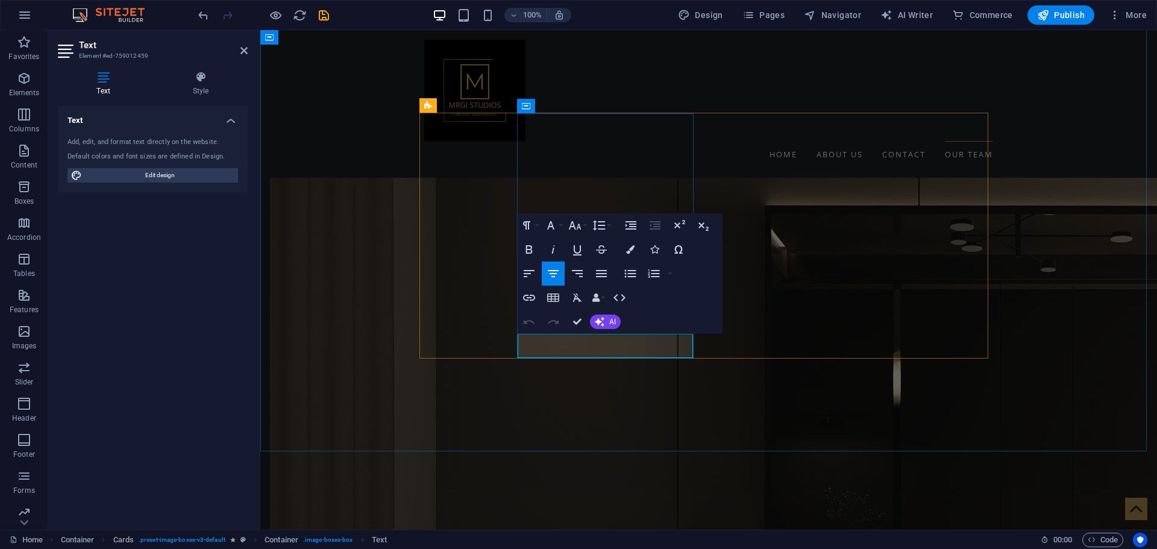
drag, startPoint x: 644, startPoint y: 337, endPoint x: 570, endPoint y: 342, distance: 74.2
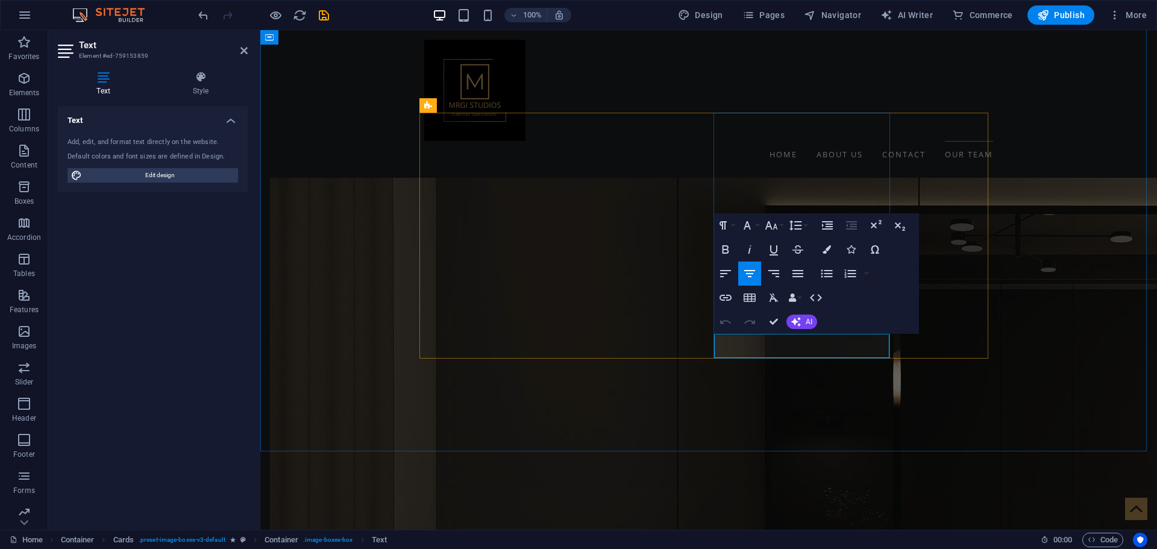
drag, startPoint x: 821, startPoint y: 341, endPoint x: 783, endPoint y: 342, distance: 37.4
copy p "Owner"
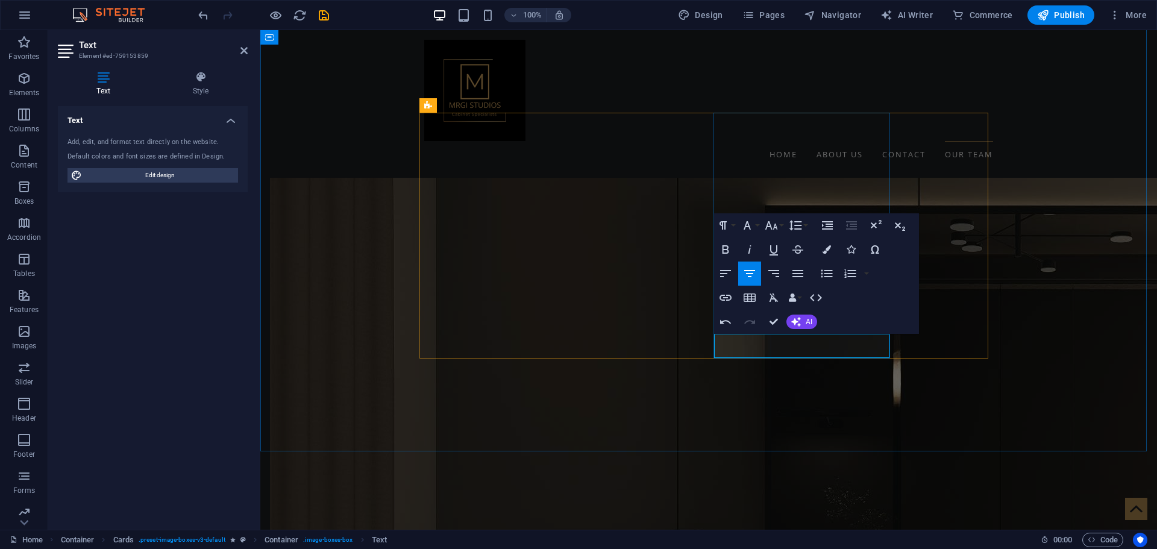
drag, startPoint x: 823, startPoint y: 343, endPoint x: 785, endPoint y: 348, distance: 38.2
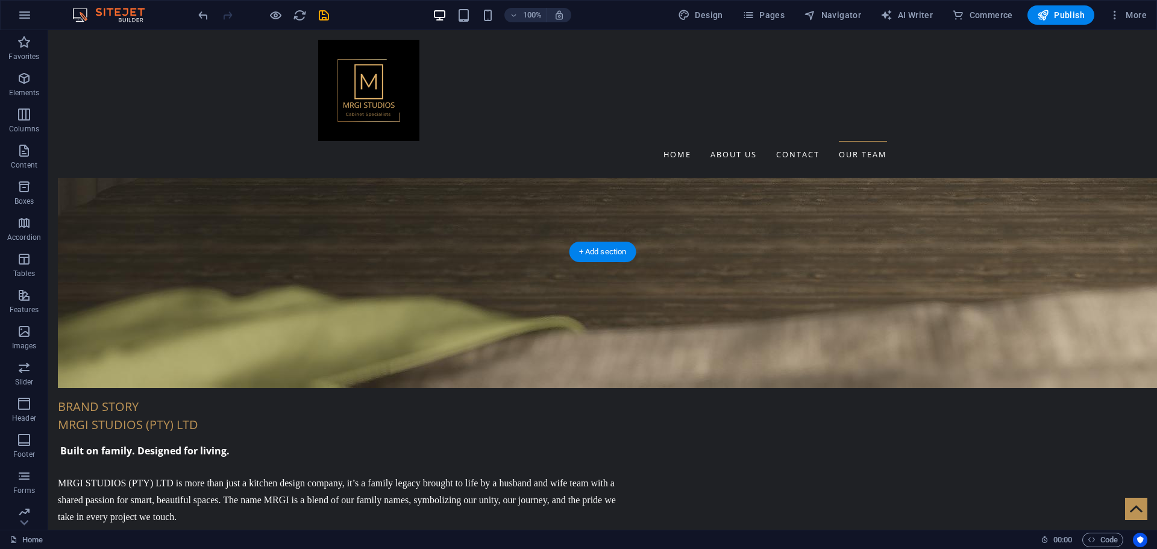
scroll to position [2460, 0]
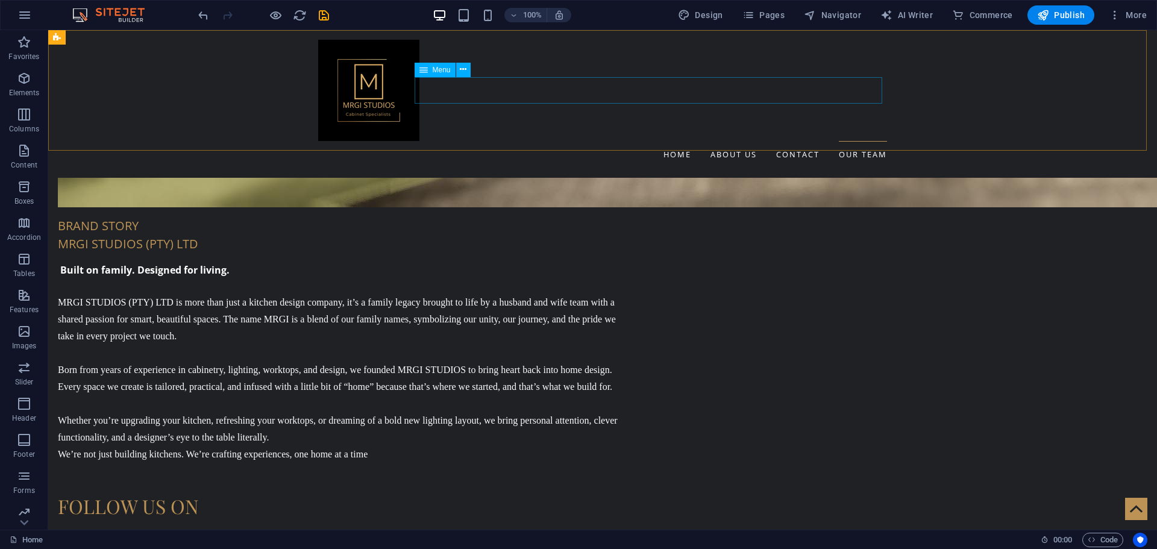
click at [748, 141] on nav "Home About us Contact Our Team" at bounding box center [602, 154] width 569 height 27
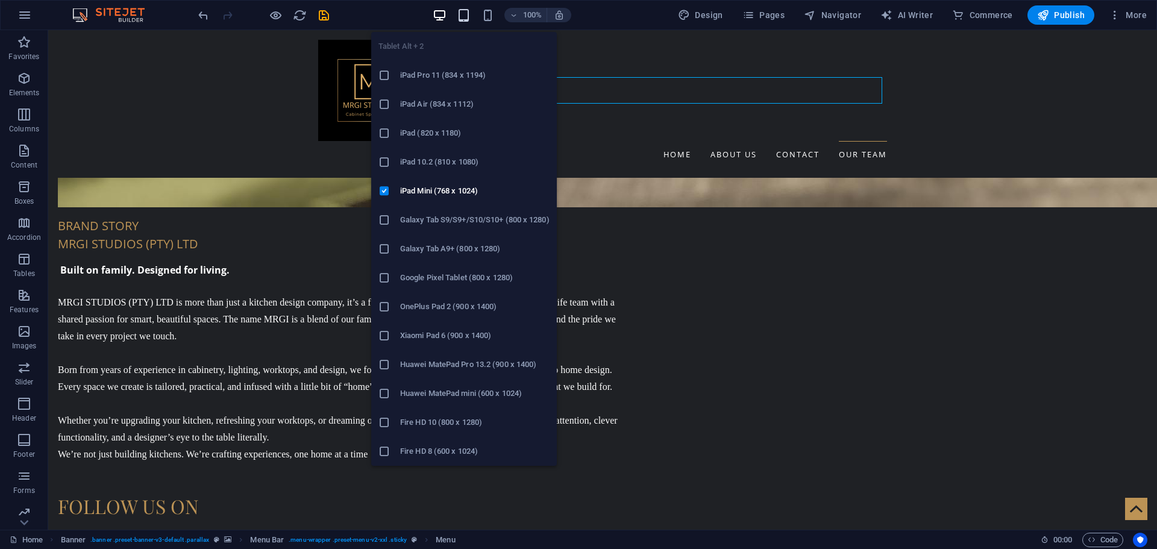
click at [465, 16] on icon "button" at bounding box center [464, 15] width 14 height 14
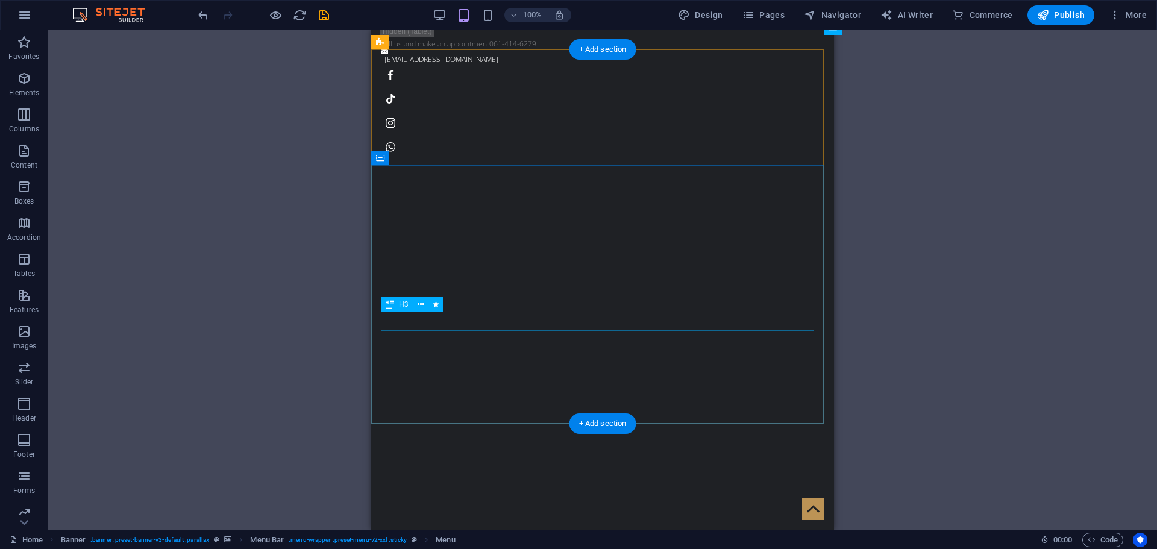
scroll to position [0, 0]
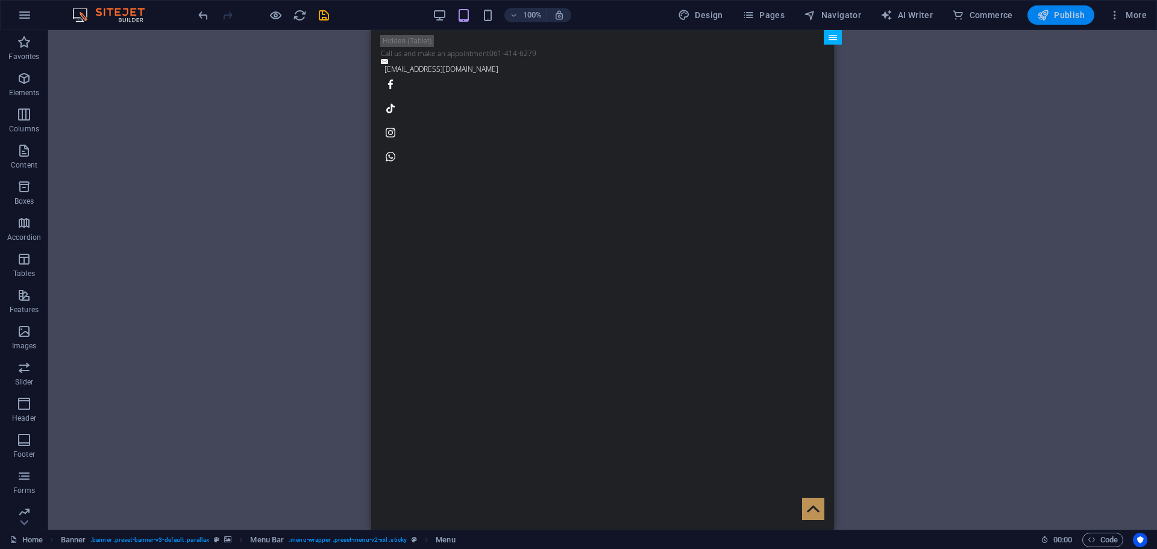
click at [1068, 23] on button "Publish" at bounding box center [1060, 14] width 67 height 19
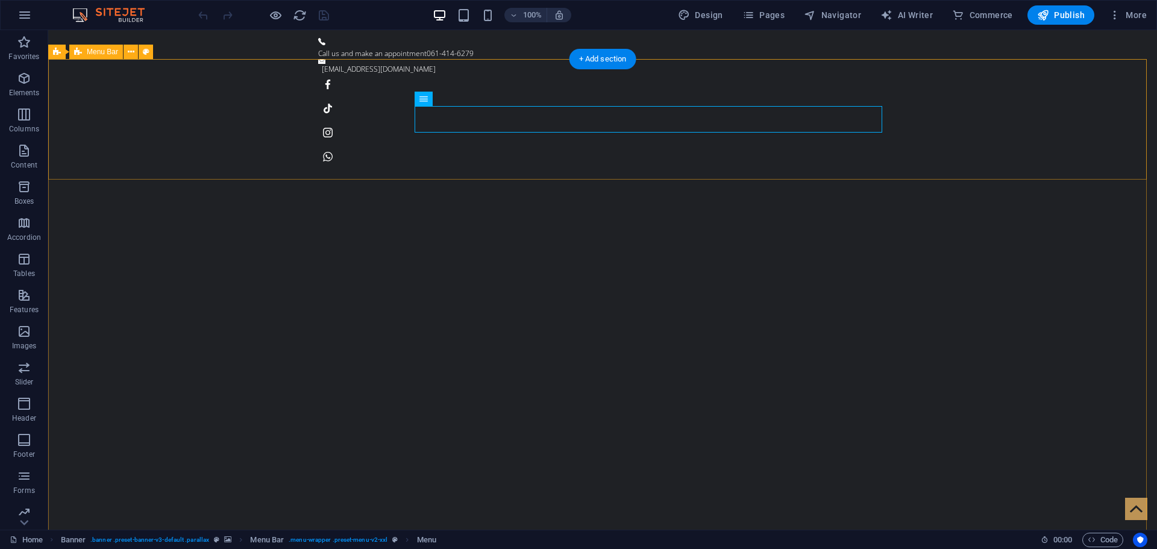
scroll to position [241, 0]
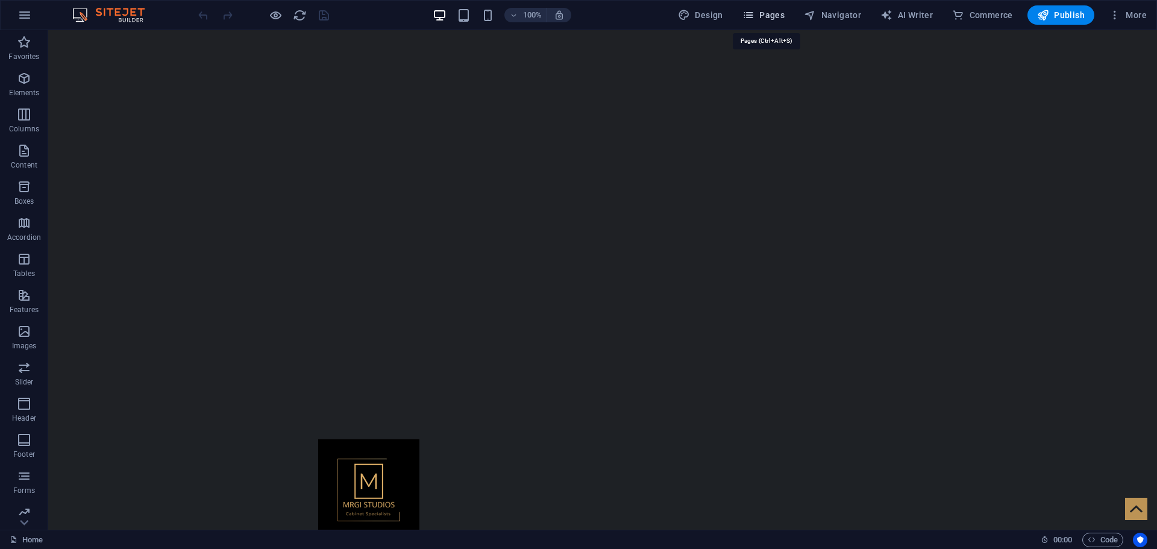
click at [766, 16] on span "Pages" at bounding box center [763, 15] width 42 height 12
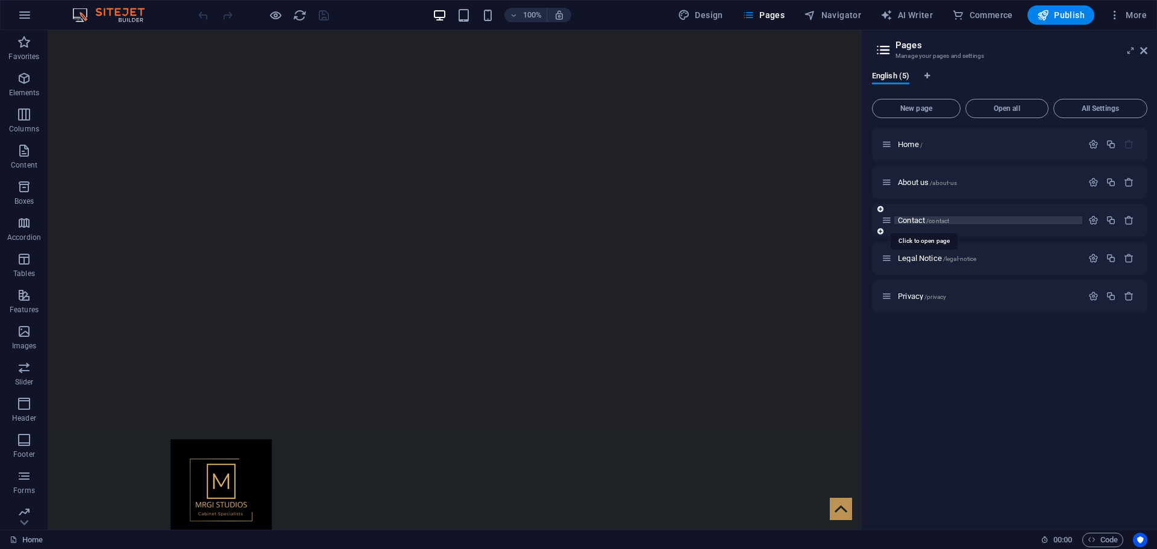
click at [939, 220] on span "/contact" at bounding box center [937, 221] width 23 height 7
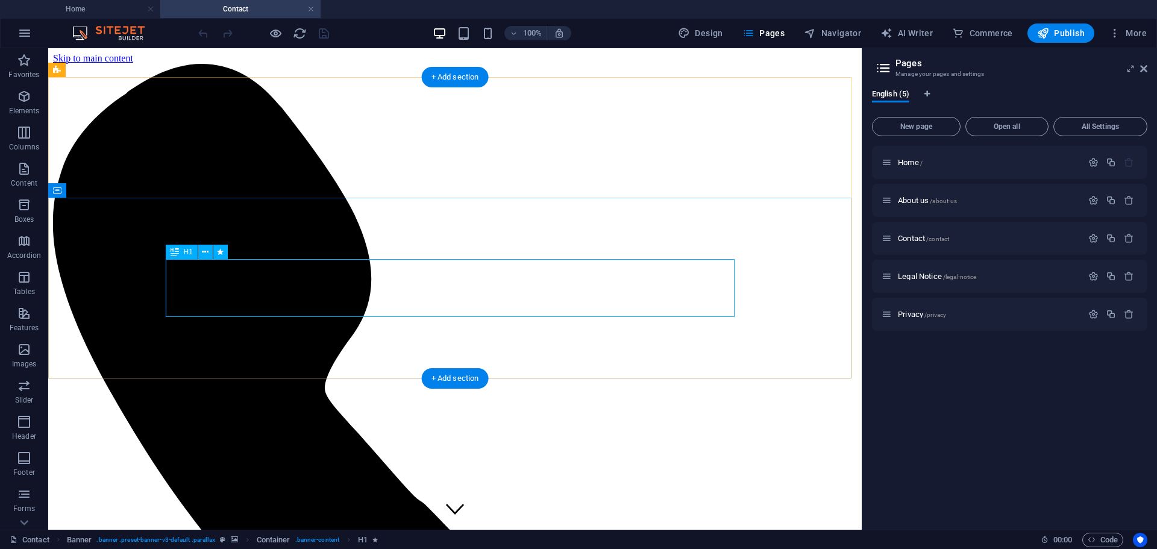
scroll to position [0, 0]
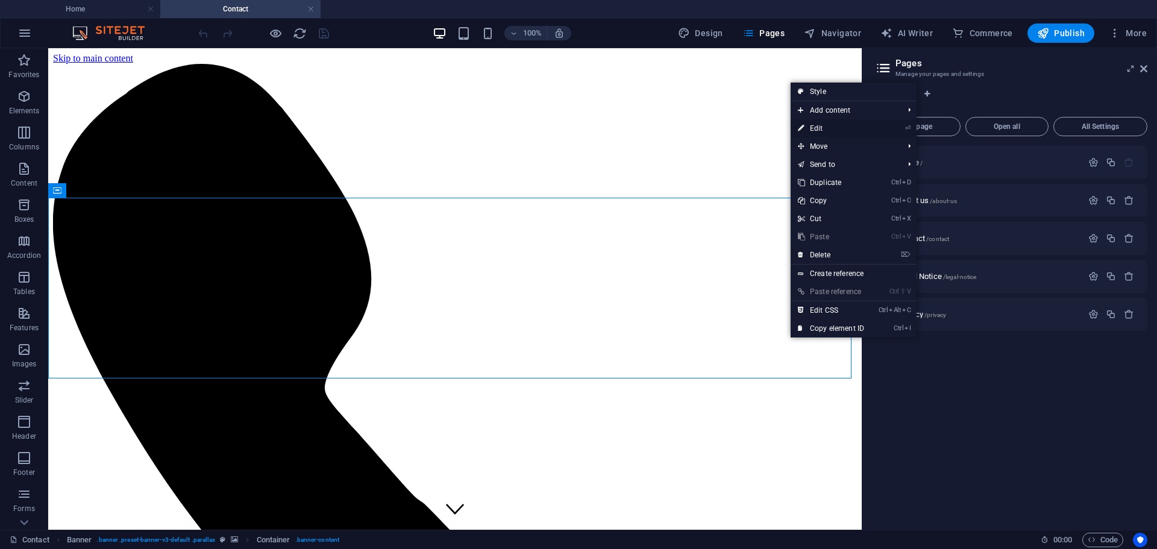
click at [832, 122] on link "⏎ Edit" at bounding box center [831, 128] width 81 height 18
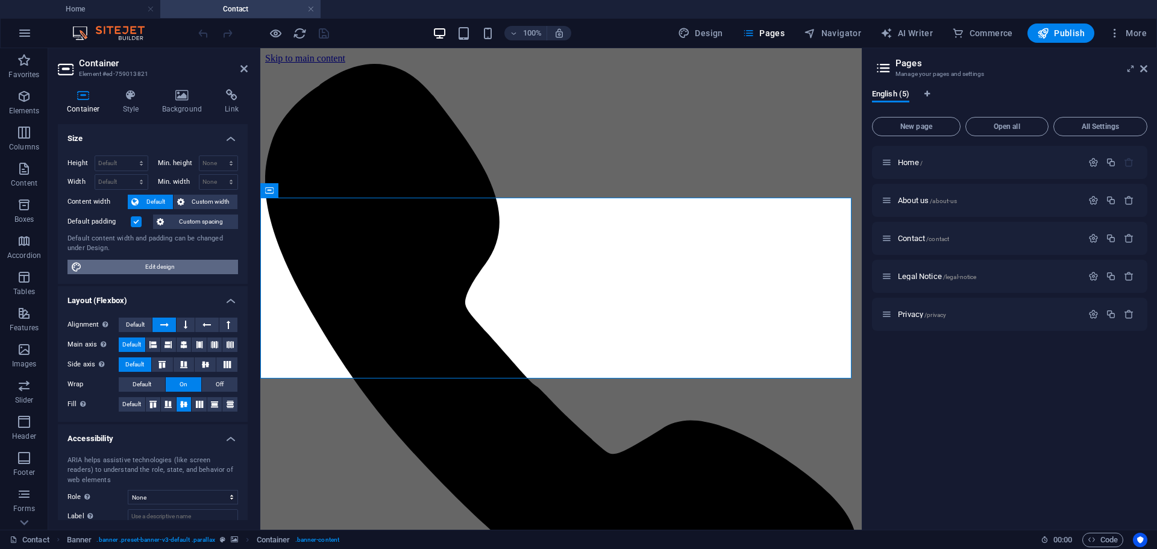
scroll to position [71, 0]
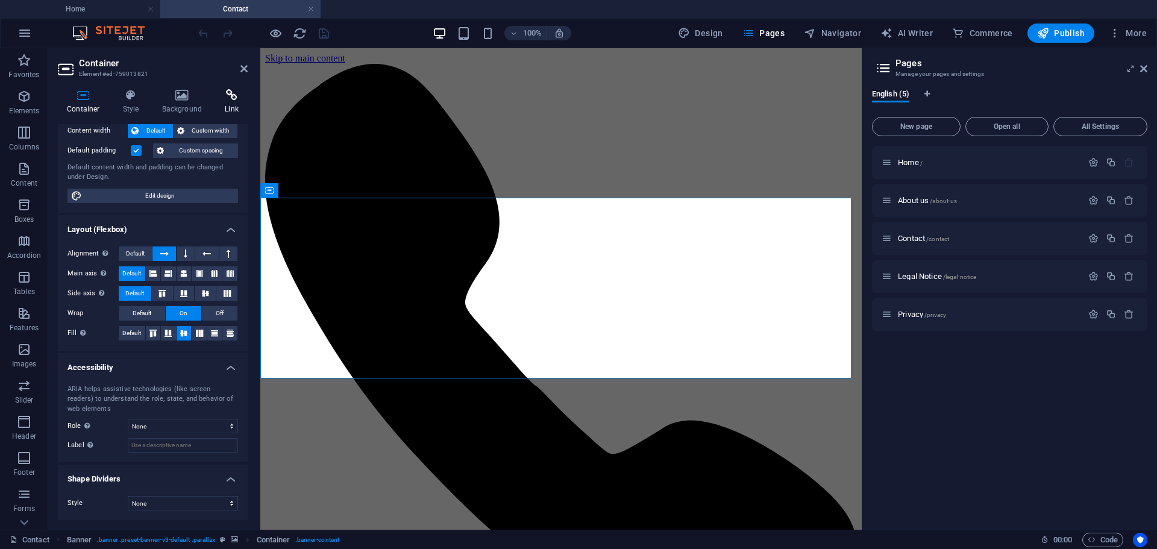
click at [228, 99] on icon at bounding box center [232, 95] width 32 height 12
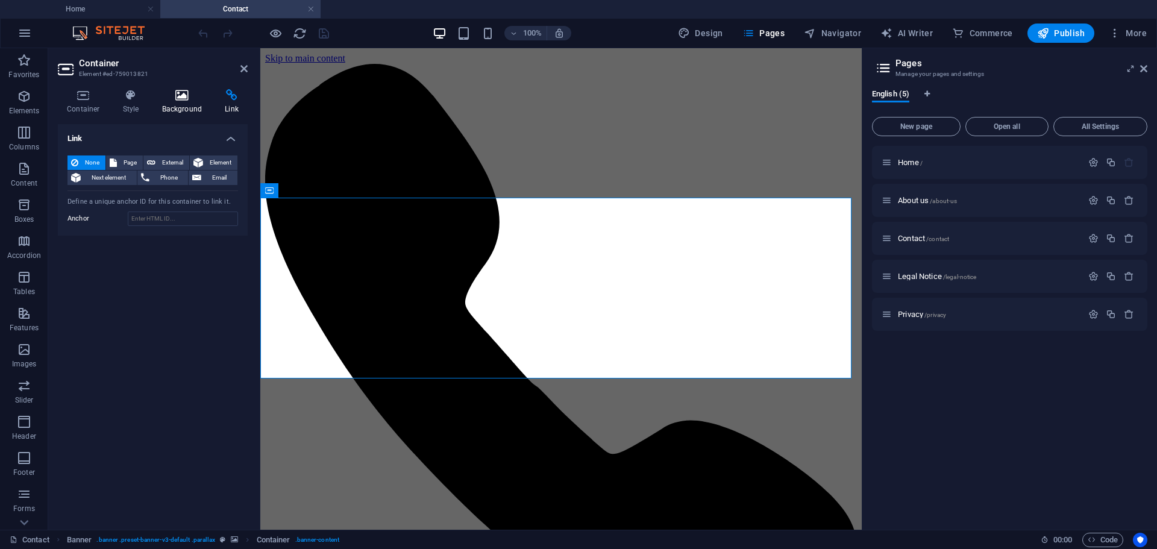
click at [182, 101] on h4 "Background" at bounding box center [184, 101] width 63 height 25
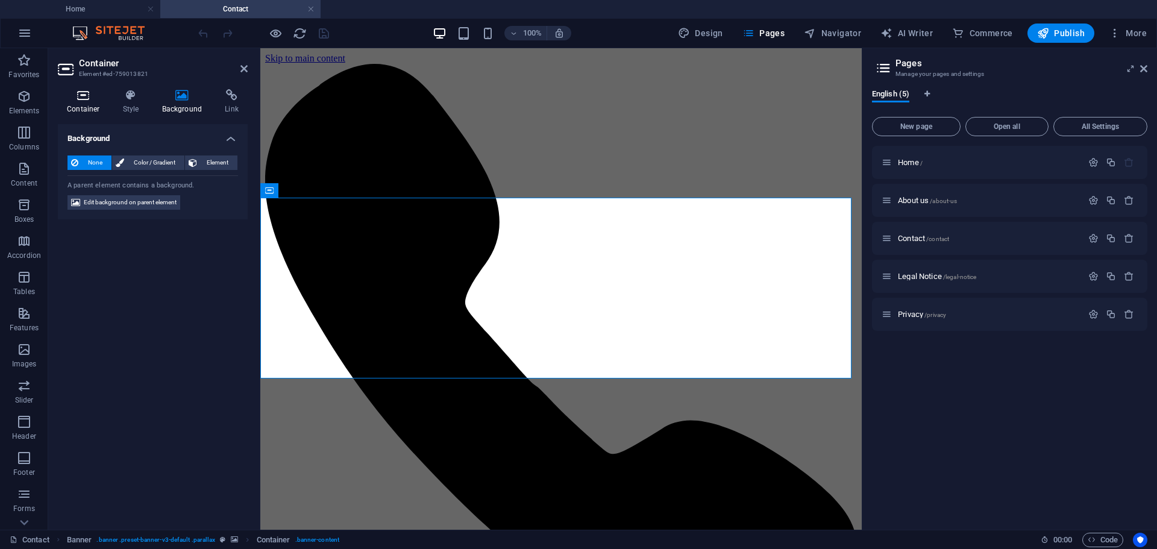
click at [85, 96] on icon at bounding box center [83, 95] width 51 height 12
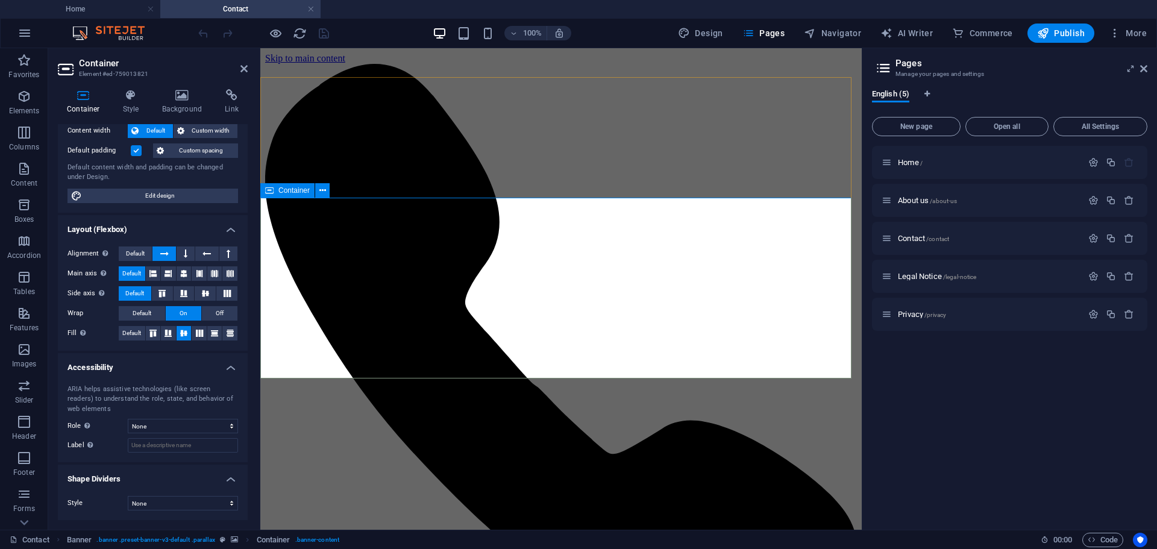
click at [327, 189] on button at bounding box center [322, 190] width 14 height 14
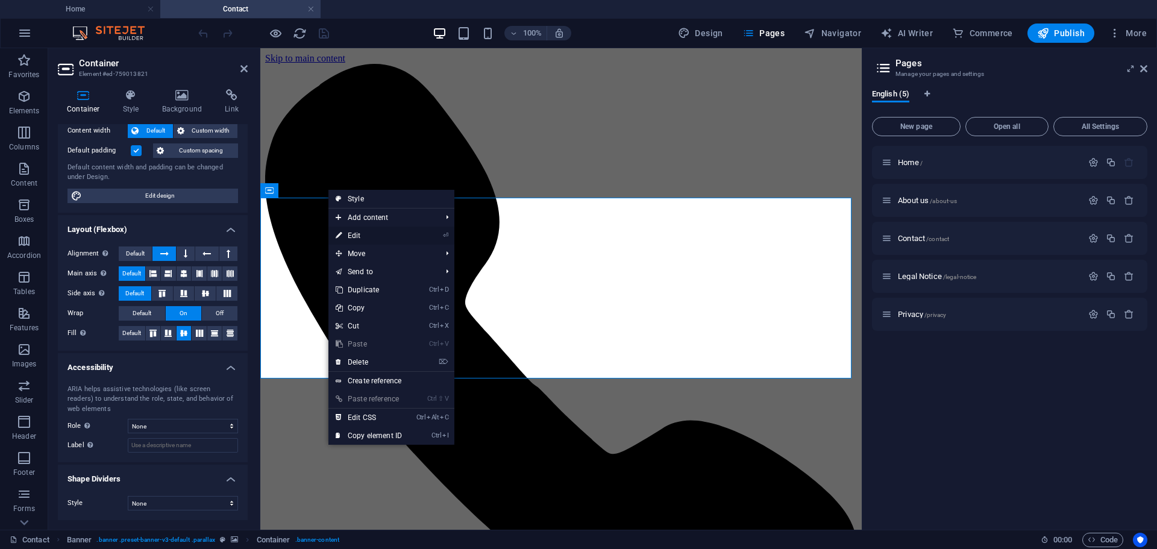
click at [378, 240] on link "⏎ Edit" at bounding box center [368, 236] width 81 height 18
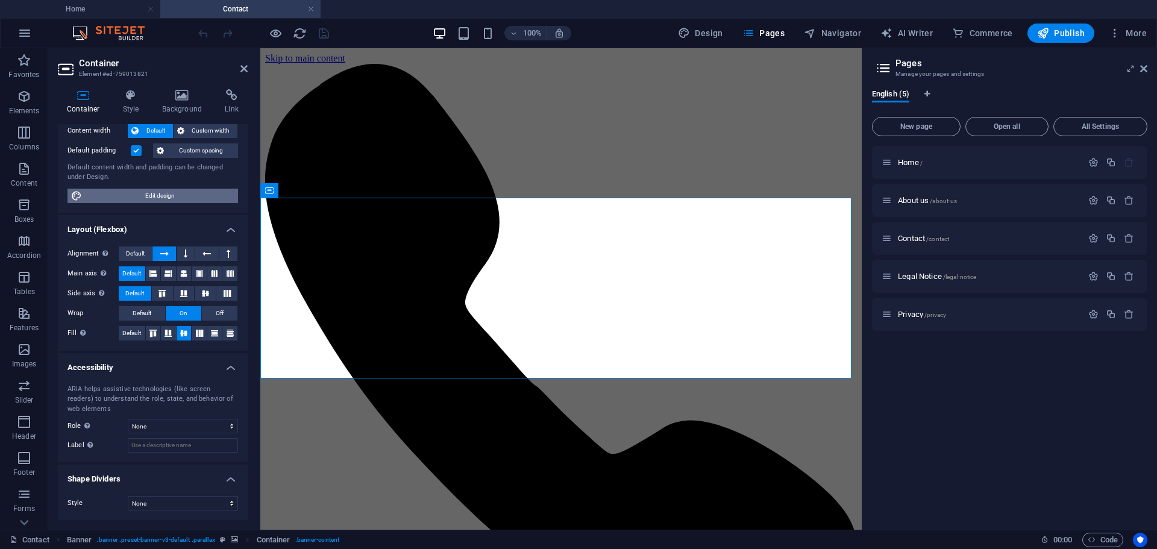
drag, startPoint x: 198, startPoint y: 194, endPoint x: 456, endPoint y: 231, distance: 260.5
click at [198, 194] on span "Edit design" at bounding box center [160, 196] width 149 height 14
select select "ease-in-out"
select select "rem"
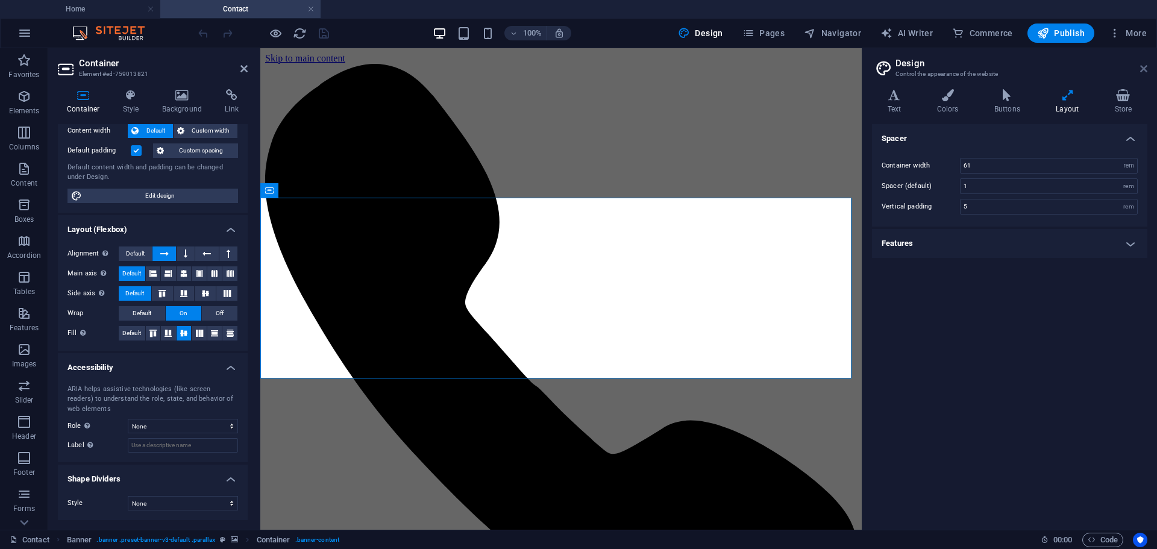
click at [1141, 67] on icon at bounding box center [1143, 69] width 7 height 10
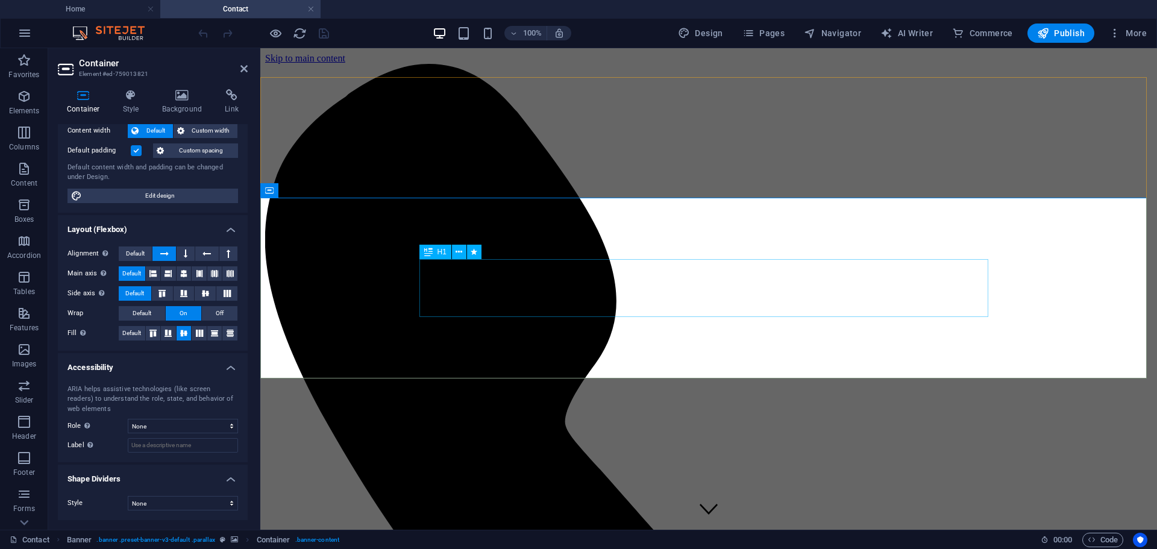
click at [324, 189] on icon at bounding box center [322, 190] width 7 height 13
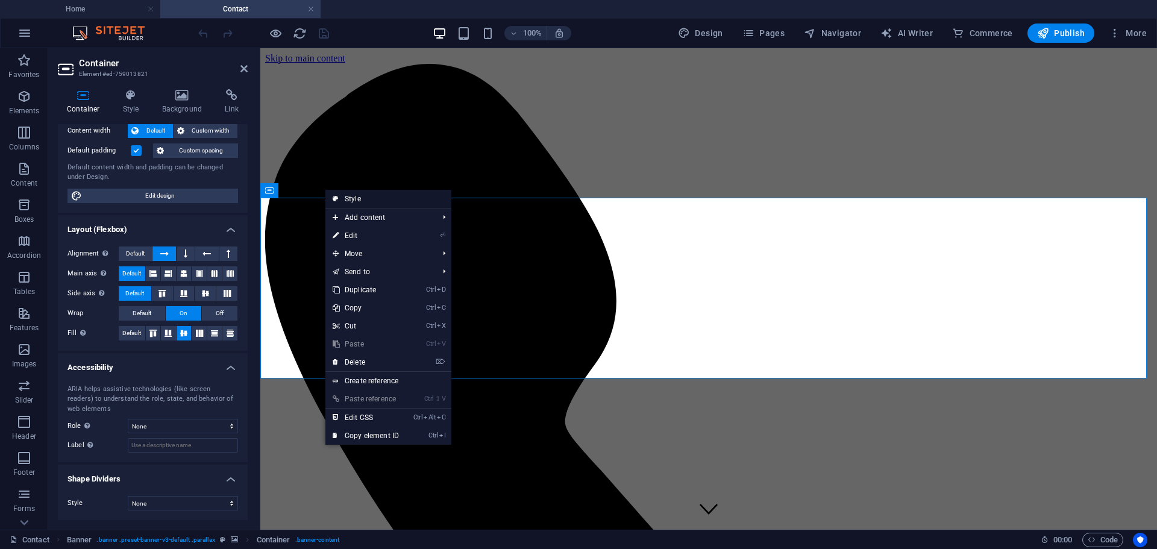
click at [363, 202] on link "Style" at bounding box center [388, 199] width 126 height 18
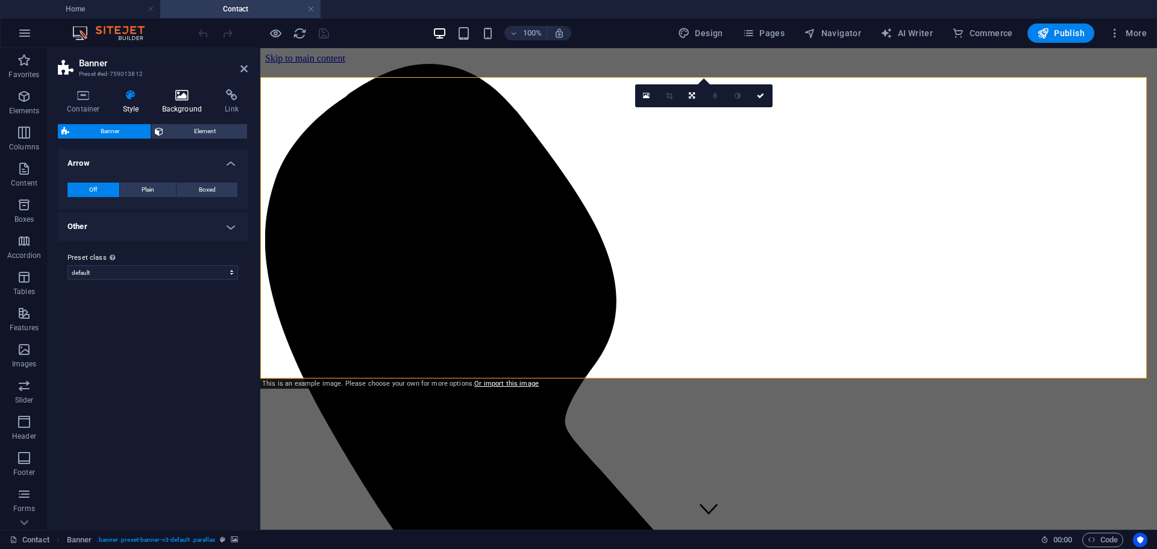
click at [174, 103] on h4 "Background" at bounding box center [184, 101] width 63 height 25
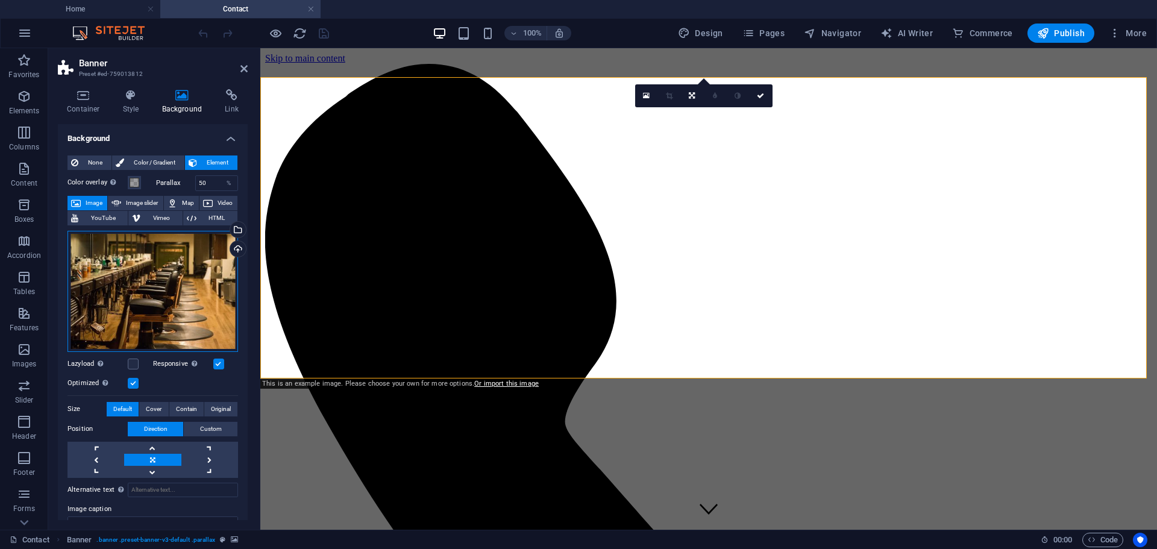
click at [181, 280] on div "Drag files here, click to choose files or select files from Files or our free s…" at bounding box center [152, 291] width 171 height 121
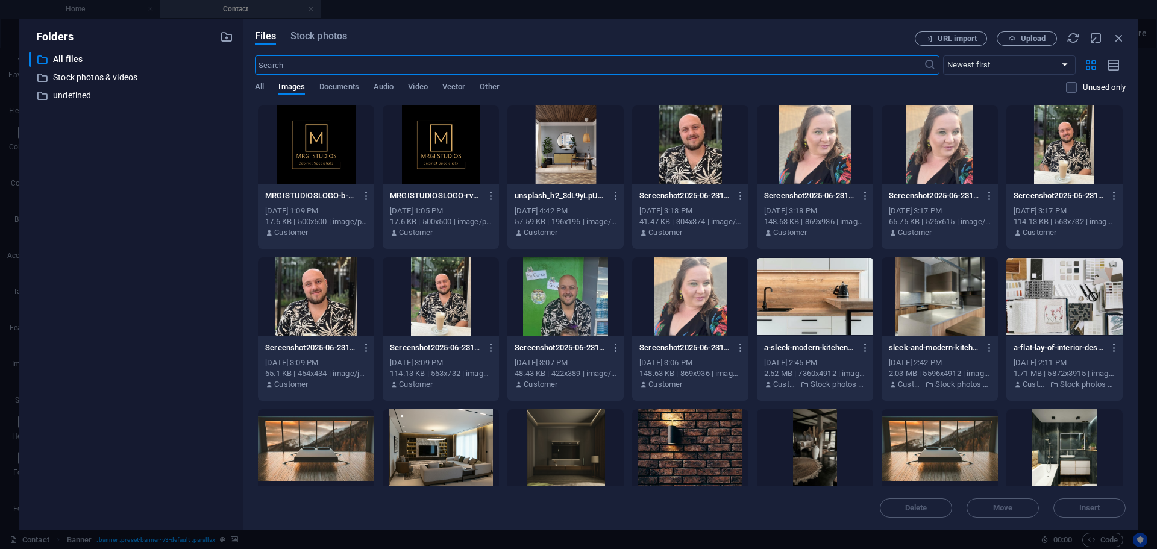
click at [718, 453] on div at bounding box center [690, 448] width 116 height 78
click at [1086, 511] on span "Insert" at bounding box center [1089, 507] width 21 height 7
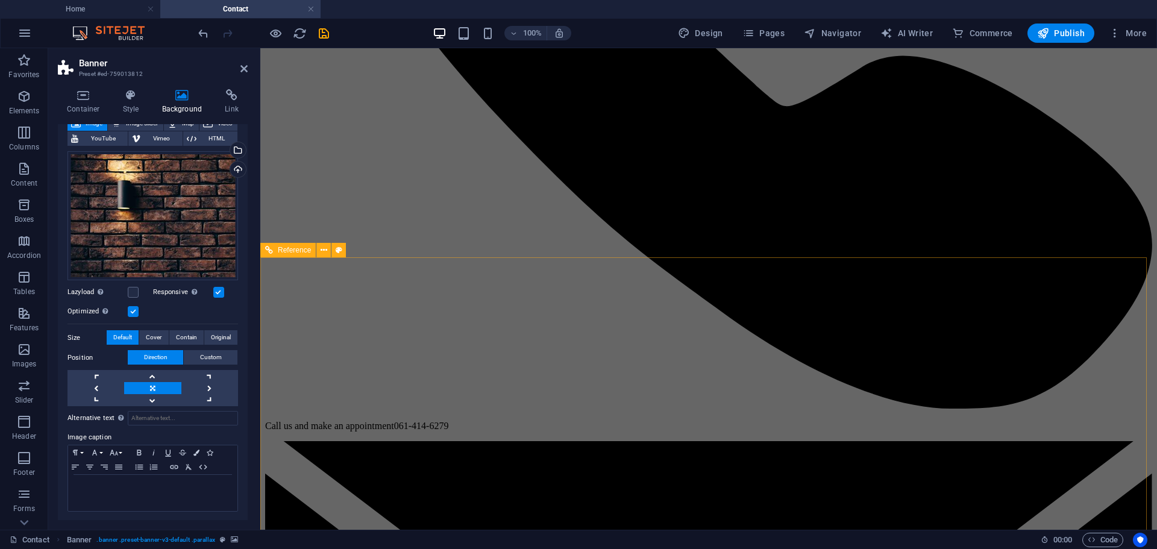
scroll to position [723, 0]
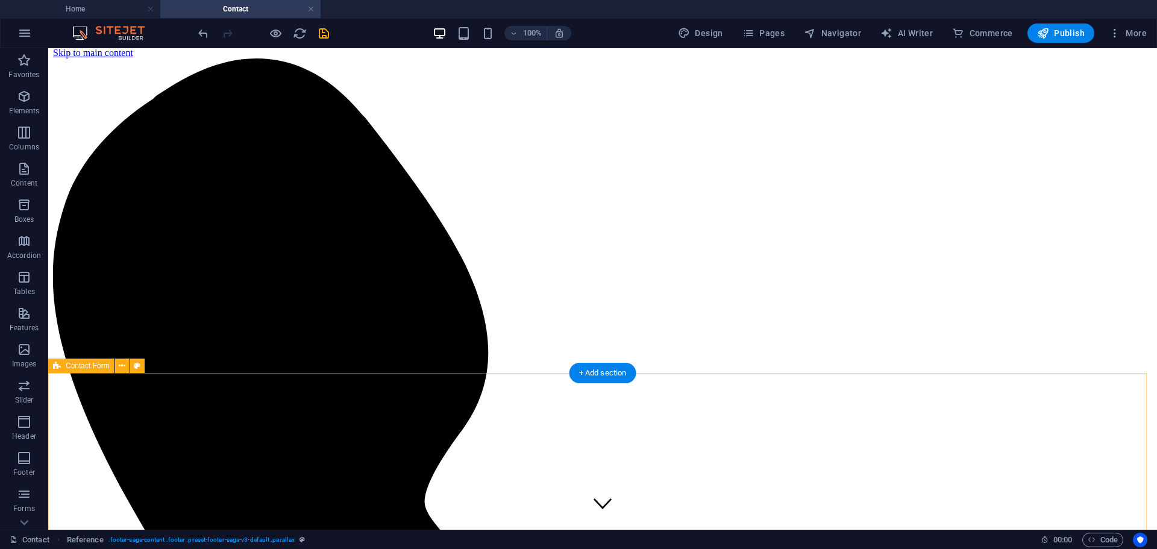
scroll to position [0, 0]
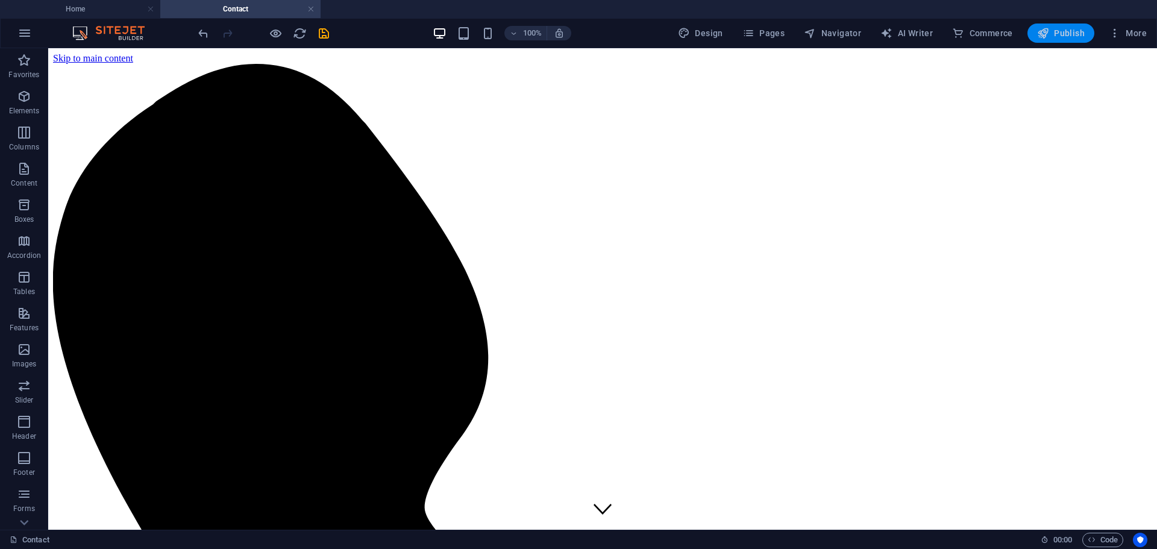
click at [1064, 34] on span "Publish" at bounding box center [1061, 33] width 48 height 12
checkbox input "false"
